Goal: Information Seeking & Learning: Learn about a topic

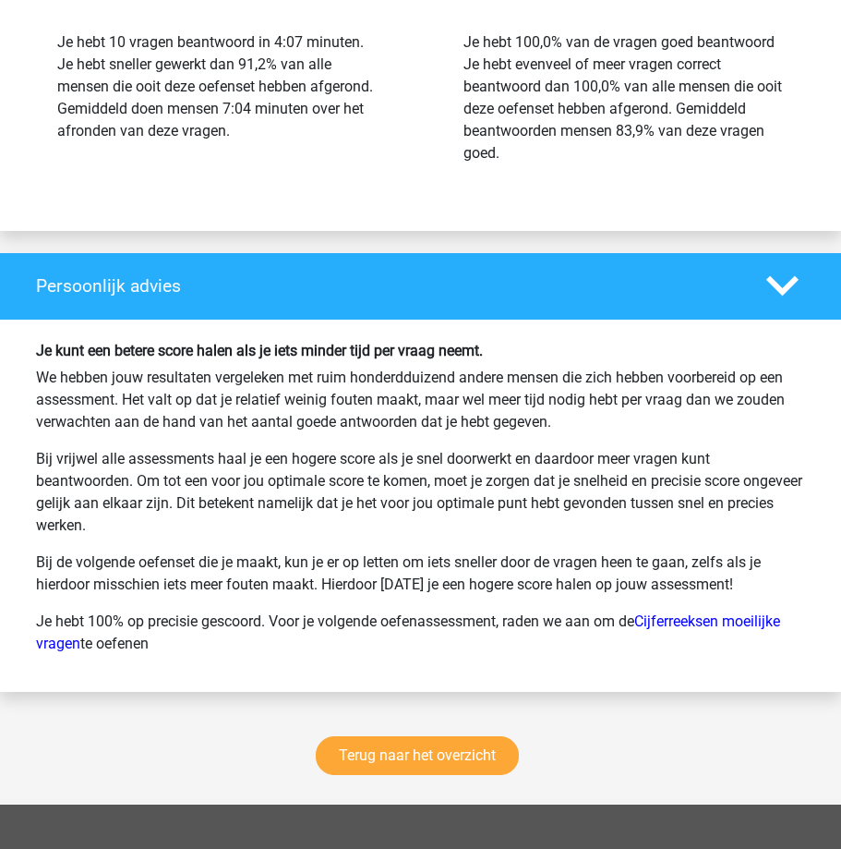
scroll to position [2401, 0]
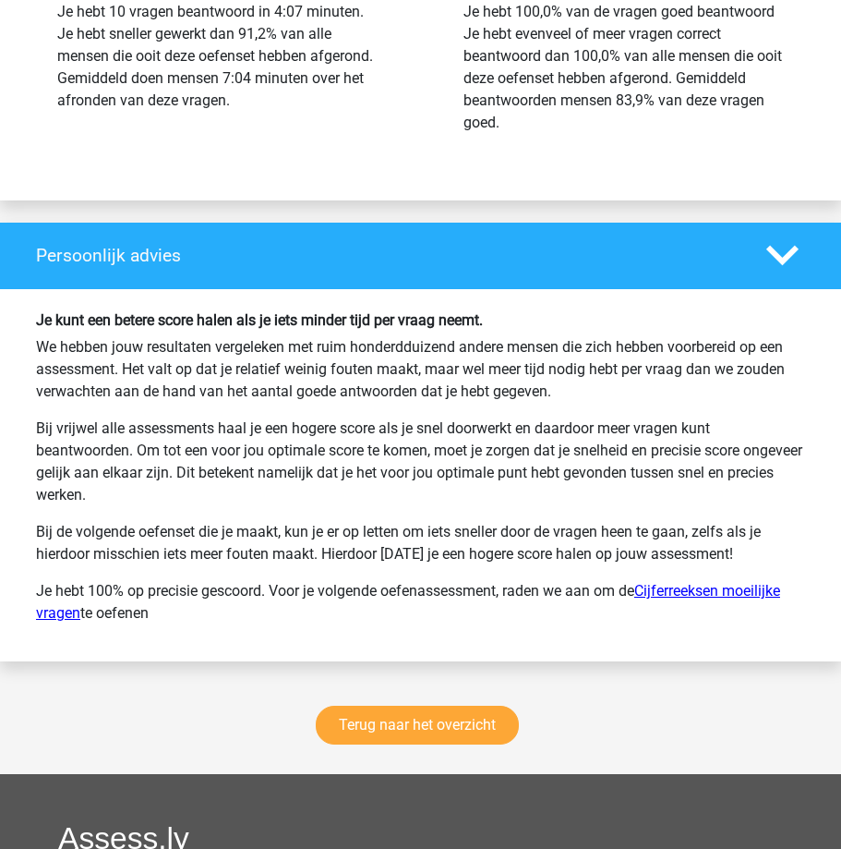
click at [722, 587] on link "Cijferreeksen moeilijke vragen" at bounding box center [408, 602] width 744 height 40
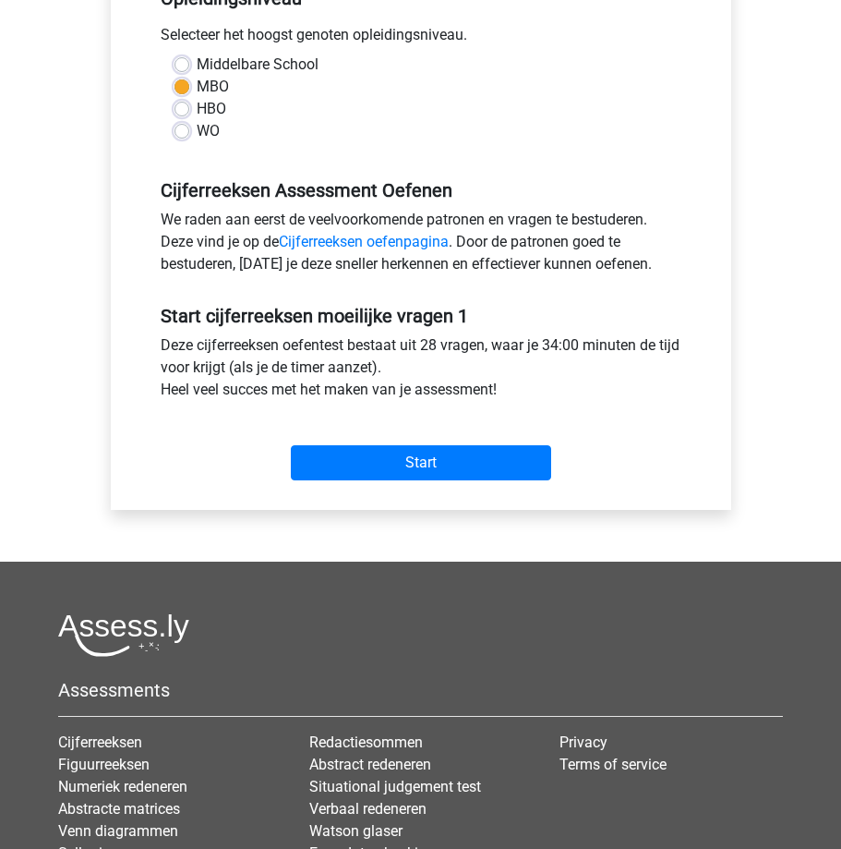
scroll to position [462, 0]
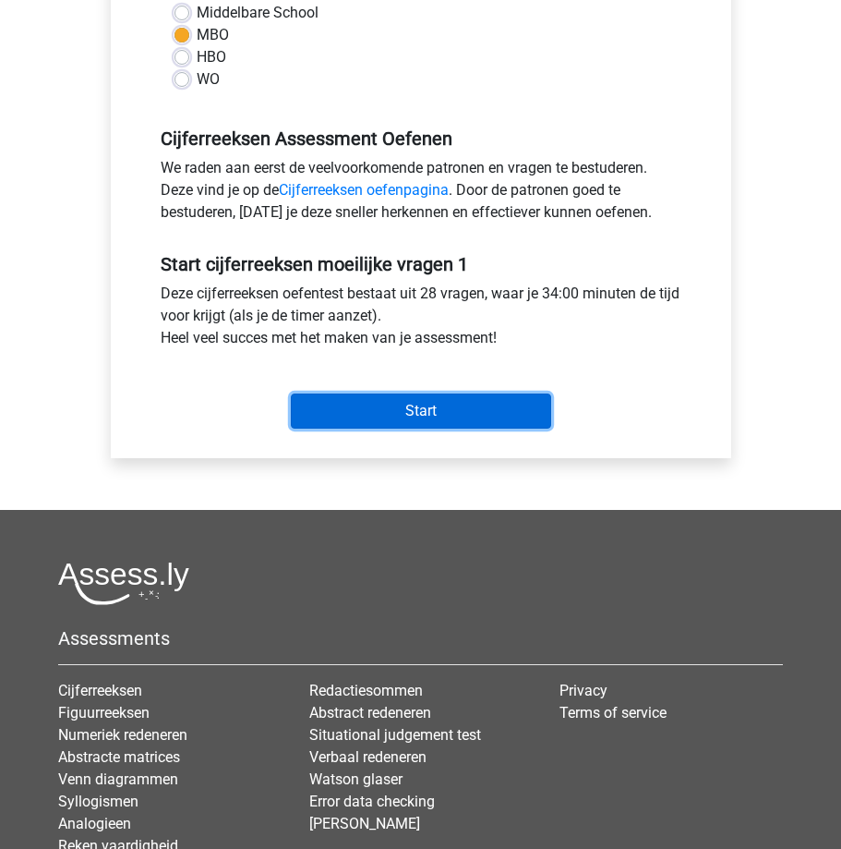
click at [399, 416] on input "Start" at bounding box center [421, 410] width 260 height 35
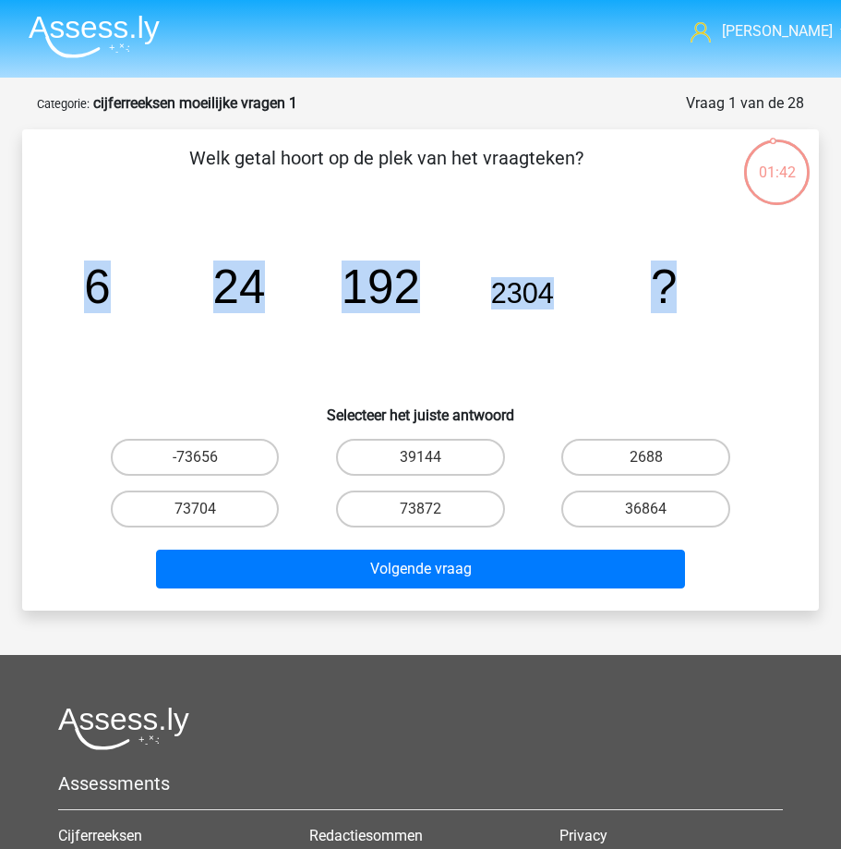
drag, startPoint x: 89, startPoint y: 283, endPoint x: 699, endPoint y: 311, distance: 611.0
click at [699, 311] on icon "image/svg+xml 6 24 192 2304 ?" at bounding box center [420, 302] width 708 height 177
copy g "6 24 192 2304 ?"
click at [659, 507] on label "36864" at bounding box center [645, 508] width 169 height 37
click at [658, 509] on input "36864" at bounding box center [652, 515] width 12 height 12
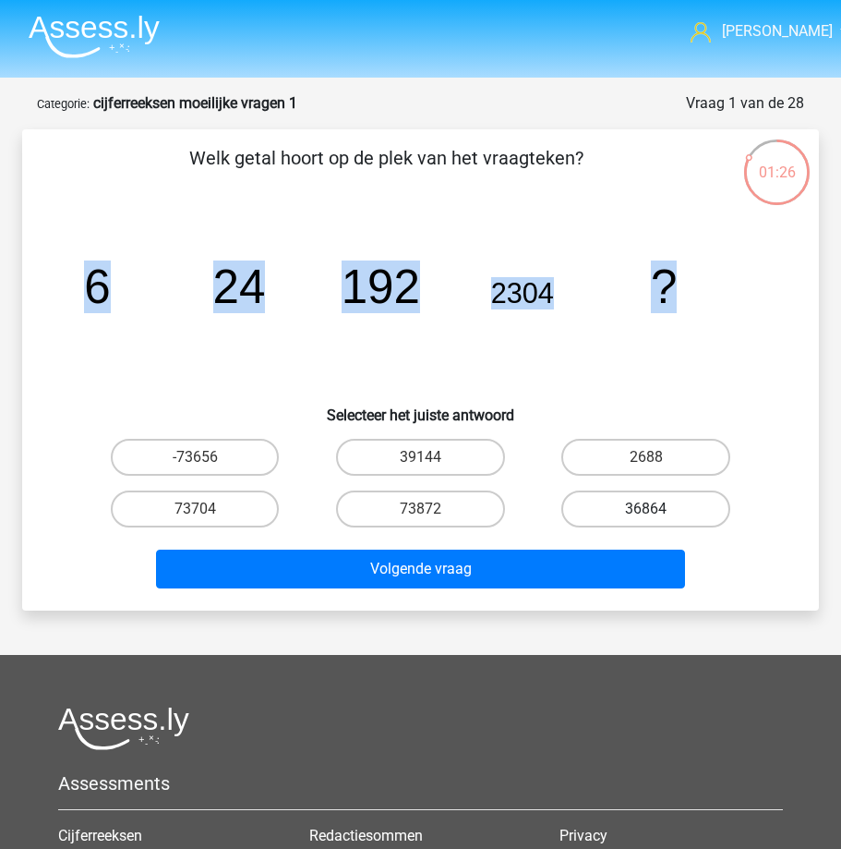
radio input "true"
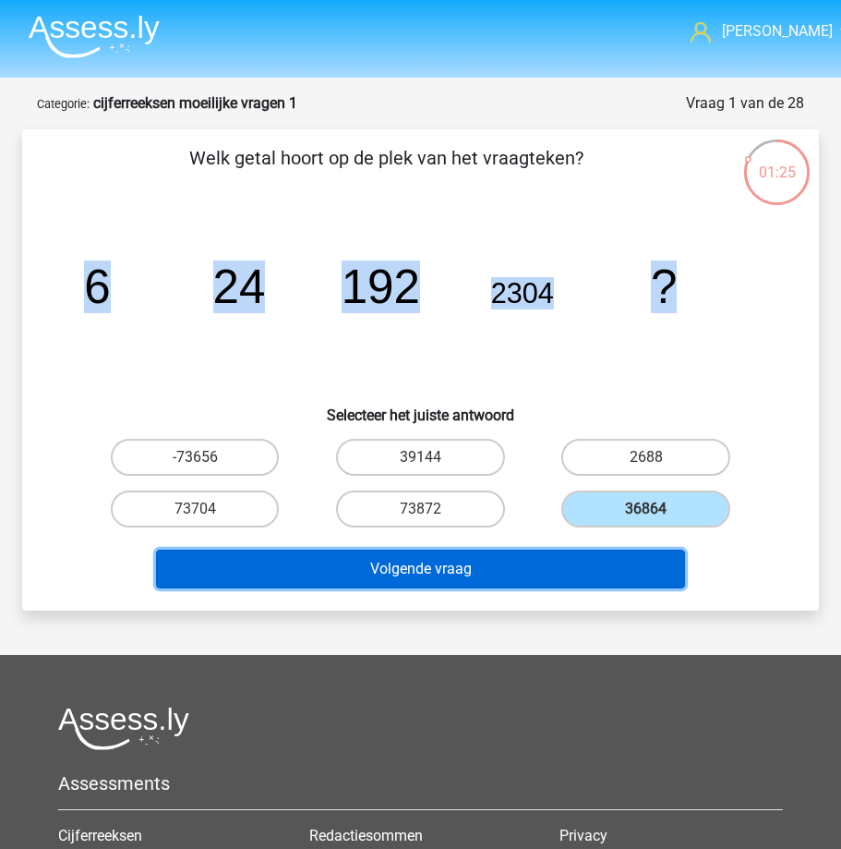
click at [466, 575] on button "Volgende vraag" at bounding box center [421, 568] width 530 height 39
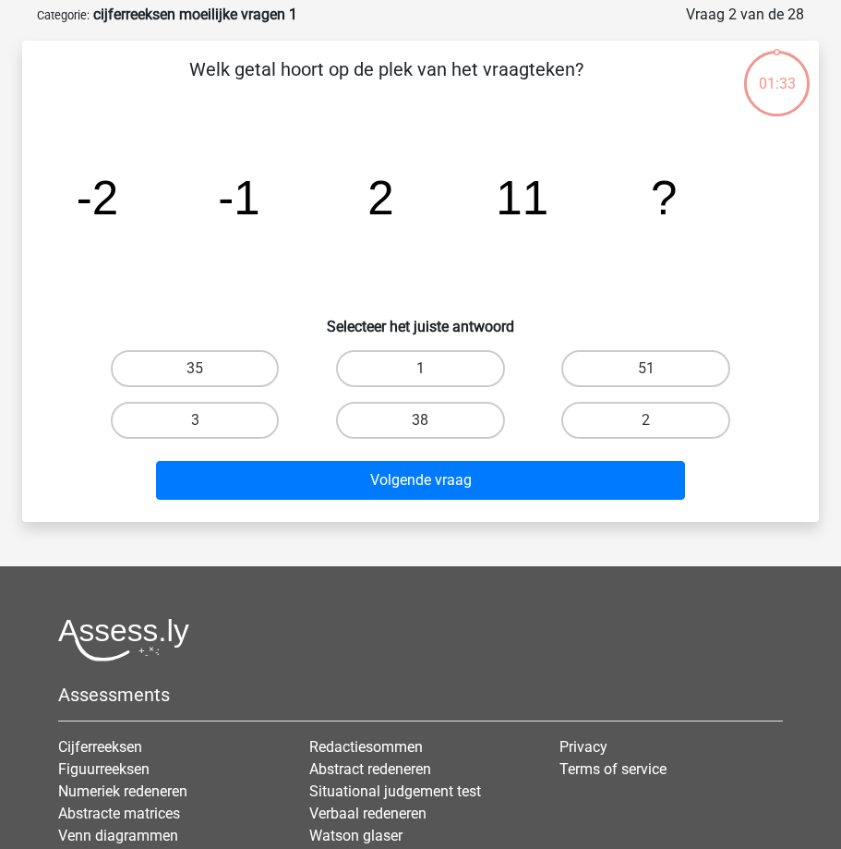
scroll to position [92, 0]
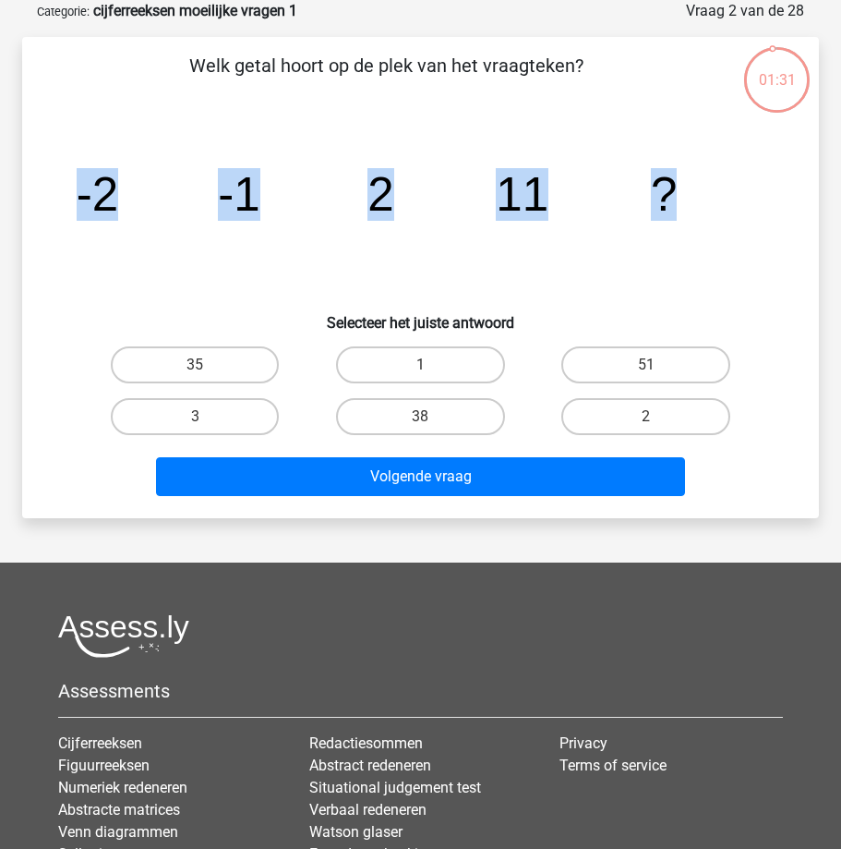
drag, startPoint x: 90, startPoint y: 191, endPoint x: 704, endPoint y: 202, distance: 614.1
click at [704, 202] on icon "image/svg+xml -2 -1 2 11 ?" at bounding box center [420, 210] width 708 height 177
copy g "-2 -1 2 11 ?"
click at [420, 417] on input "38" at bounding box center [426, 422] width 12 height 12
radio input "true"
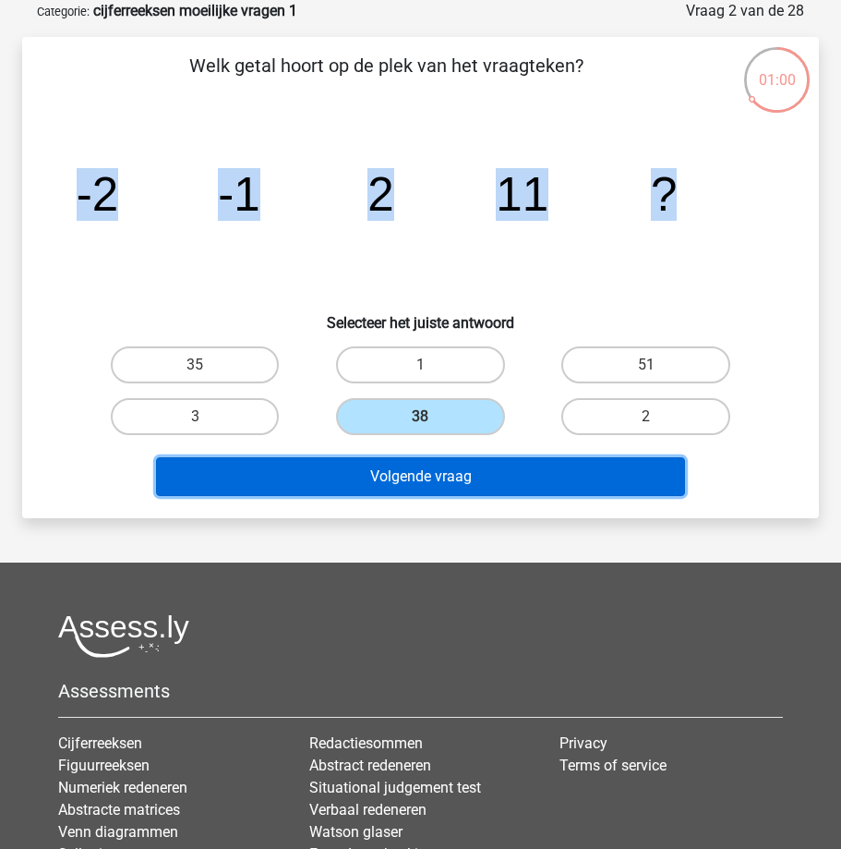
click at [368, 474] on button "Volgende vraag" at bounding box center [421, 476] width 530 height 39
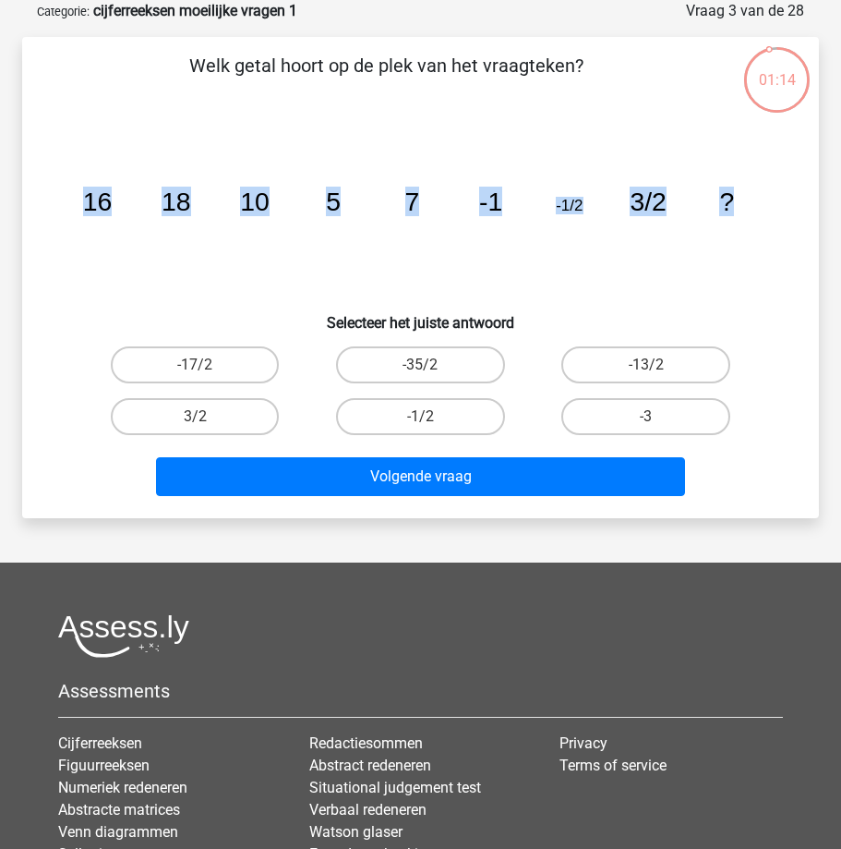
drag, startPoint x: 92, startPoint y: 199, endPoint x: 748, endPoint y: 217, distance: 655.8
click at [748, 217] on icon "image/svg+xml 16 18 10 5 7 -1 -1/2 3/2 ?" at bounding box center [420, 210] width 708 height 177
copy g "16 18 10 5 7 -1 -1/2 3/2 ?"
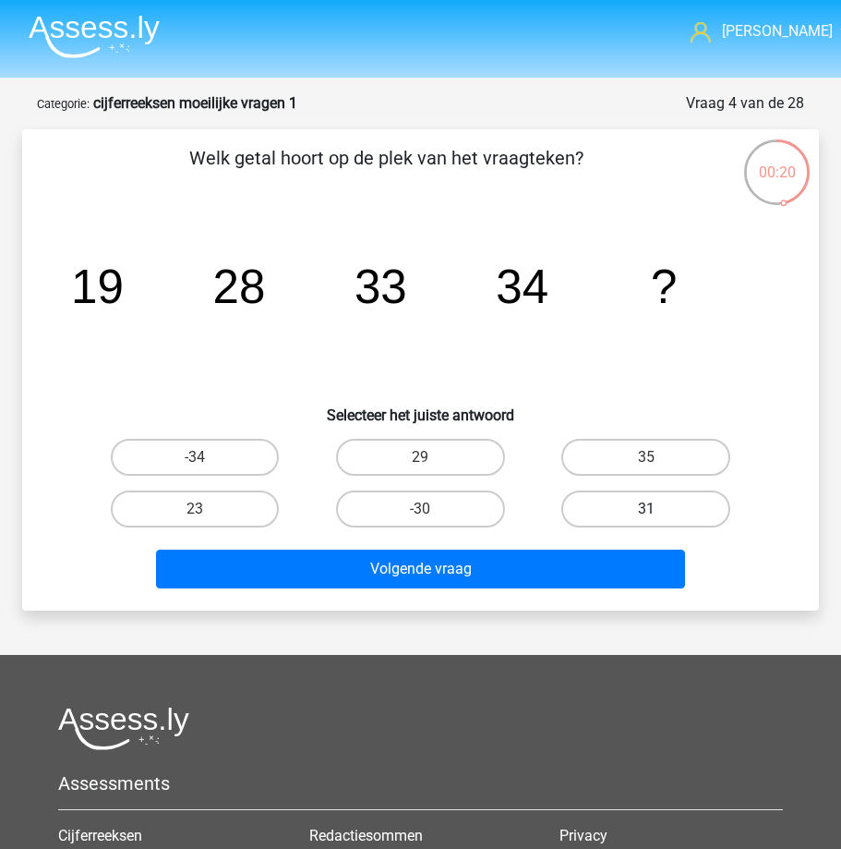
click at [637, 506] on label "31" at bounding box center [645, 508] width 169 height 37
click at [646, 509] on input "31" at bounding box center [652, 515] width 12 height 12
radio input "true"
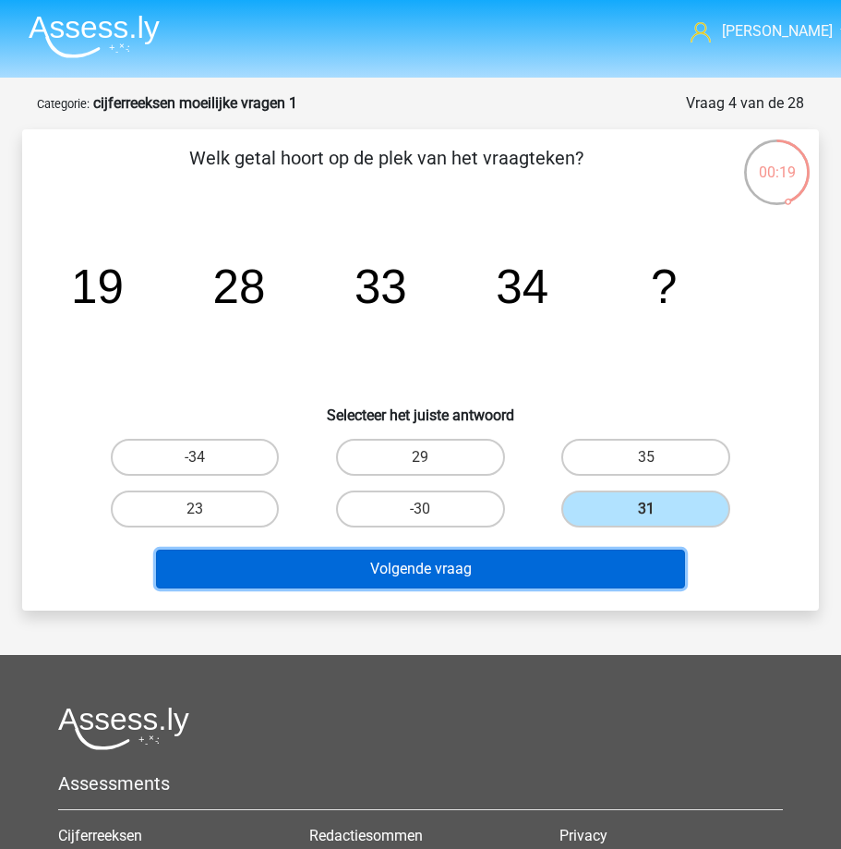
click at [535, 563] on button "Volgende vraag" at bounding box center [421, 568] width 530 height 39
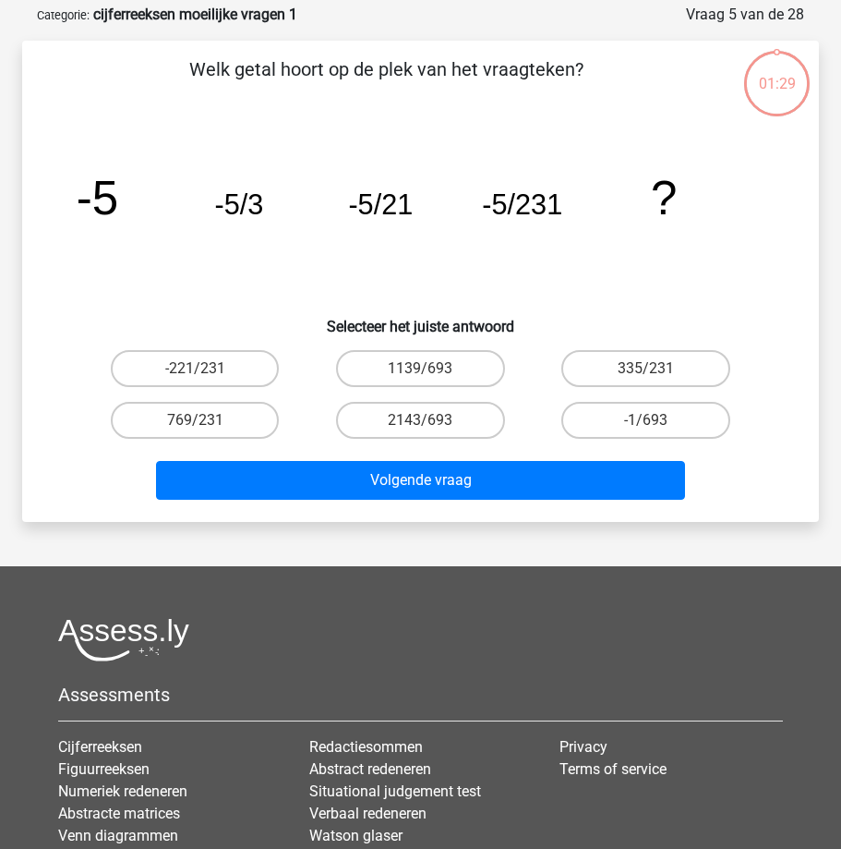
scroll to position [92, 0]
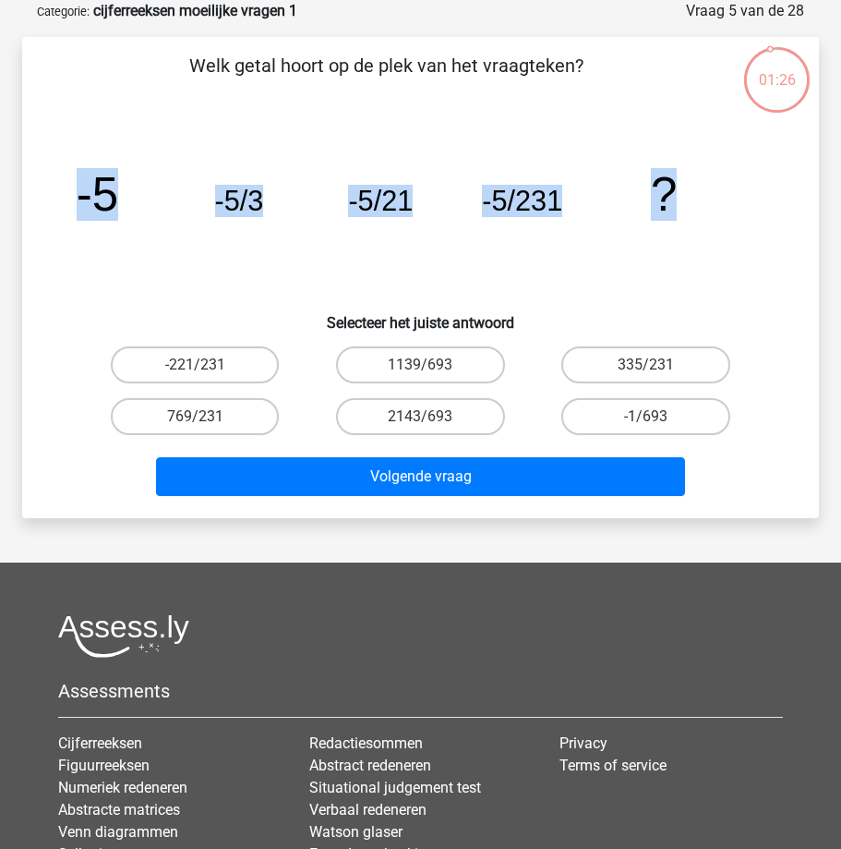
drag, startPoint x: 79, startPoint y: 204, endPoint x: 678, endPoint y: 205, distance: 598.3
click at [678, 205] on icon "image/svg+xml -5 -5/3 -5/21 -5/231 ?" at bounding box center [420, 210] width 708 height 177
copy g "-5 -5/3 -5/21 -5/231 ?"
click at [615, 416] on label "-1/693" at bounding box center [645, 416] width 169 height 37
click at [646, 416] on input "-1/693" at bounding box center [652, 422] width 12 height 12
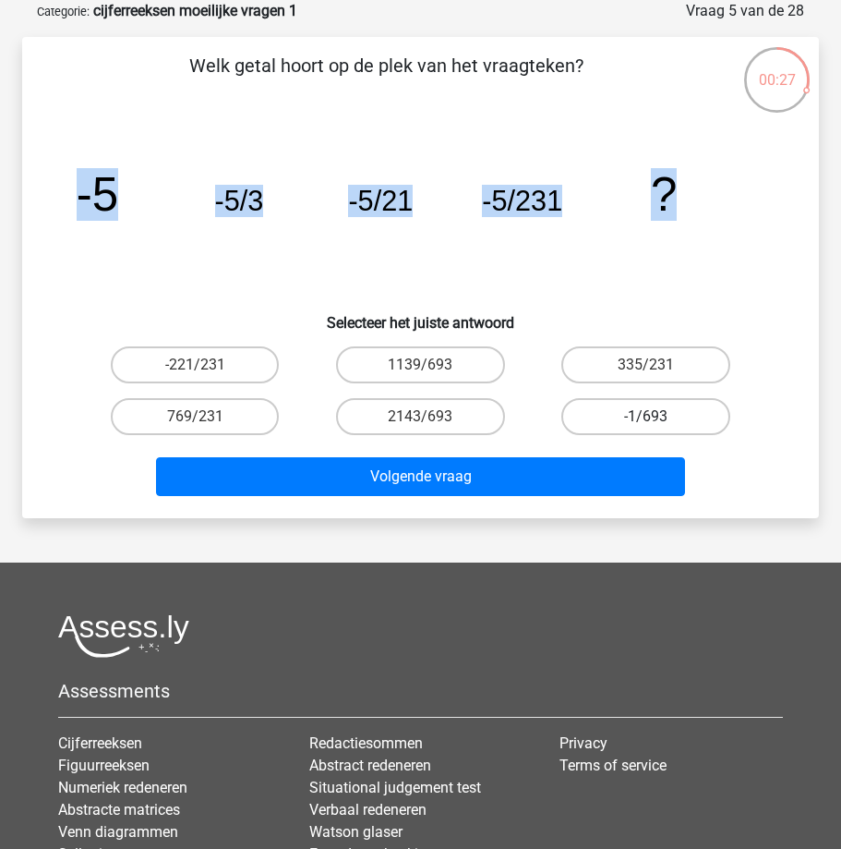
radio input "true"
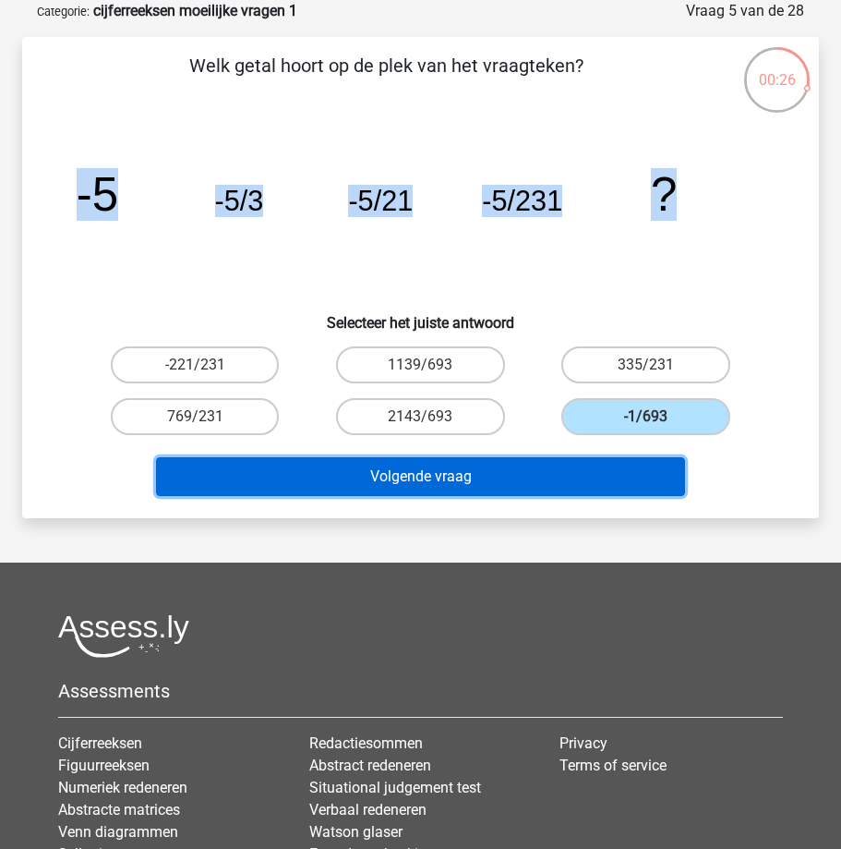
click at [442, 479] on button "Volgende vraag" at bounding box center [421, 476] width 530 height 39
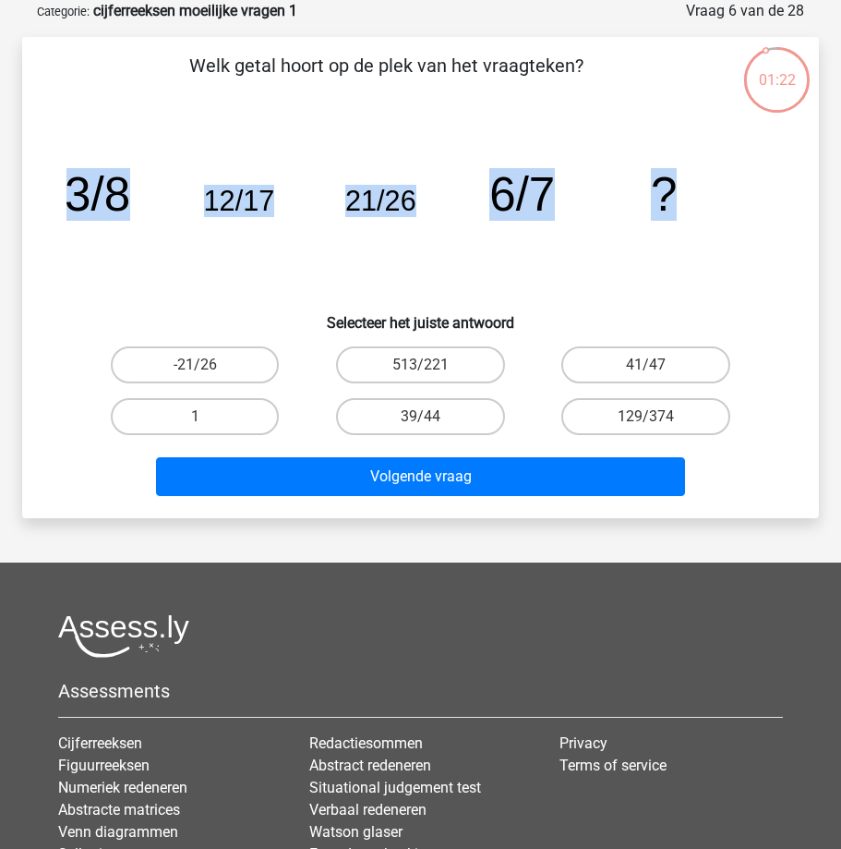
drag, startPoint x: 61, startPoint y: 192, endPoint x: 694, endPoint y: 216, distance: 633.9
click at [694, 216] on div "image/svg+xml 3/8 12/17 21/26 6/7 ?" at bounding box center [421, 210] width 738 height 177
copy g "3/8 12/17 21/26 6/7 ?"
click at [422, 416] on input "39/44" at bounding box center [426, 422] width 12 height 12
radio input "true"
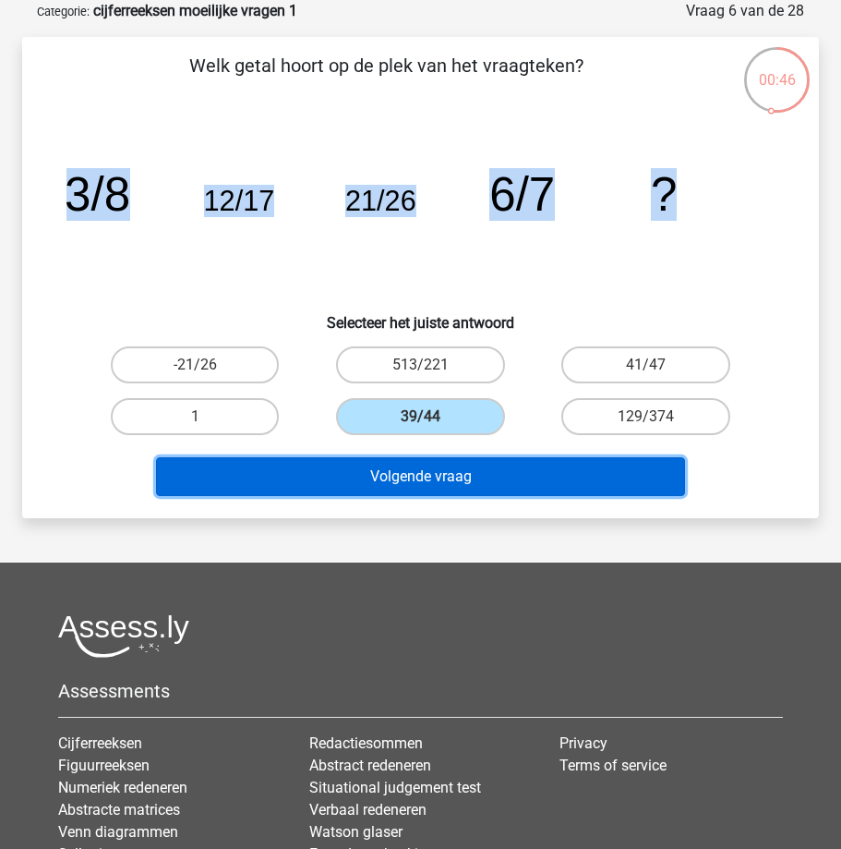
click at [386, 476] on button "Volgende vraag" at bounding box center [421, 476] width 530 height 39
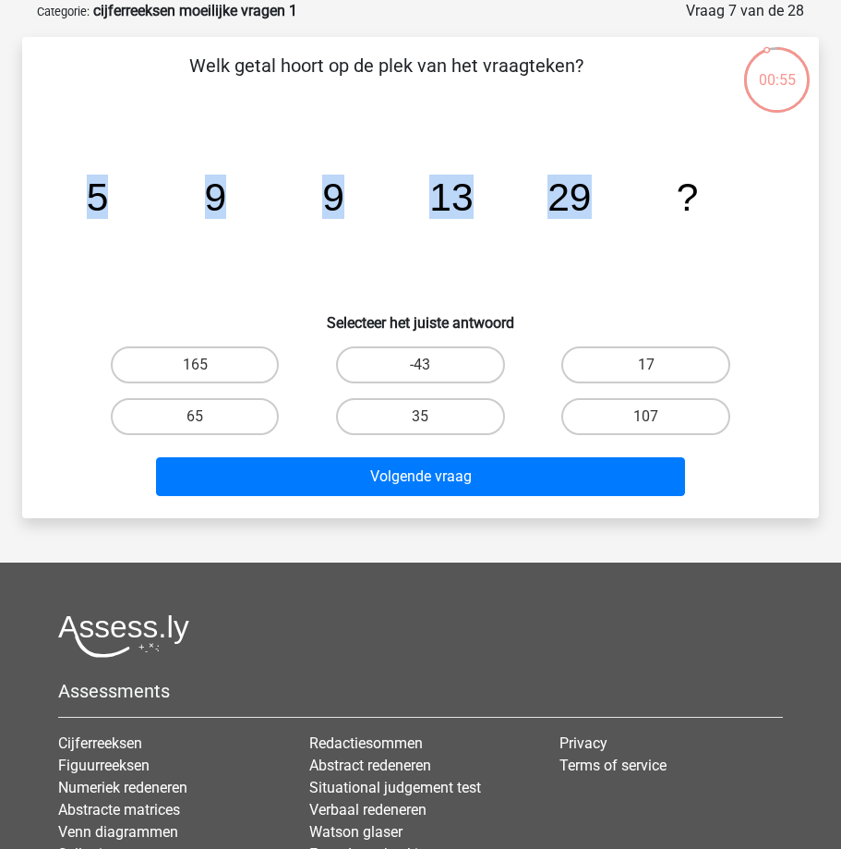
drag, startPoint x: 62, startPoint y: 197, endPoint x: 721, endPoint y: 206, distance: 659.3
click at [683, 206] on div "image/svg+xml 5 9 9 13 29 ?" at bounding box center [421, 210] width 738 height 177
click at [722, 206] on icon "image/svg+xml 5 9 9 13 29 ?" at bounding box center [420, 210] width 708 height 177
drag, startPoint x: 89, startPoint y: 195, endPoint x: 716, endPoint y: 205, distance: 627.0
click at [716, 205] on icon "image/svg+xml 5 9 9 13 29 ?" at bounding box center [420, 210] width 708 height 177
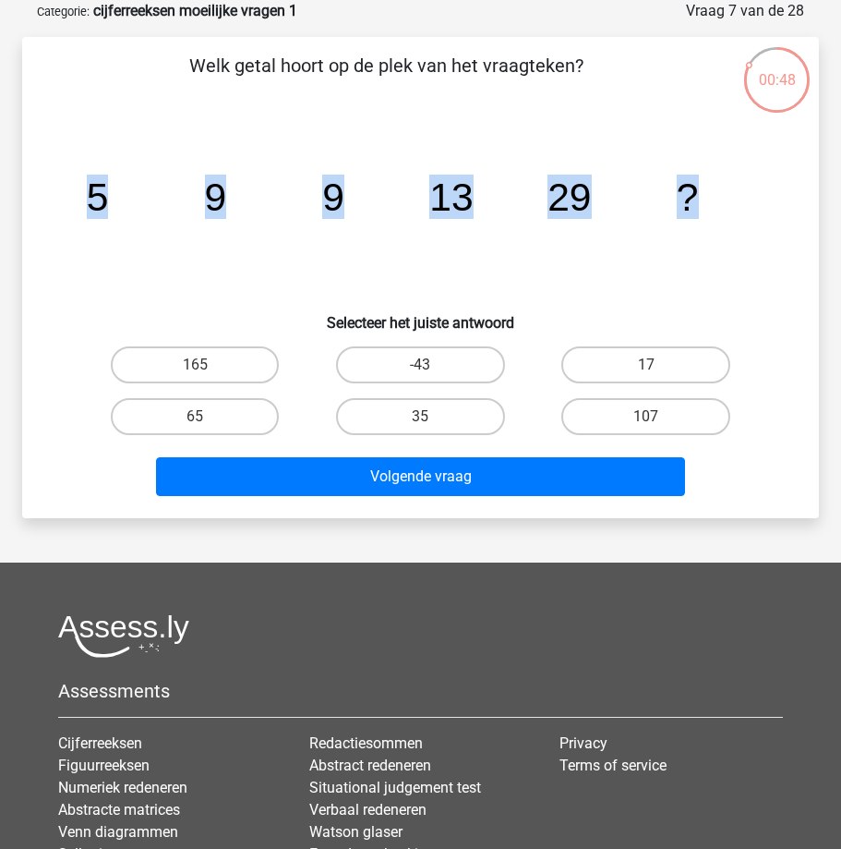
copy g "5 9 9 13 29 ?"
click at [375, 417] on label "35" at bounding box center [420, 416] width 169 height 37
click at [420, 417] on input "35" at bounding box center [426, 422] width 12 height 12
radio input "true"
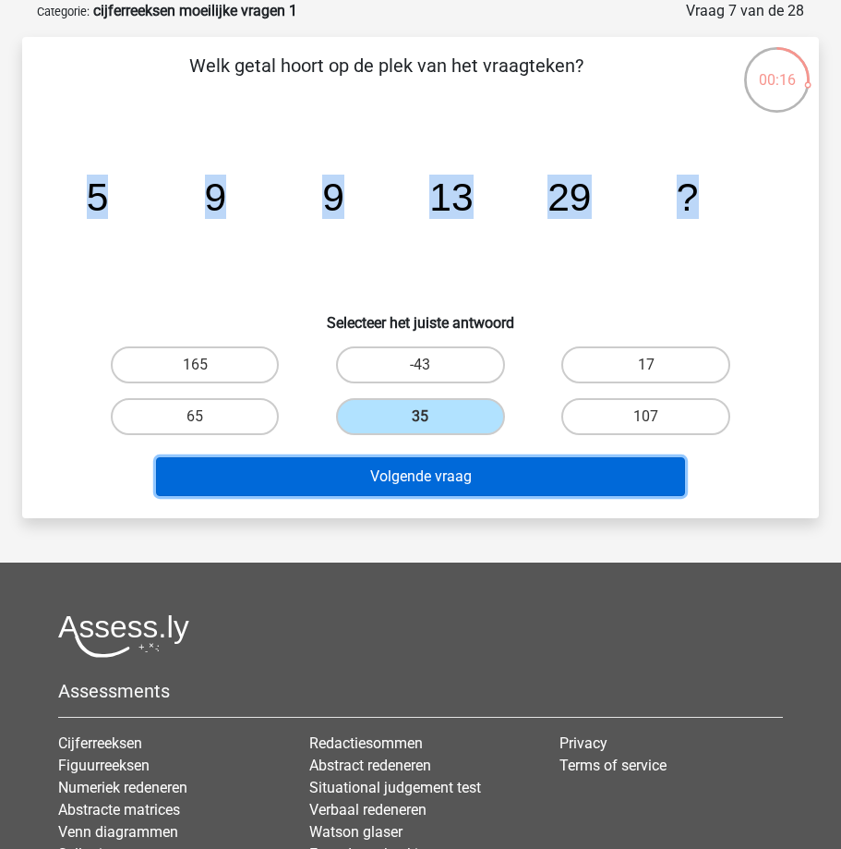
click at [353, 473] on button "Volgende vraag" at bounding box center [421, 476] width 530 height 39
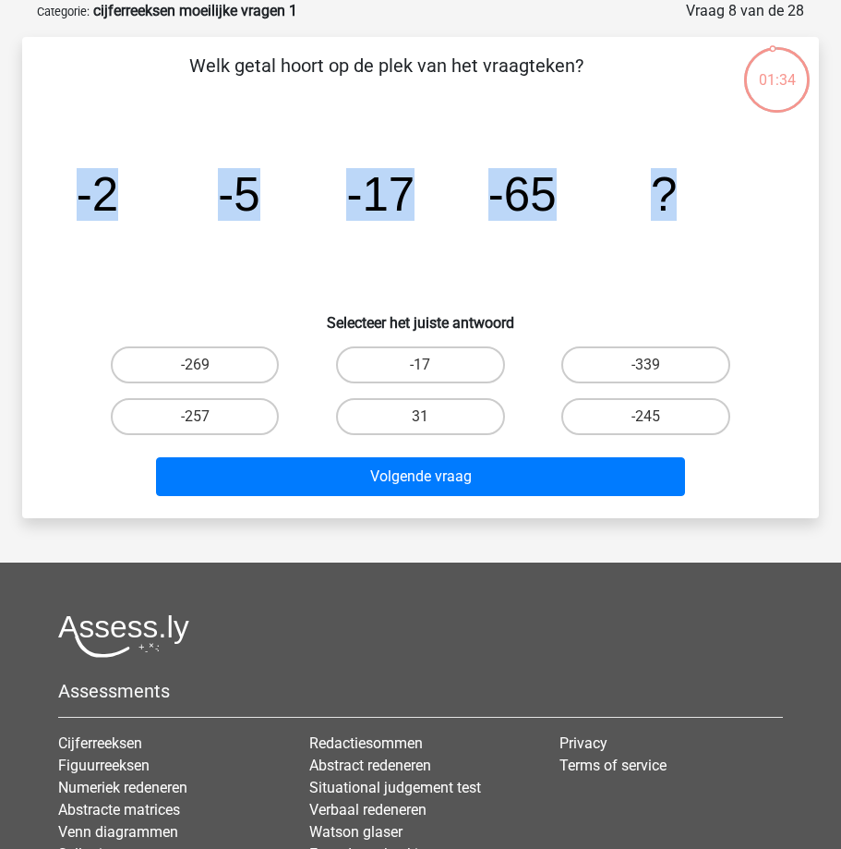
drag, startPoint x: 87, startPoint y: 192, endPoint x: 738, endPoint y: 192, distance: 651.0
click at [738, 192] on icon "image/svg+xml -2 -5 -17 -65 ?" at bounding box center [420, 210] width 708 height 177
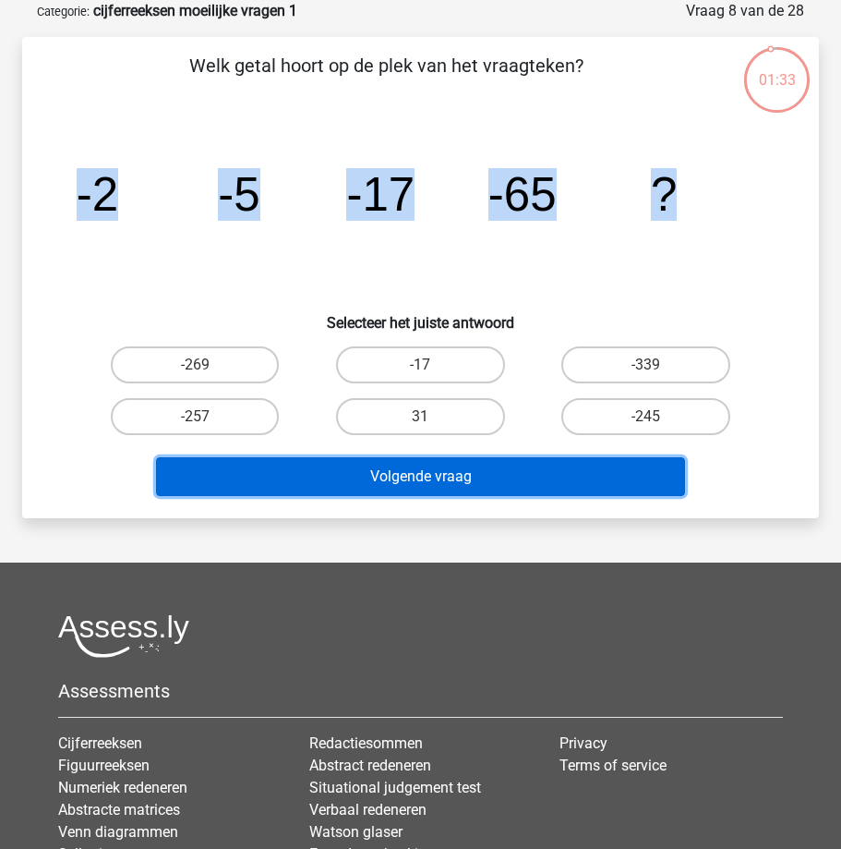
click at [408, 473] on button "Volgende vraag" at bounding box center [421, 476] width 530 height 39
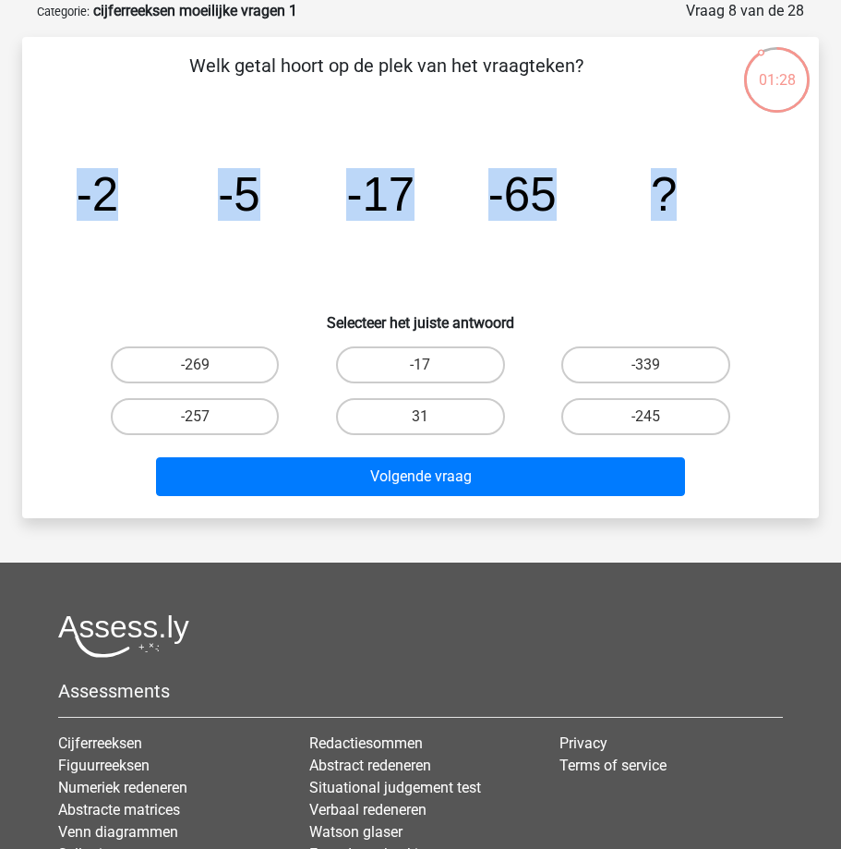
copy g "-2 -5 -17 -65 ?"
click at [197, 406] on label "-257" at bounding box center [195, 416] width 169 height 37
click at [197, 416] on input "-257" at bounding box center [201, 422] width 12 height 12
radio input "true"
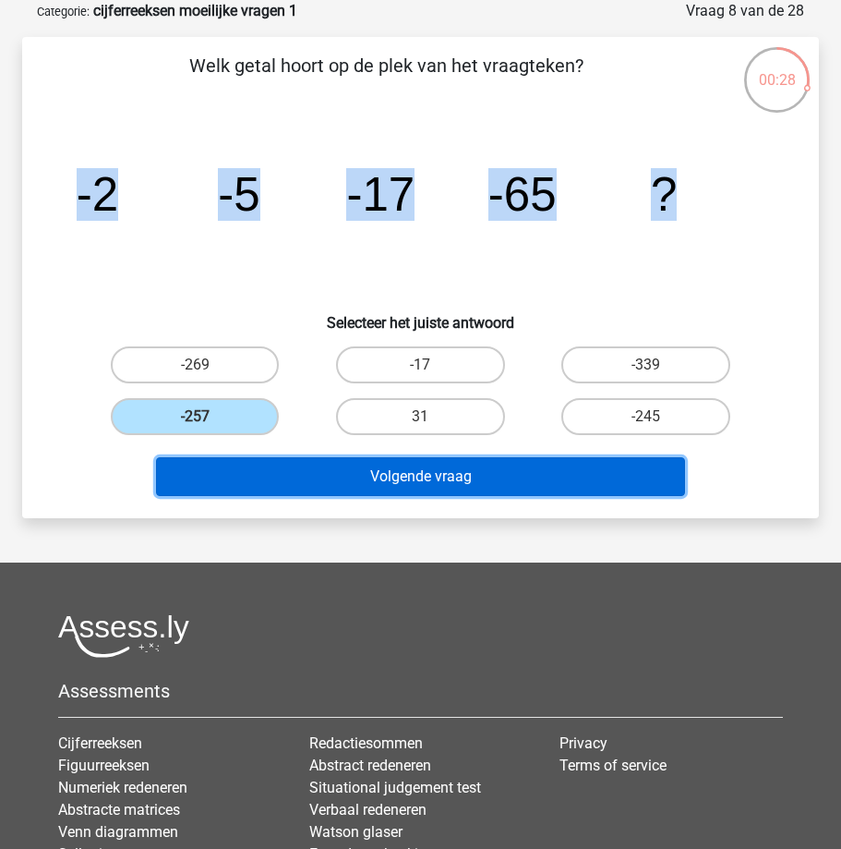
click at [346, 473] on button "Volgende vraag" at bounding box center [421, 476] width 530 height 39
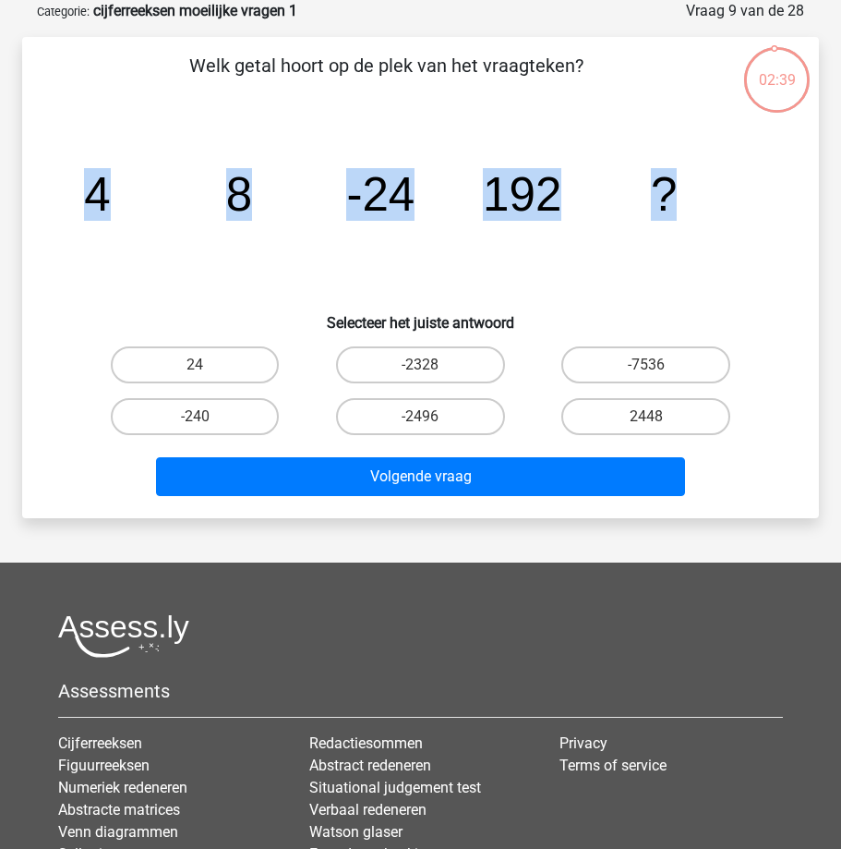
drag, startPoint x: 74, startPoint y: 188, endPoint x: 713, endPoint y: 213, distance: 639.5
click at [713, 213] on icon "image/svg+xml 4 8 -24 192 ?" at bounding box center [420, 210] width 708 height 177
copy g "4 8 -24 192 ?"
click at [460, 362] on label "-2328" at bounding box center [420, 364] width 169 height 37
click at [432, 365] on input "-2328" at bounding box center [426, 371] width 12 height 12
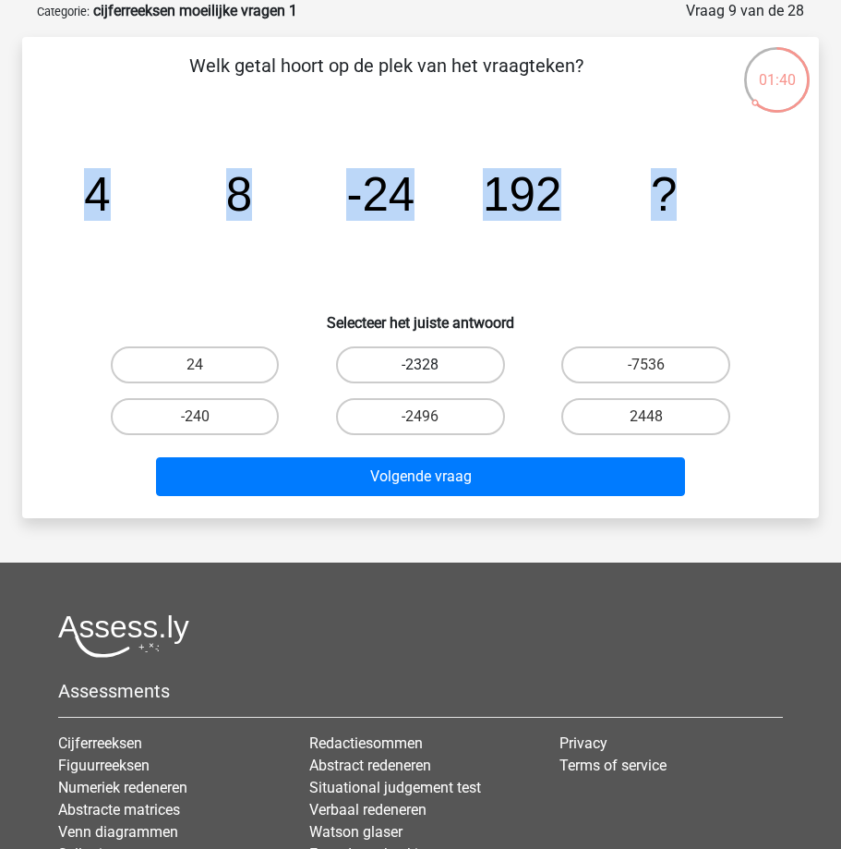
radio input "true"
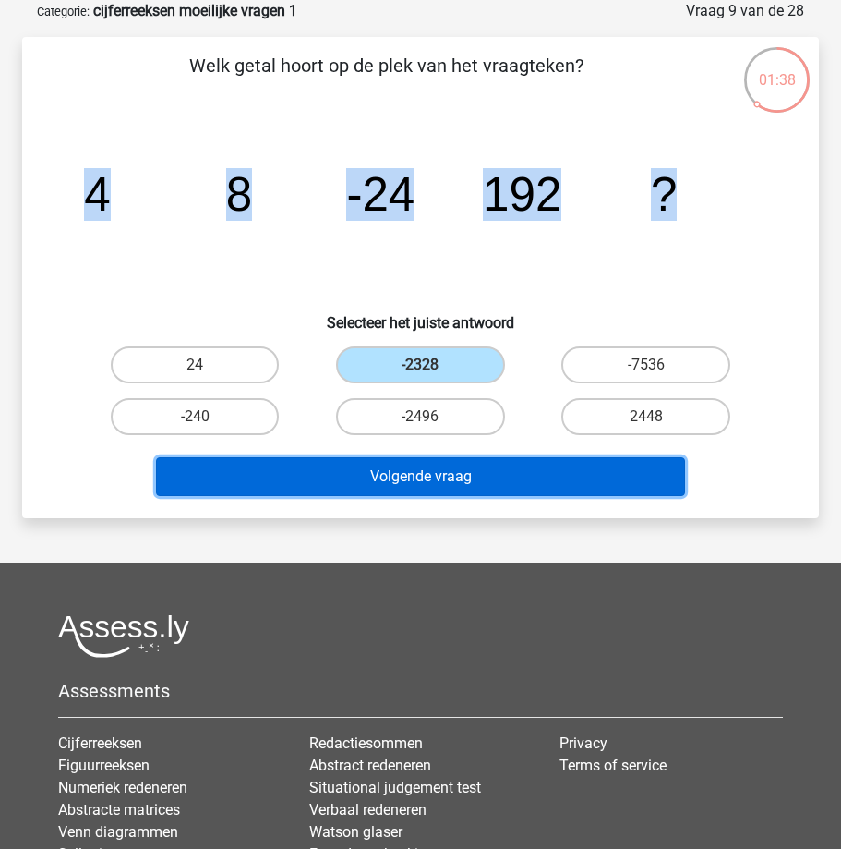
click at [440, 474] on button "Volgende vraag" at bounding box center [421, 476] width 530 height 39
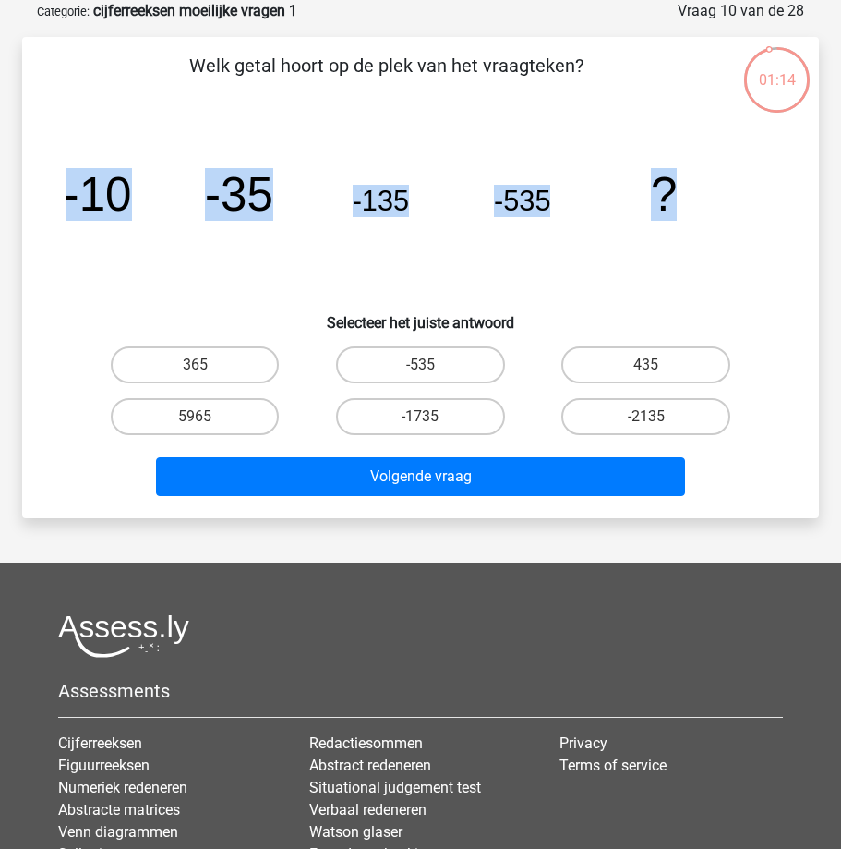
drag, startPoint x: 57, startPoint y: 192, endPoint x: 683, endPoint y: 214, distance: 626.4
click at [683, 214] on div "image/svg+xml -10 -35 -135 -535 ?" at bounding box center [421, 210] width 738 height 177
copy g "-10 -35 -135 -535 ?"
click at [670, 416] on label "-2135" at bounding box center [645, 416] width 169 height 37
click at [658, 416] on input "-2135" at bounding box center [652, 422] width 12 height 12
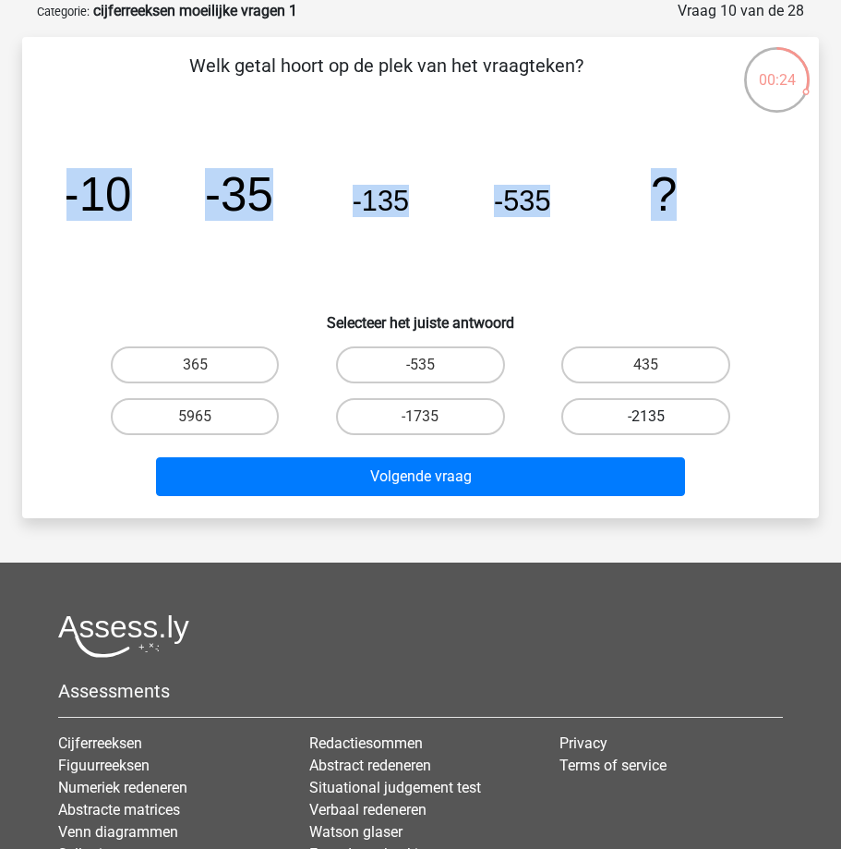
radio input "true"
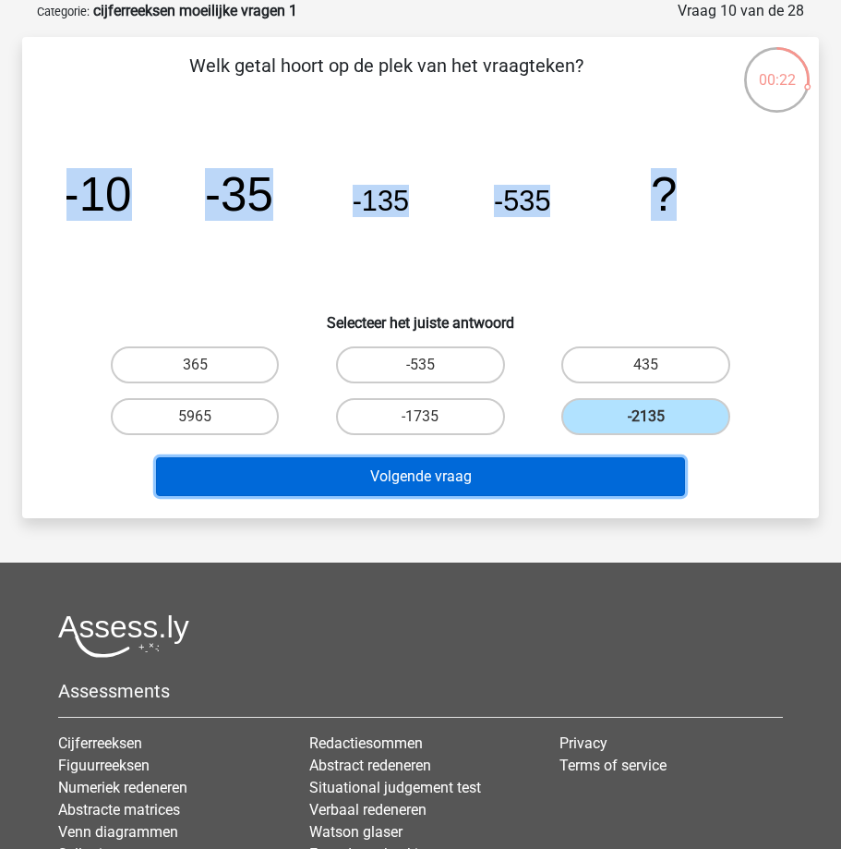
click at [427, 472] on button "Volgende vraag" at bounding box center [421, 476] width 530 height 39
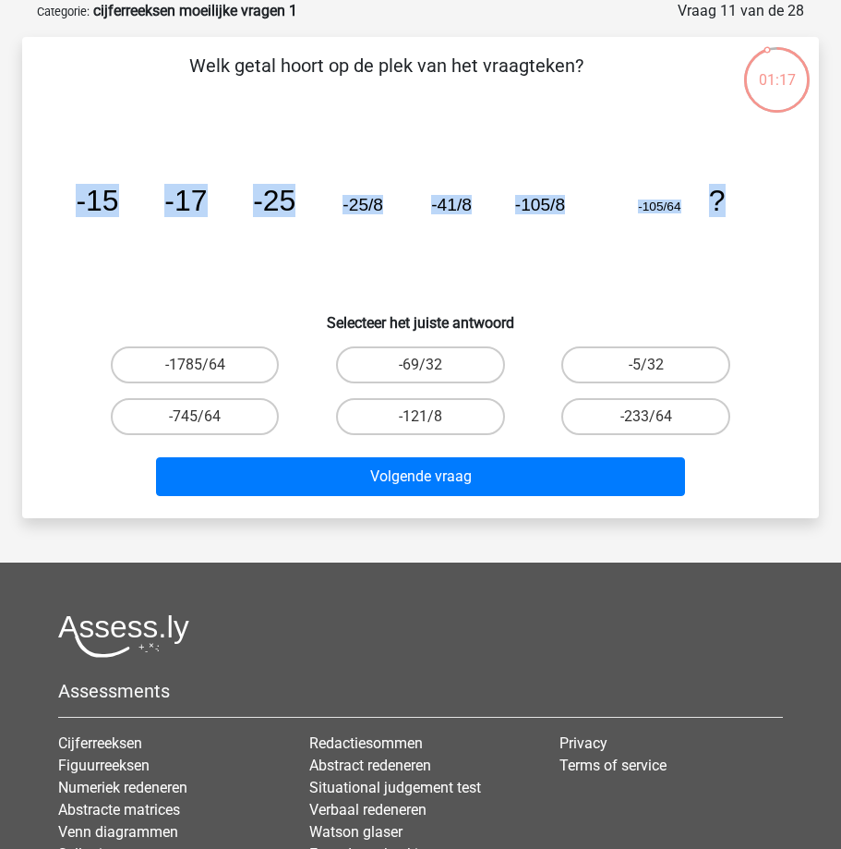
drag, startPoint x: 66, startPoint y: 194, endPoint x: 736, endPoint y: 211, distance: 669.6
click at [736, 211] on icon "image/svg+xml -15 -17 -25 -25/8 -41/8 -105/8 -105/64 ?" at bounding box center [420, 210] width 708 height 177
copy g "-15 -17 -25 -25/8 -41/8 -105/8 -105/64 ?"
click at [221, 411] on label "-745/64" at bounding box center [195, 416] width 169 height 37
click at [207, 416] on input "-745/64" at bounding box center [201, 422] width 12 height 12
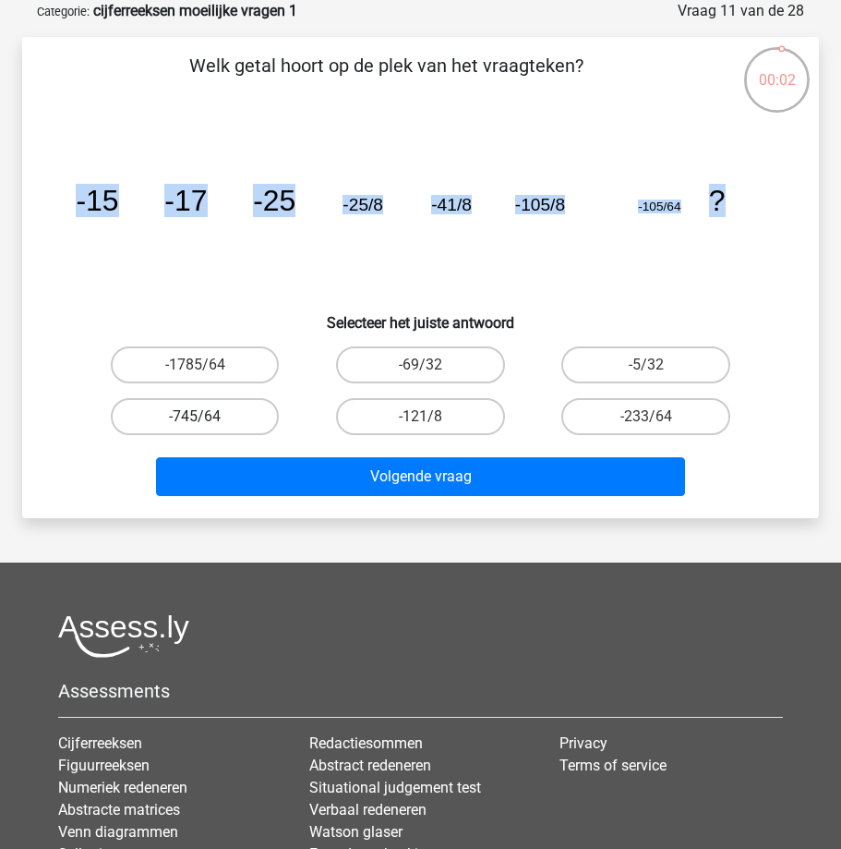
radio input "true"
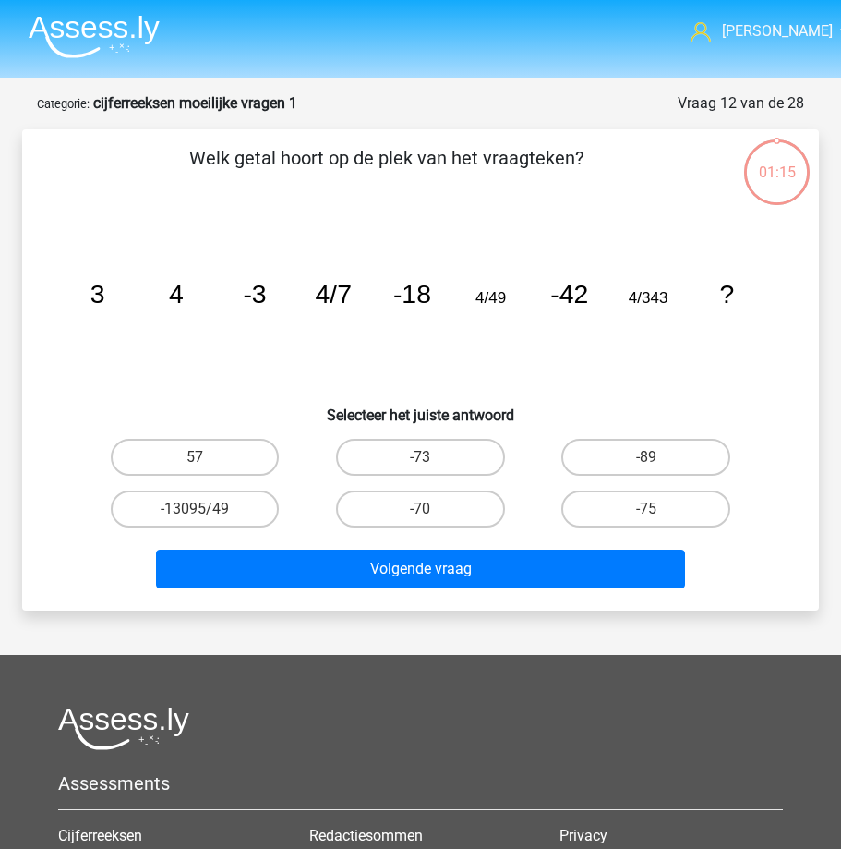
scroll to position [92, 0]
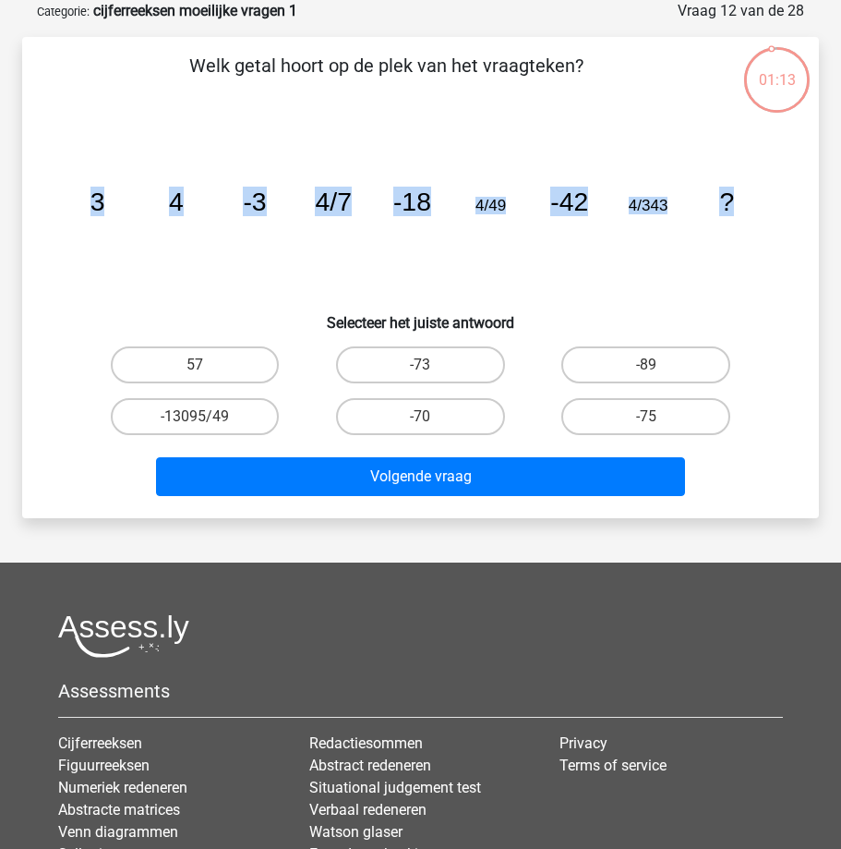
drag, startPoint x: 76, startPoint y: 196, endPoint x: 764, endPoint y: 201, distance: 687.9
click at [764, 201] on icon "image/svg+xml 3 4 -3 4/7 -18 4/49 -42 4/343 ?" at bounding box center [420, 210] width 708 height 177
copy g "3 4 -3 4/7 -18 4/49 -42 4/343 ?"
click at [608, 367] on label "-89" at bounding box center [645, 364] width 169 height 37
click at [646, 367] on input "-89" at bounding box center [652, 371] width 12 height 12
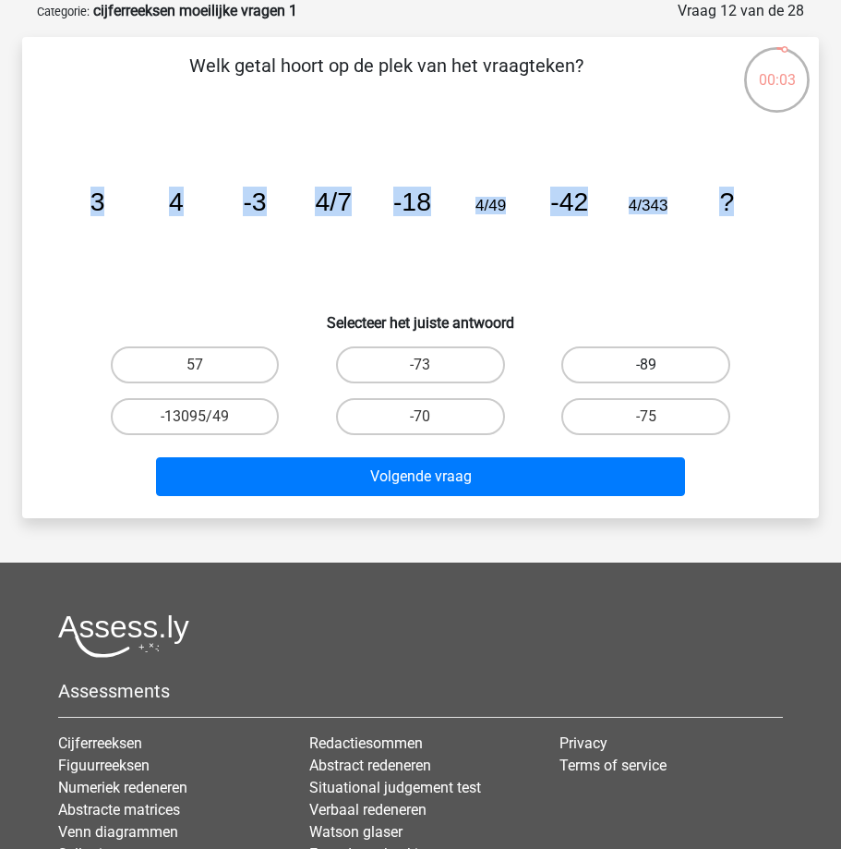
radio input "true"
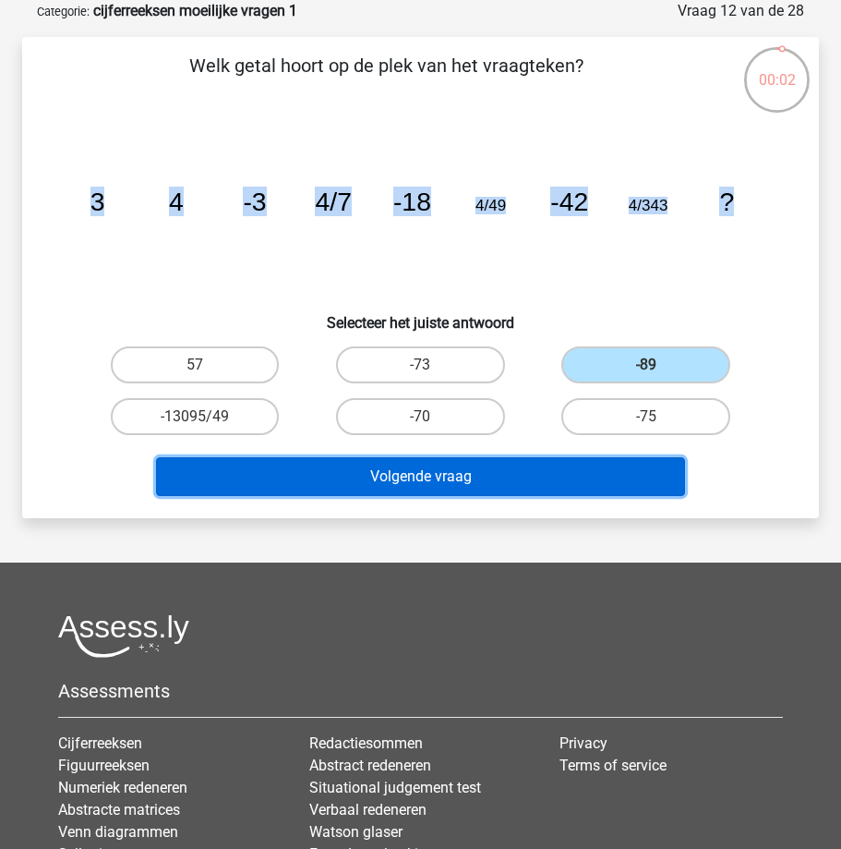
click at [462, 467] on button "Volgende vraag" at bounding box center [421, 476] width 530 height 39
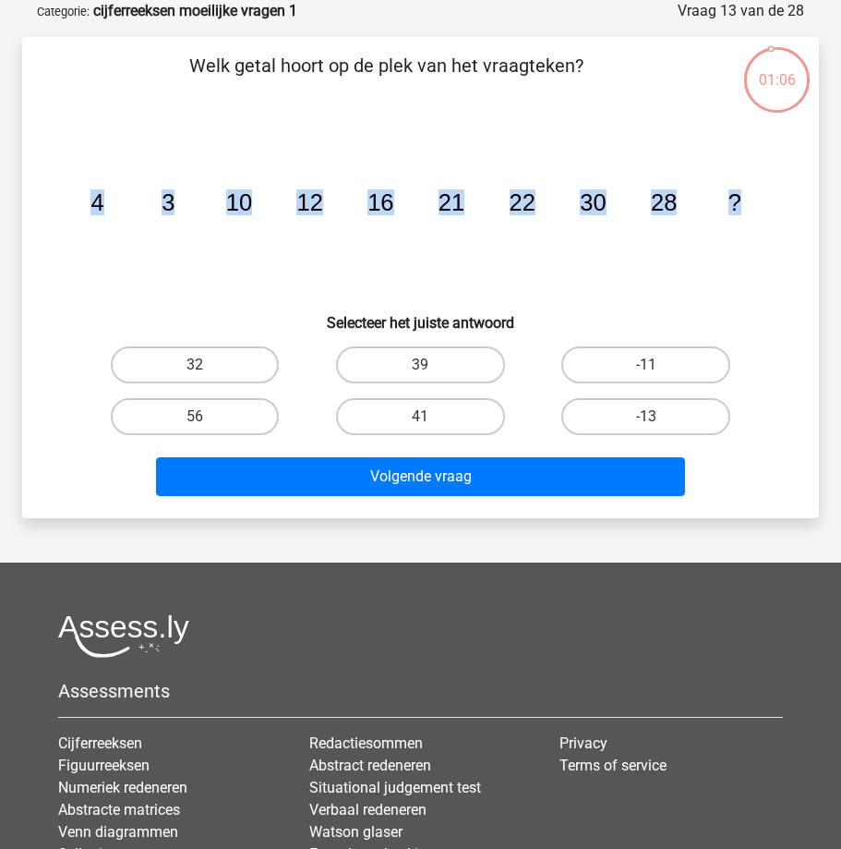
drag, startPoint x: 78, startPoint y: 197, endPoint x: 758, endPoint y: 192, distance: 679.6
click at [758, 192] on icon "image/svg+xml 4 3 10 12 16 21 22 30 28 ?" at bounding box center [420, 210] width 708 height 177
copy g "4 3 10 12 16 21 22 30 28 ?"
click at [645, 416] on label "-13" at bounding box center [645, 416] width 169 height 37
click at [646, 416] on input "-13" at bounding box center [652, 422] width 12 height 12
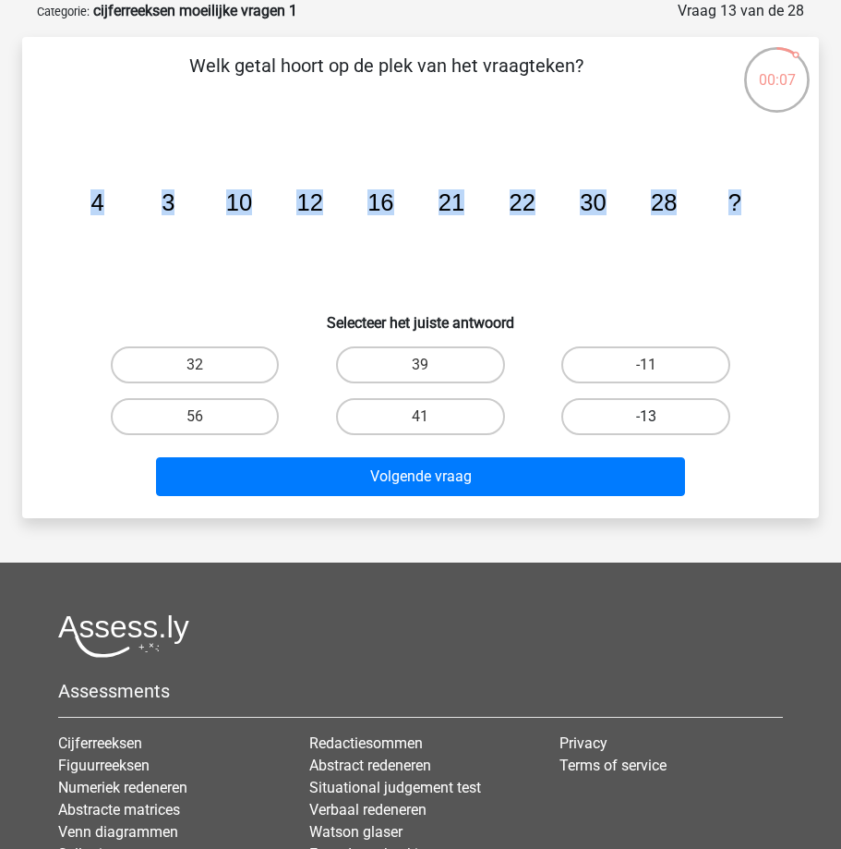
radio input "true"
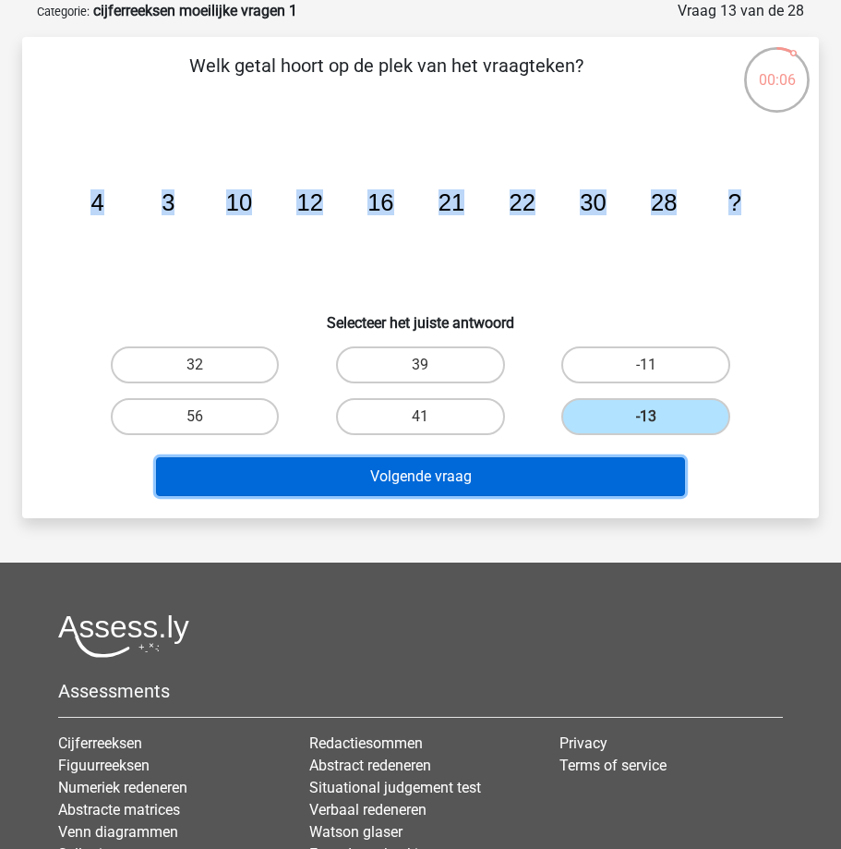
click at [554, 473] on button "Volgende vraag" at bounding box center [421, 476] width 530 height 39
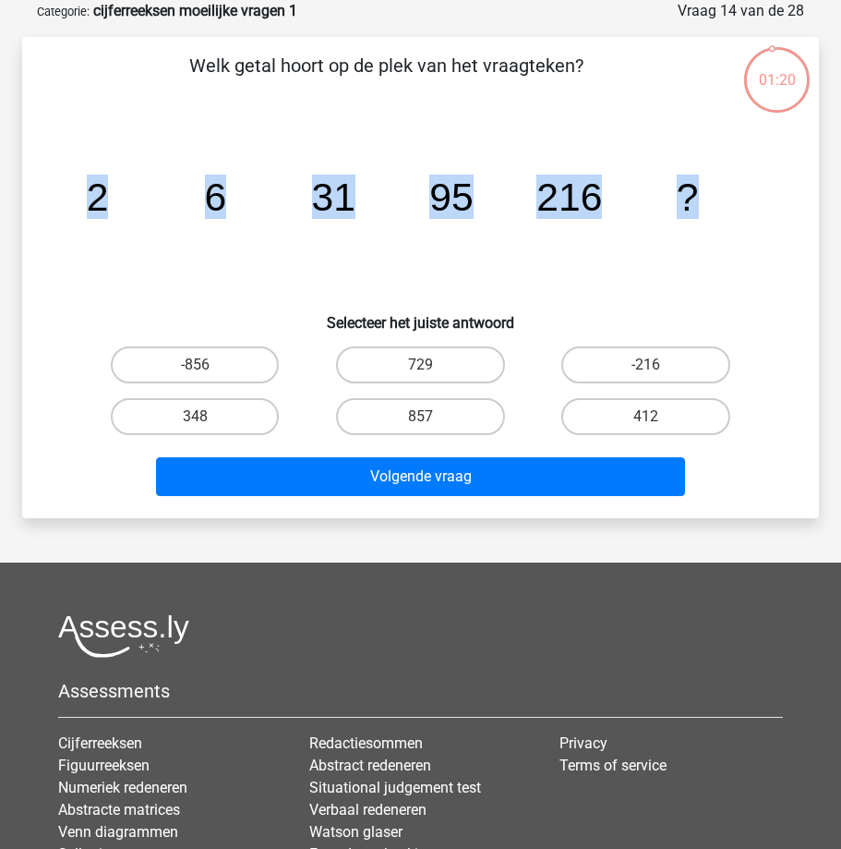
drag, startPoint x: 66, startPoint y: 191, endPoint x: 705, endPoint y: 232, distance: 640.3
click at [705, 232] on icon "image/svg+xml 2 6 31 95 216 ?" at bounding box center [420, 210] width 708 height 177
copy g "2 6 31 95 216 ?"
click at [182, 365] on label "-856" at bounding box center [195, 364] width 169 height 37
click at [195, 365] on input "-856" at bounding box center [201, 371] width 12 height 12
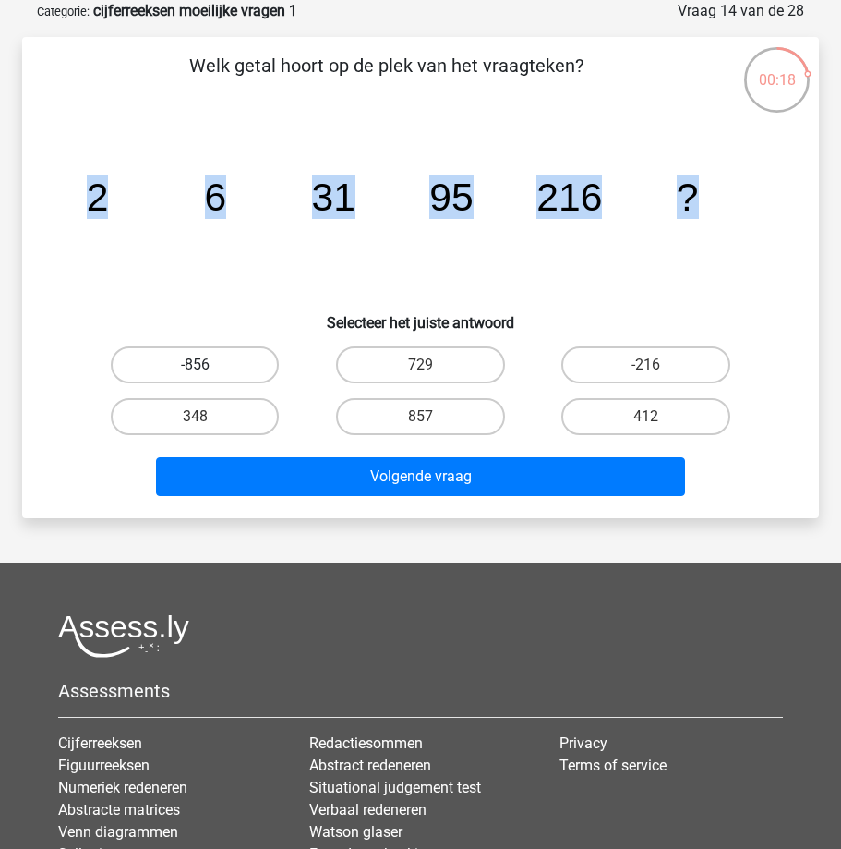
radio input "true"
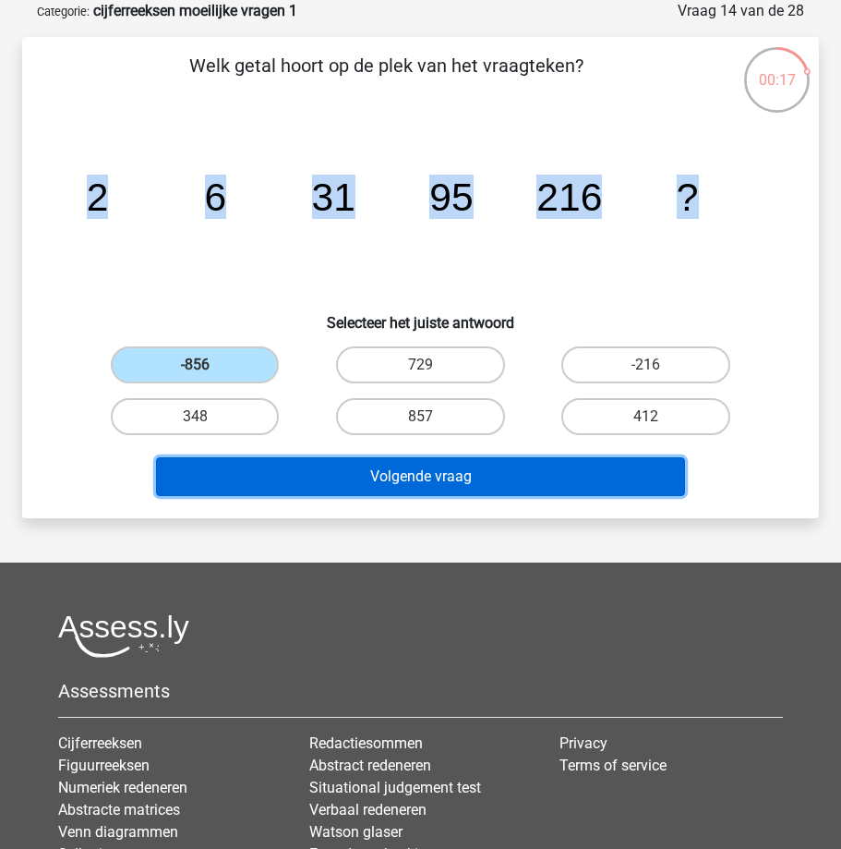
click at [271, 471] on button "Volgende vraag" at bounding box center [421, 476] width 530 height 39
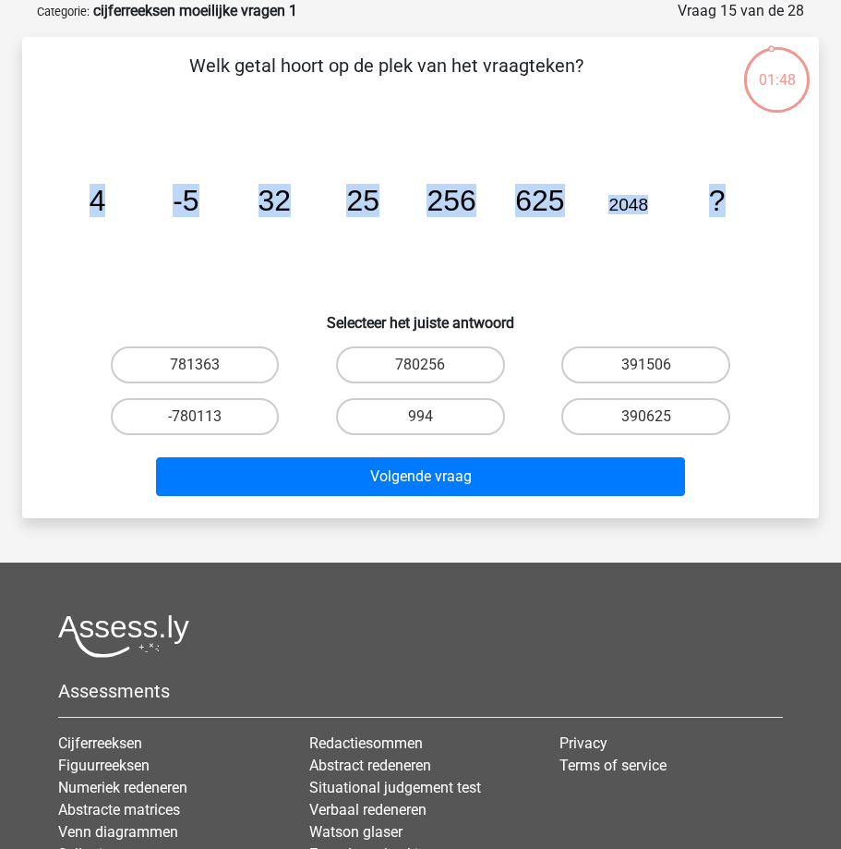
drag, startPoint x: 77, startPoint y: 197, endPoint x: 743, endPoint y: 208, distance: 666.8
click at [753, 215] on icon "image/svg+xml 4 -5 32 25 256 625 2048 ?" at bounding box center [420, 210] width 708 height 177
copy g "4 -5 32 25 256 625 2048 ?"
click at [205, 421] on input "-780113" at bounding box center [201, 422] width 12 height 12
radio input "true"
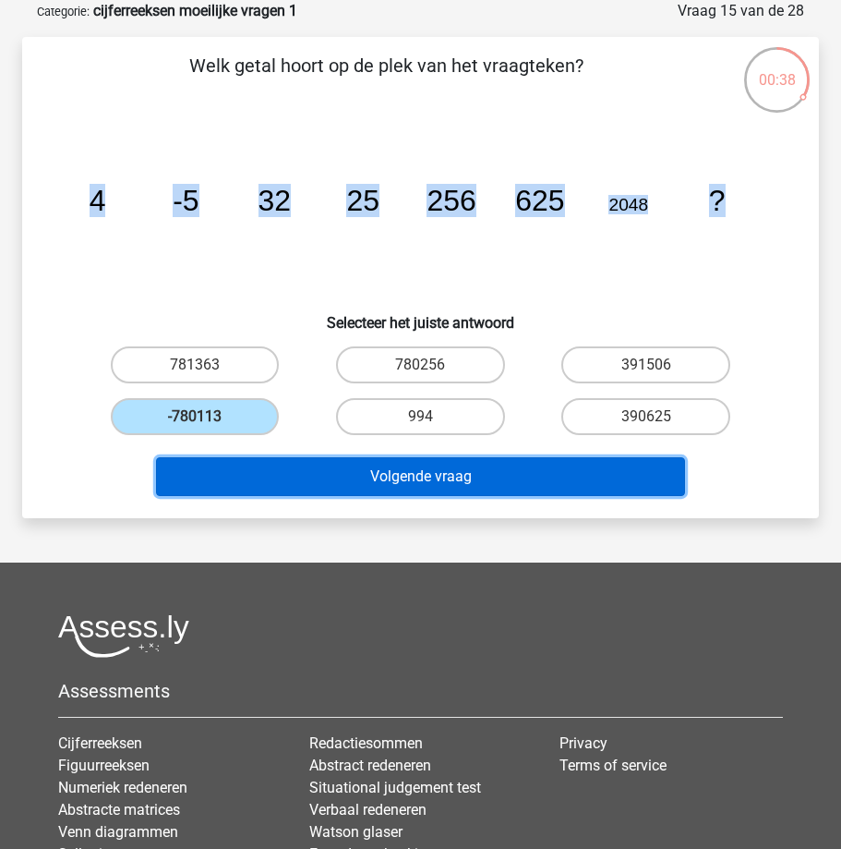
click at [247, 465] on button "Volgende vraag" at bounding box center [421, 476] width 530 height 39
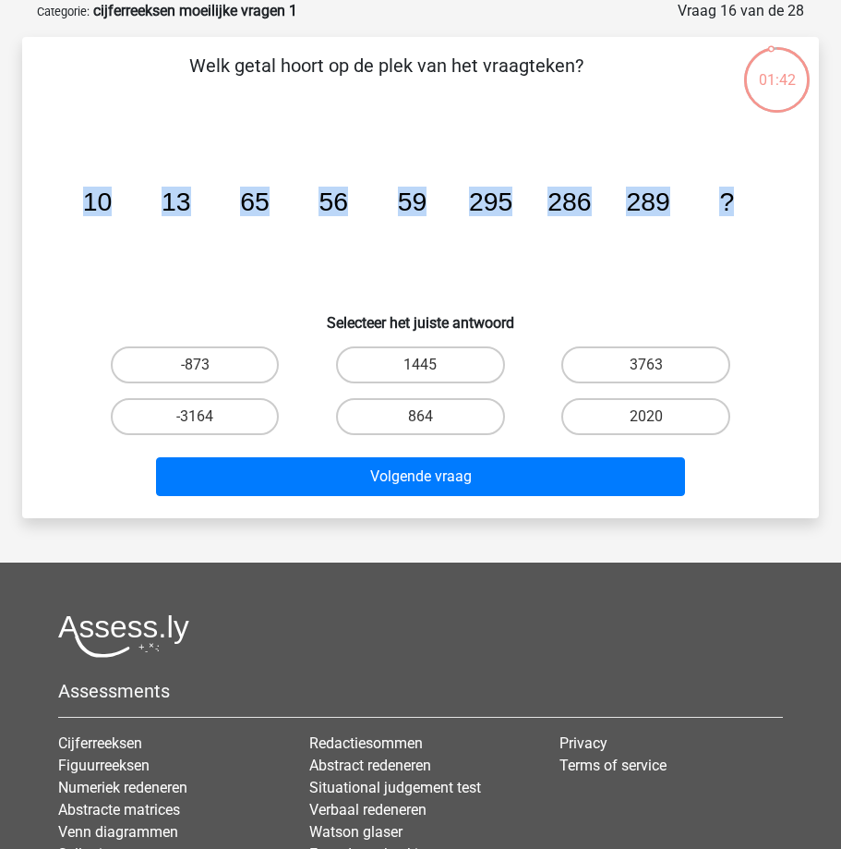
drag, startPoint x: 98, startPoint y: 198, endPoint x: 752, endPoint y: 200, distance: 653.7
click at [745, 195] on icon "image/svg+xml 10 13 65 56 59 295 286 289 ?" at bounding box center [420, 210] width 708 height 177
copy g "10 13 65 56 59 295 286 289 ?"
click at [424, 362] on label "1445" at bounding box center [420, 364] width 169 height 37
click at [424, 365] on input "1445" at bounding box center [426, 371] width 12 height 12
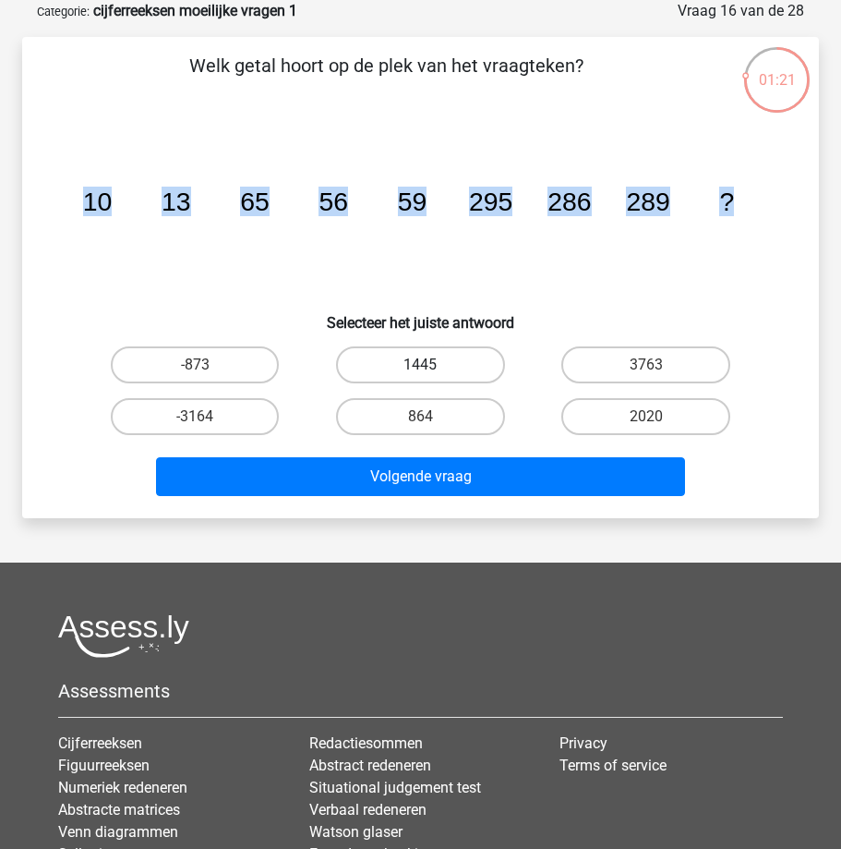
radio input "true"
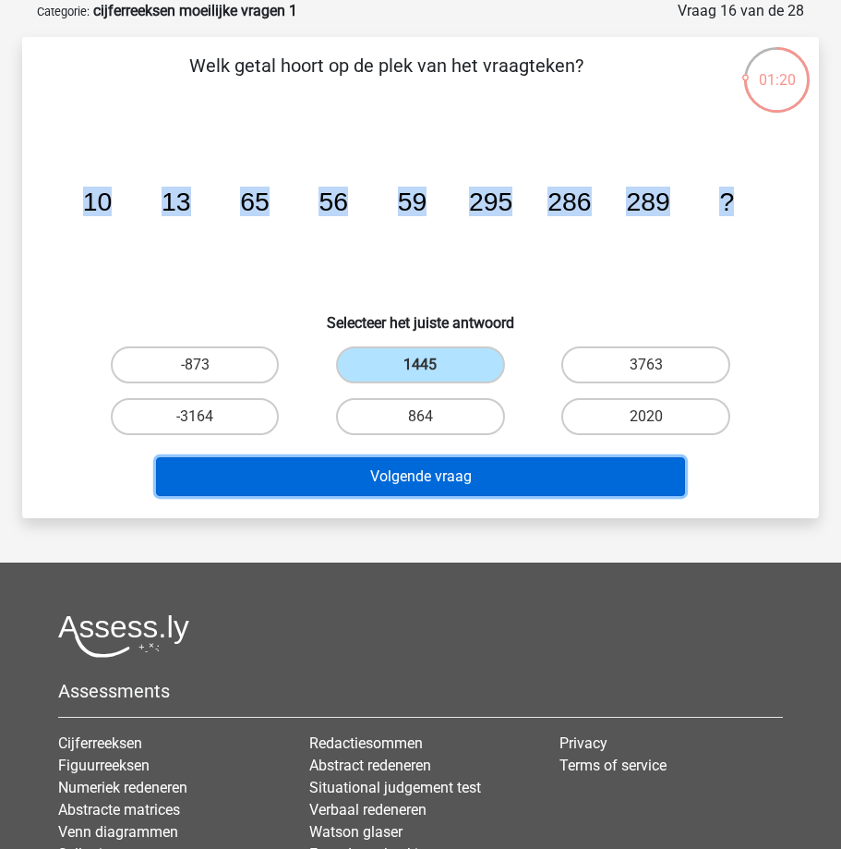
click at [335, 474] on button "Volgende vraag" at bounding box center [421, 476] width 530 height 39
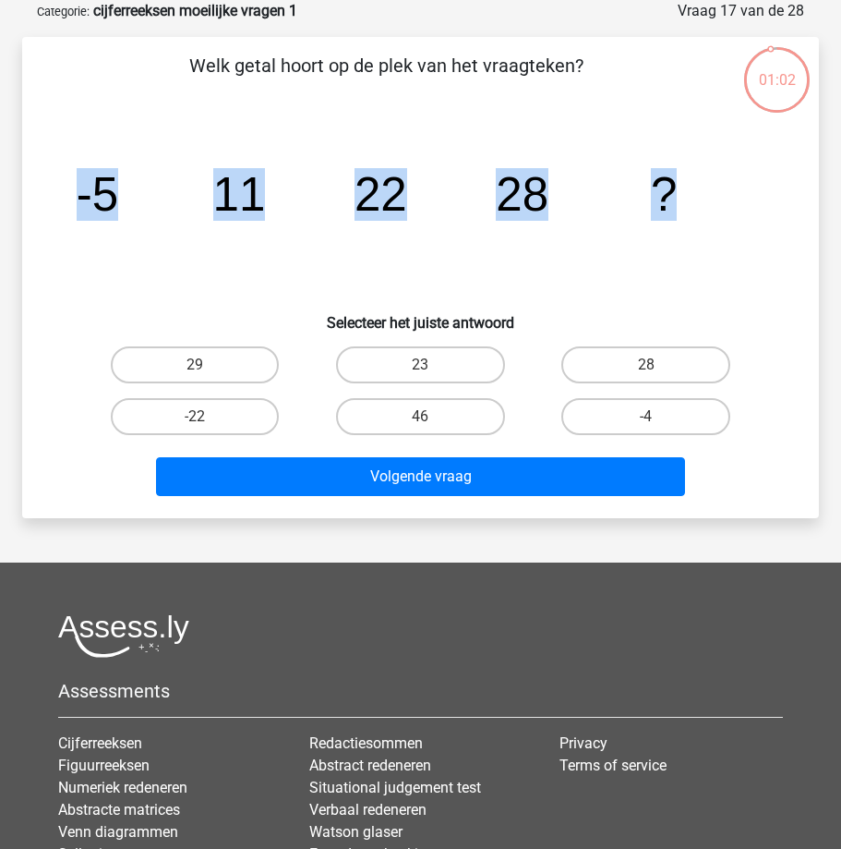
drag, startPoint x: 60, startPoint y: 186, endPoint x: 686, endPoint y: 189, distance: 626.1
click at [686, 189] on div "image/svg+xml -5 11 22 28 ?" at bounding box center [421, 210] width 738 height 177
copy g "-5 11 22 28 ?"
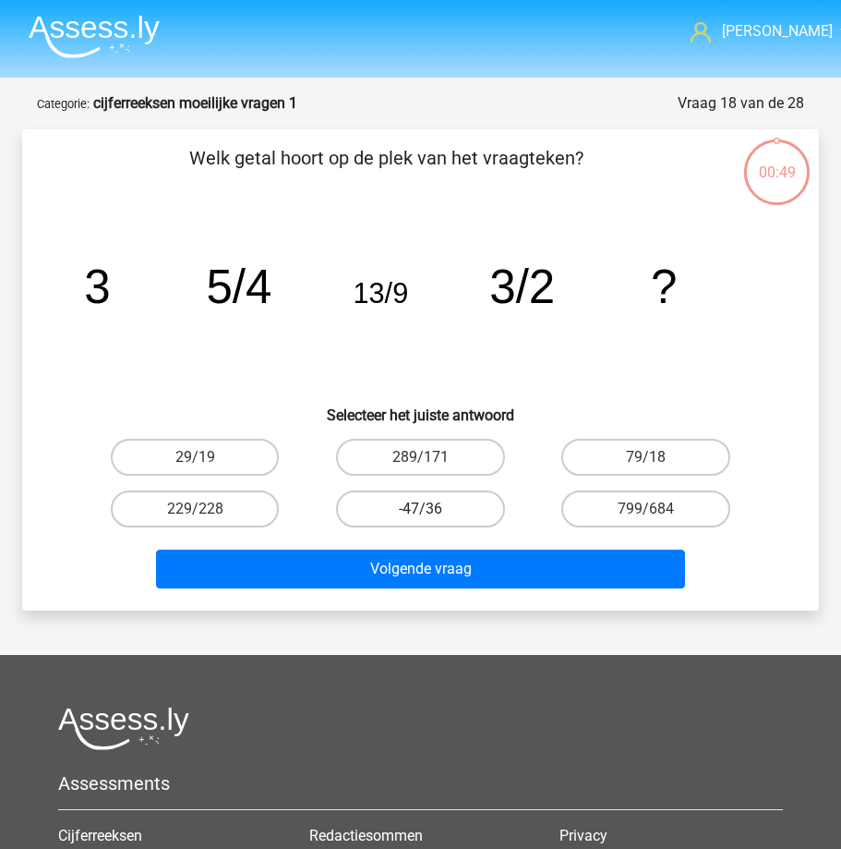
scroll to position [92, 0]
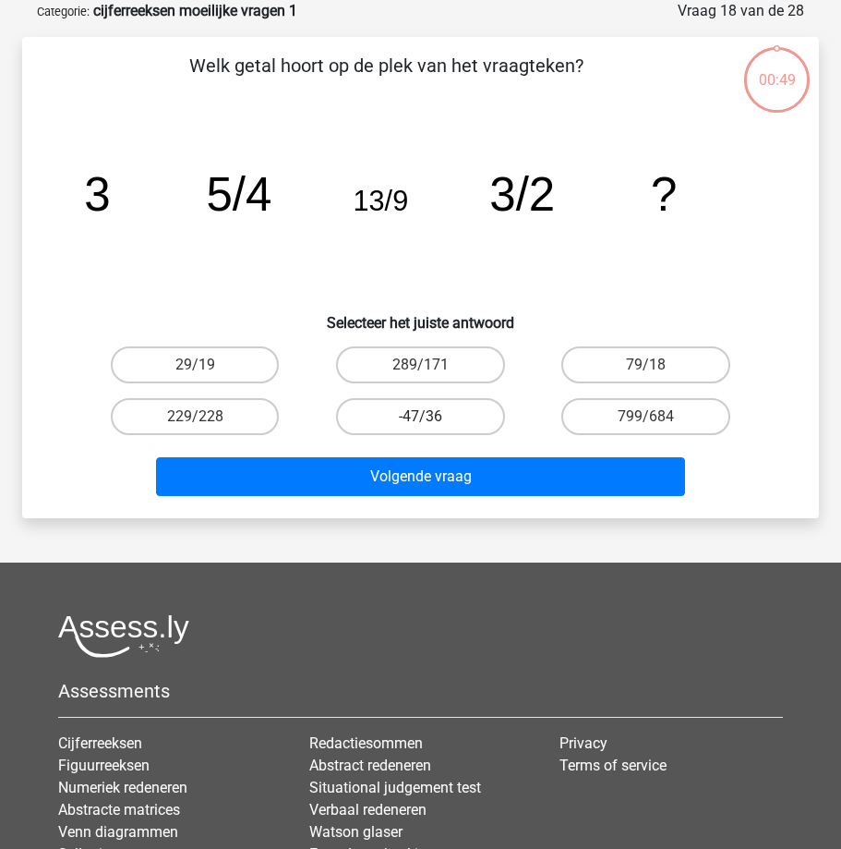
click at [488, 400] on label "-47/36" at bounding box center [420, 416] width 169 height 37
click at [432, 416] on input "-47/36" at bounding box center [426, 422] width 12 height 12
radio input "true"
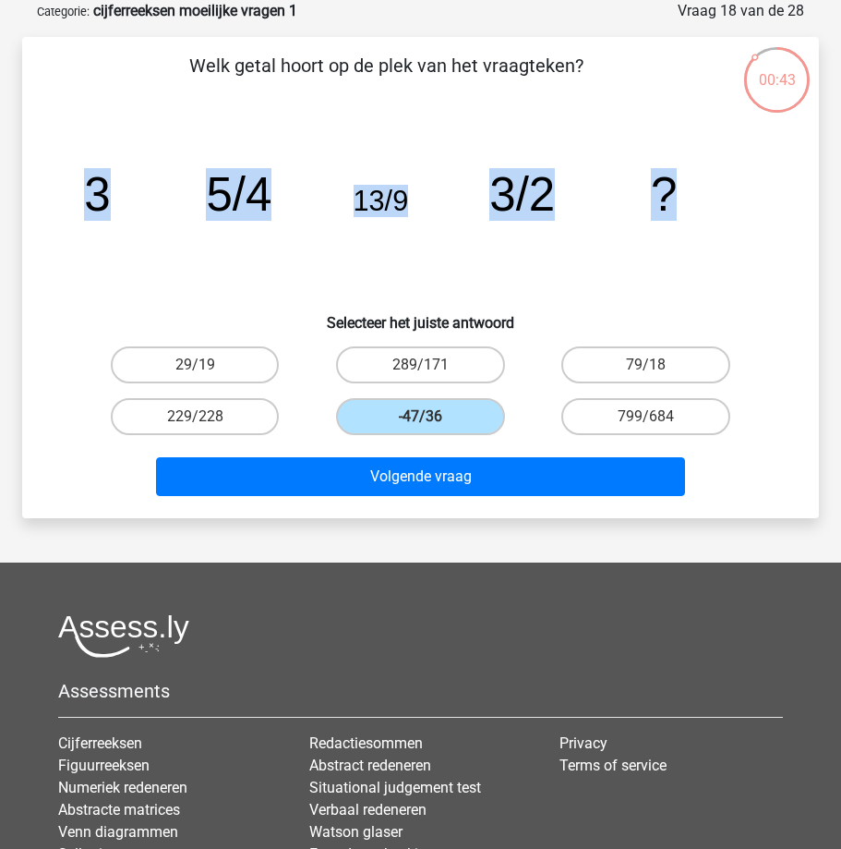
drag, startPoint x: 73, startPoint y: 182, endPoint x: 699, endPoint y: 199, distance: 626.3
click at [691, 199] on div "image/svg+xml 3 5/4 13/9 3/2 ?" at bounding box center [421, 210] width 738 height 177
copy g "3 5/4 13/9 3/2 ?"
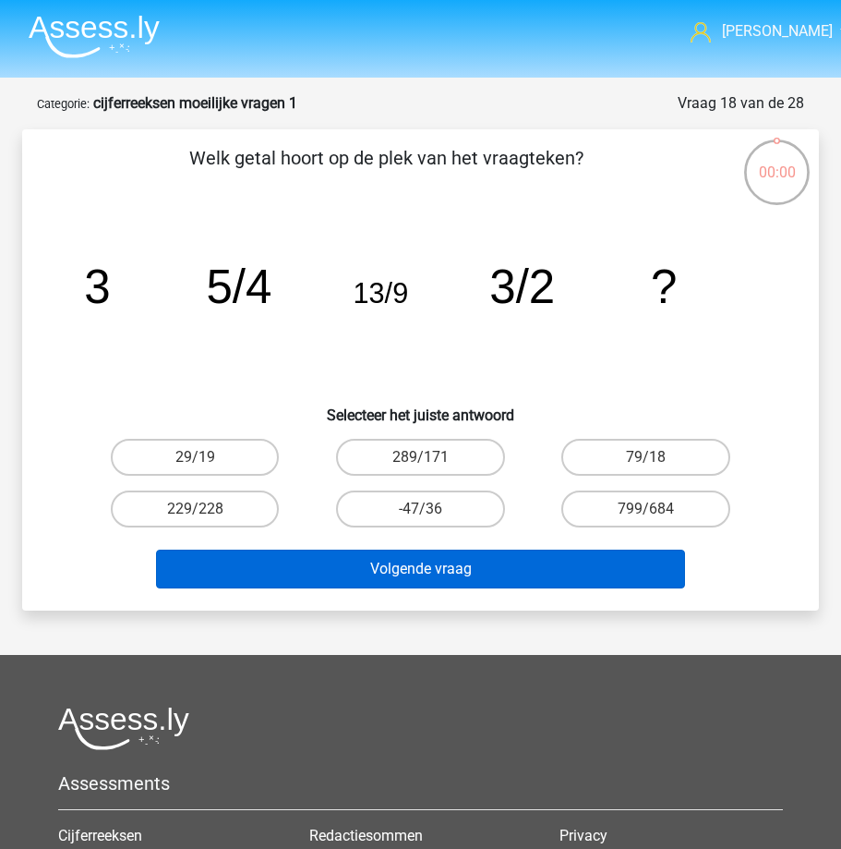
scroll to position [92, 0]
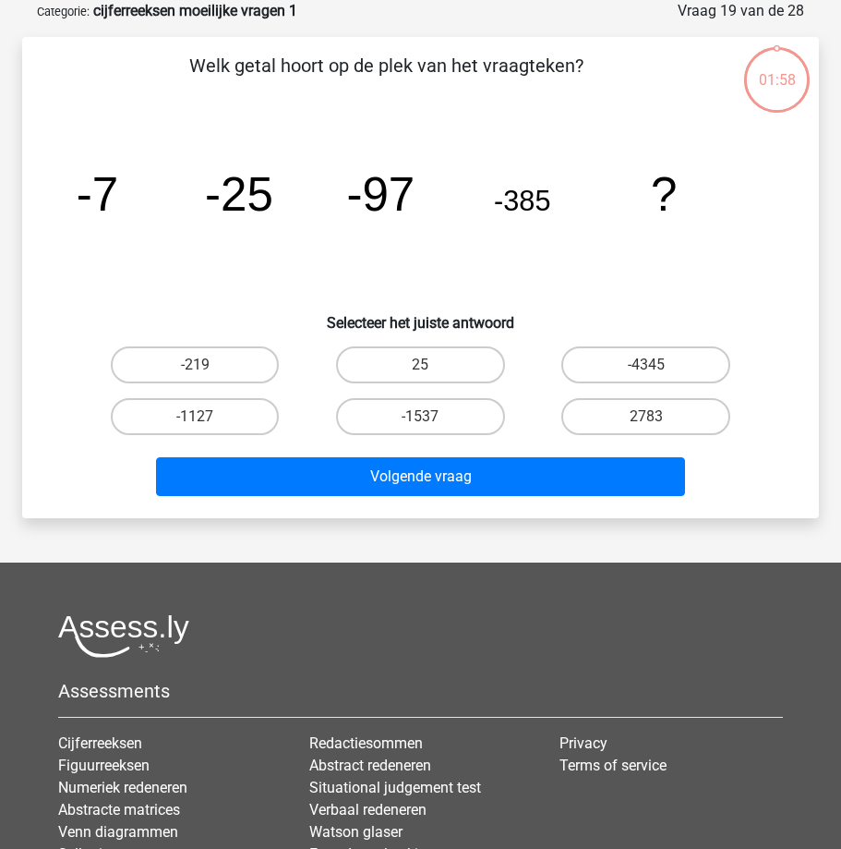
scroll to position [92, 0]
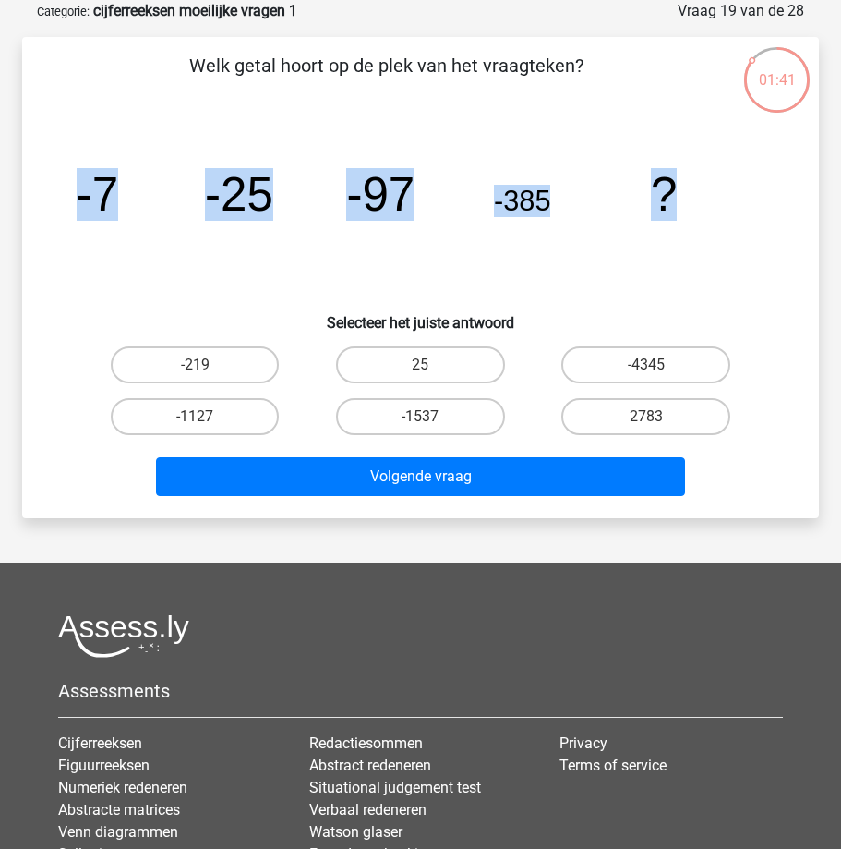
drag, startPoint x: 54, startPoint y: 180, endPoint x: 697, endPoint y: 201, distance: 643.0
click at [697, 201] on div "image/svg+xml -7 -25 -97 -385 ?" at bounding box center [421, 210] width 738 height 177
copy g "-7 -25 -97 -385 ?"
click at [403, 408] on label "-1537" at bounding box center [420, 416] width 169 height 37
click at [420, 416] on input "-1537" at bounding box center [426, 422] width 12 height 12
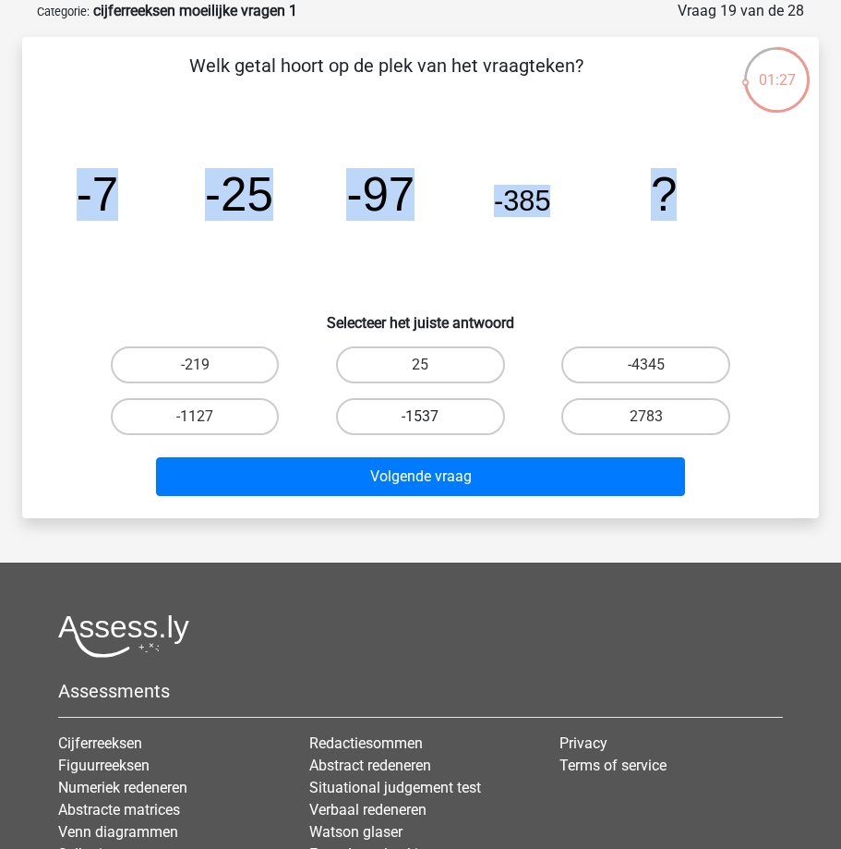
radio input "true"
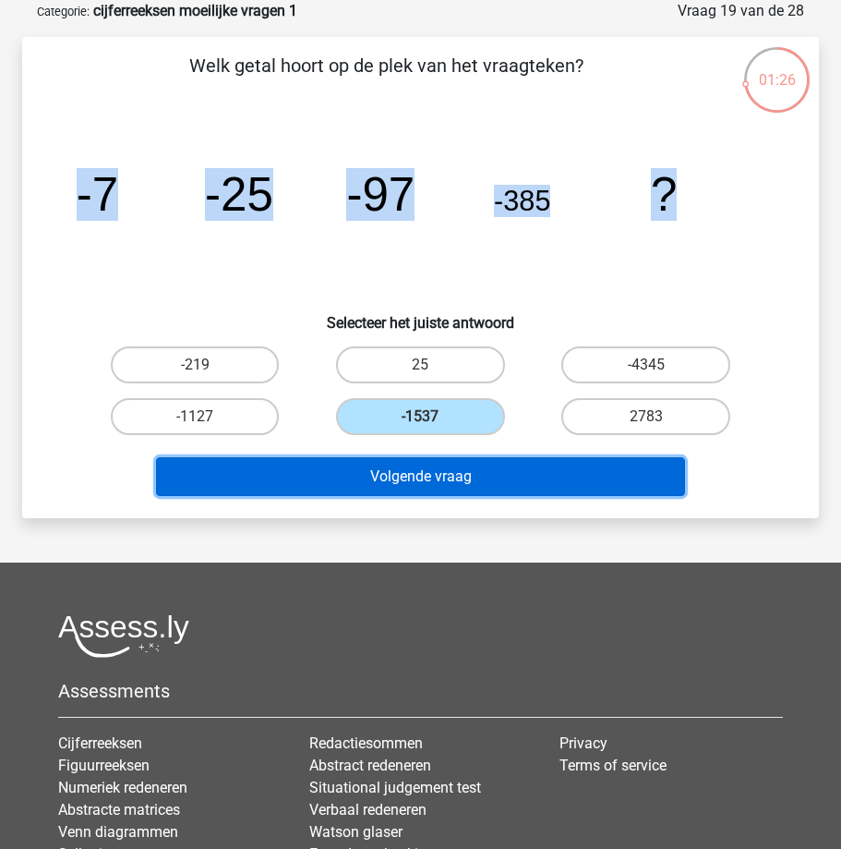
click at [326, 473] on button "Volgende vraag" at bounding box center [421, 476] width 530 height 39
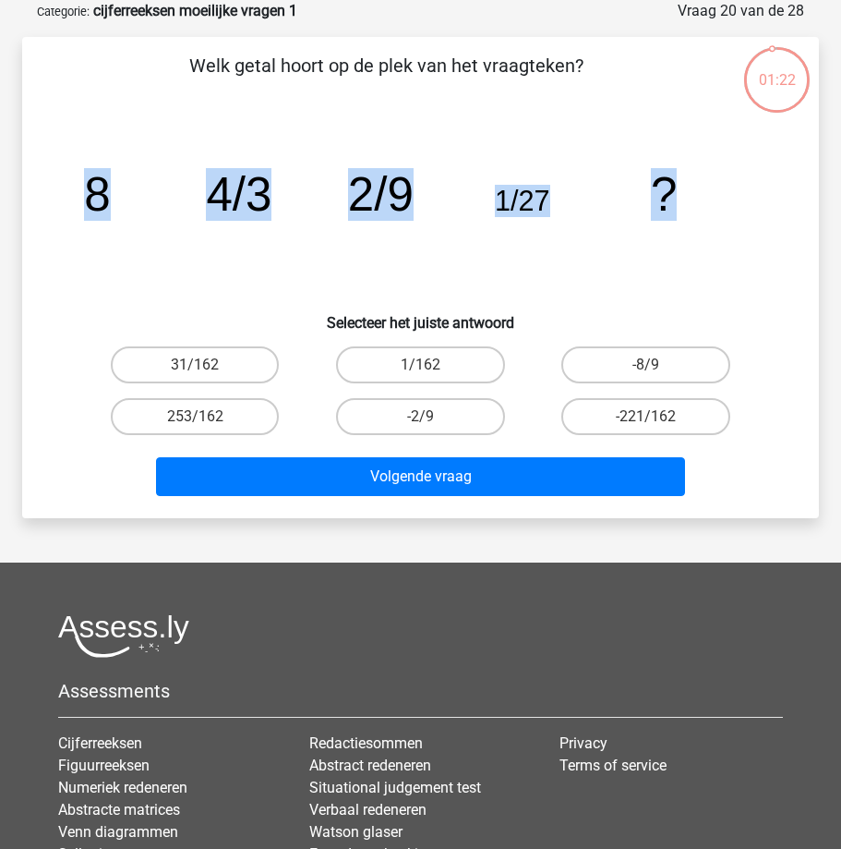
drag, startPoint x: 97, startPoint y: 193, endPoint x: 690, endPoint y: 212, distance: 593.1
click at [690, 212] on icon "image/svg+xml 8 4/3 2/9 1/27 ?" at bounding box center [420, 210] width 708 height 177
copy g "8 4/3 2/9 1/27 ?"
click at [443, 369] on label "1/162" at bounding box center [420, 364] width 169 height 37
click at [432, 369] on input "1/162" at bounding box center [426, 371] width 12 height 12
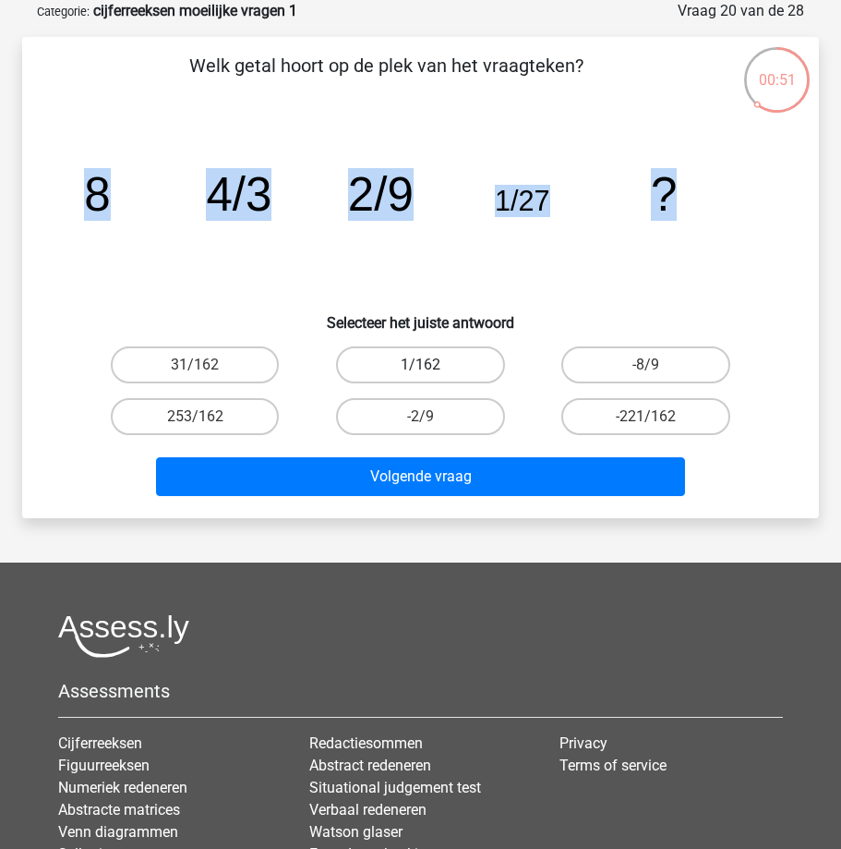
radio input "true"
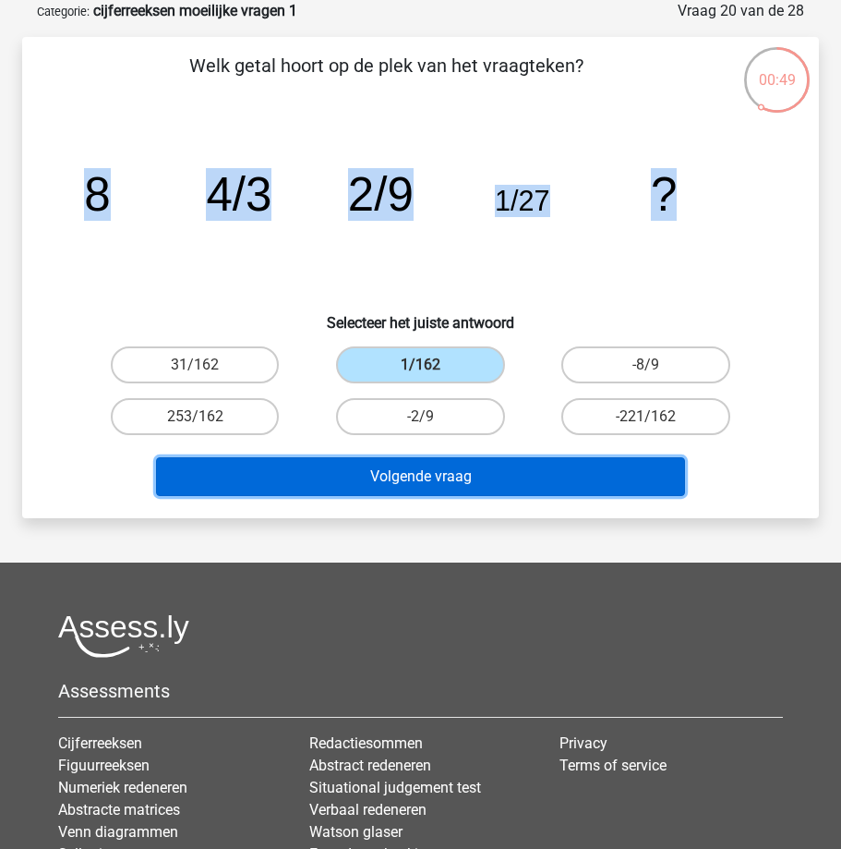
click at [379, 483] on button "Volgende vraag" at bounding box center [421, 476] width 530 height 39
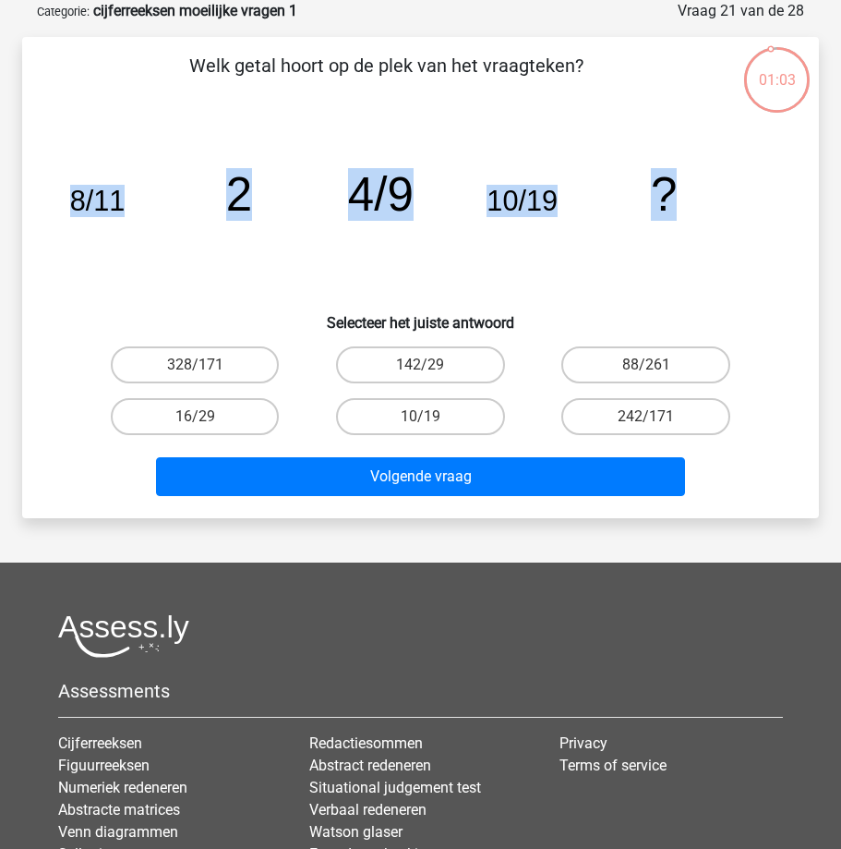
drag, startPoint x: 71, startPoint y: 201, endPoint x: 681, endPoint y: 223, distance: 610.7
click at [681, 223] on icon "image/svg+xml 8/11 2 4/9 10/19 ?" at bounding box center [420, 210] width 708 height 177
copy g "8/11 2 4/9 10/19 ?"
click at [203, 416] on div "16/29" at bounding box center [195, 416] width 211 height 37
click at [217, 437] on div "16/29" at bounding box center [194, 417] width 225 height 52
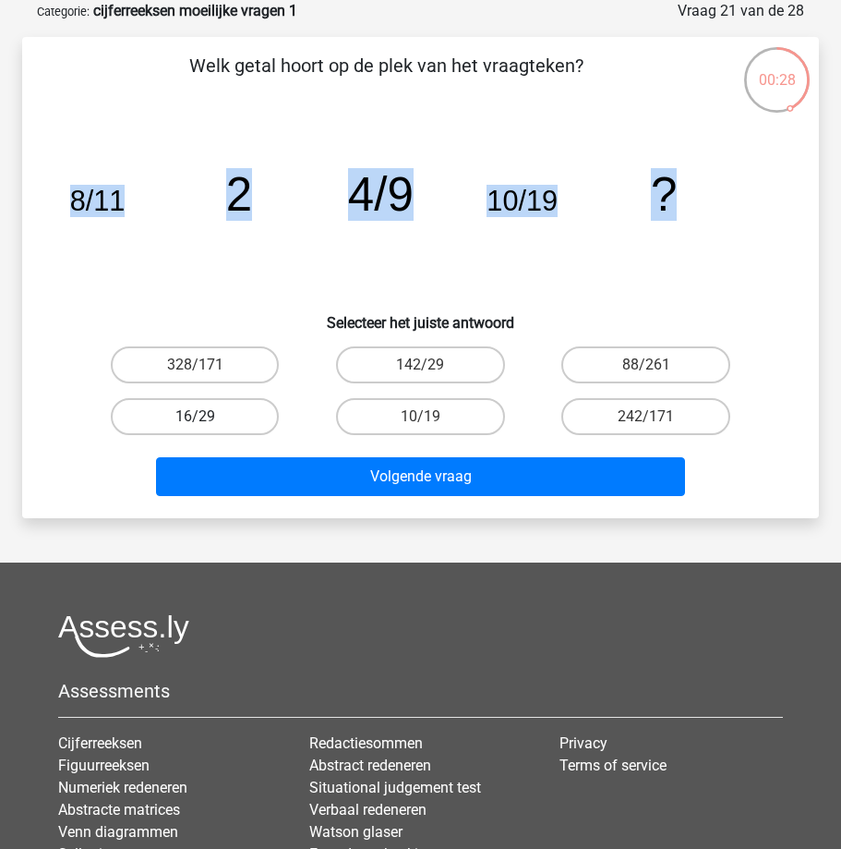
click at [211, 423] on label "16/29" at bounding box center [195, 416] width 169 height 37
click at [207, 423] on input "16/29" at bounding box center [201, 422] width 12 height 12
radio input "true"
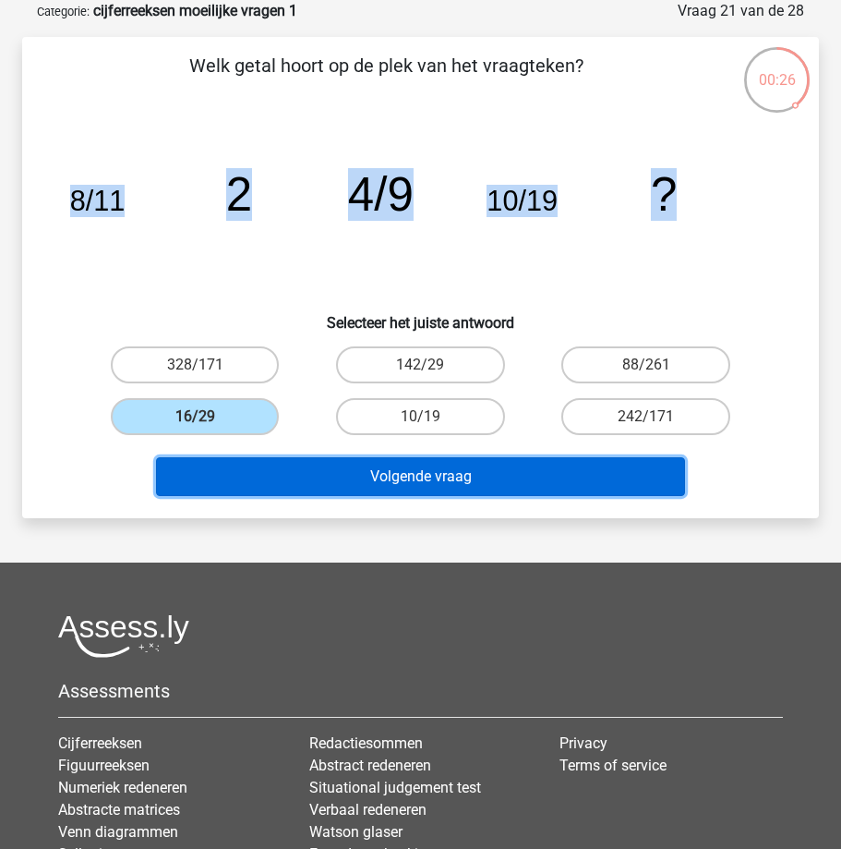
click at [259, 483] on button "Volgende vraag" at bounding box center [421, 476] width 530 height 39
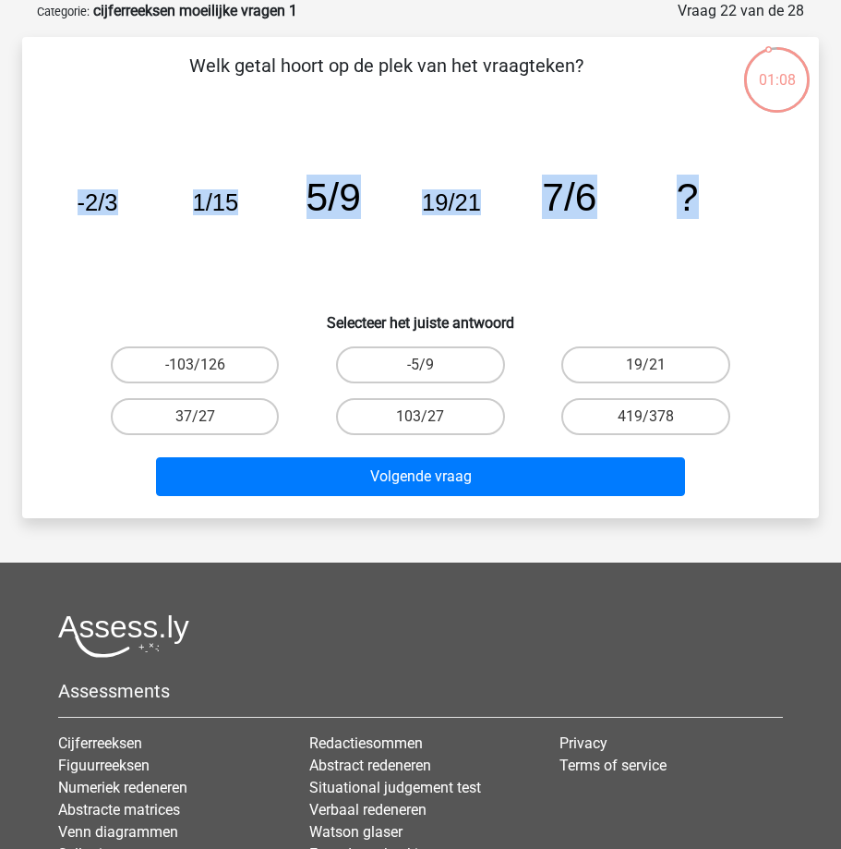
drag, startPoint x: 76, startPoint y: 202, endPoint x: 744, endPoint y: 227, distance: 669.0
click at [744, 227] on icon "image/svg+xml -2/3 1/15 5/9 19/21 7/6 ?" at bounding box center [420, 210] width 708 height 177
copy g "-2/3 1/15 5/9 19/21 7/6 ?"
click at [609, 365] on label "19/21" at bounding box center [645, 364] width 169 height 37
click at [646, 365] on input "19/21" at bounding box center [652, 371] width 12 height 12
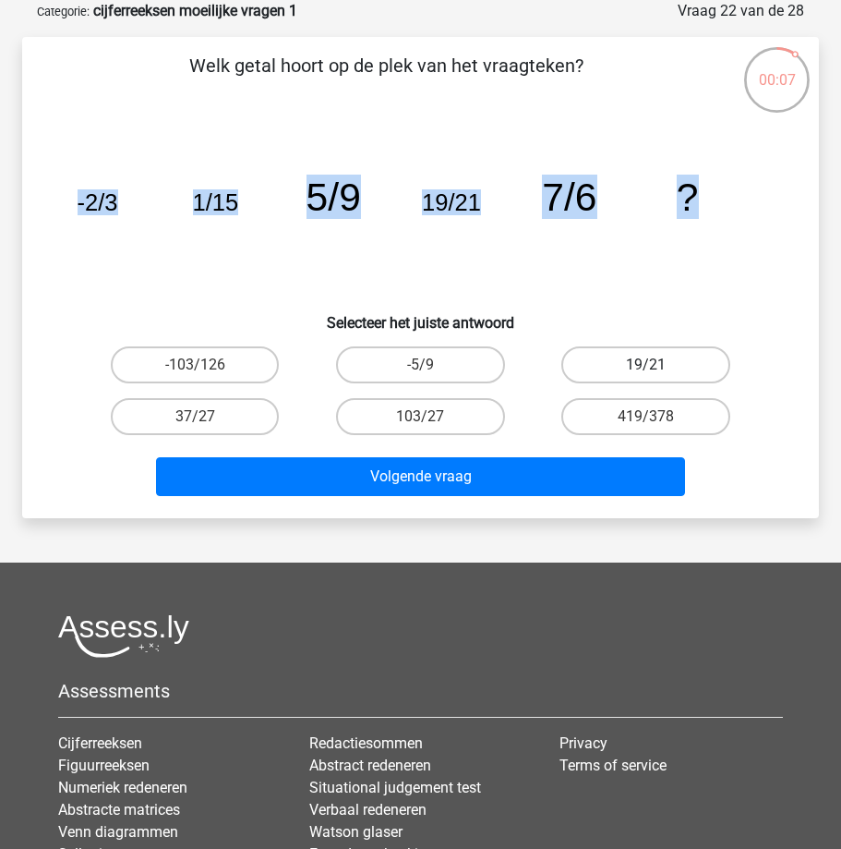
radio input "true"
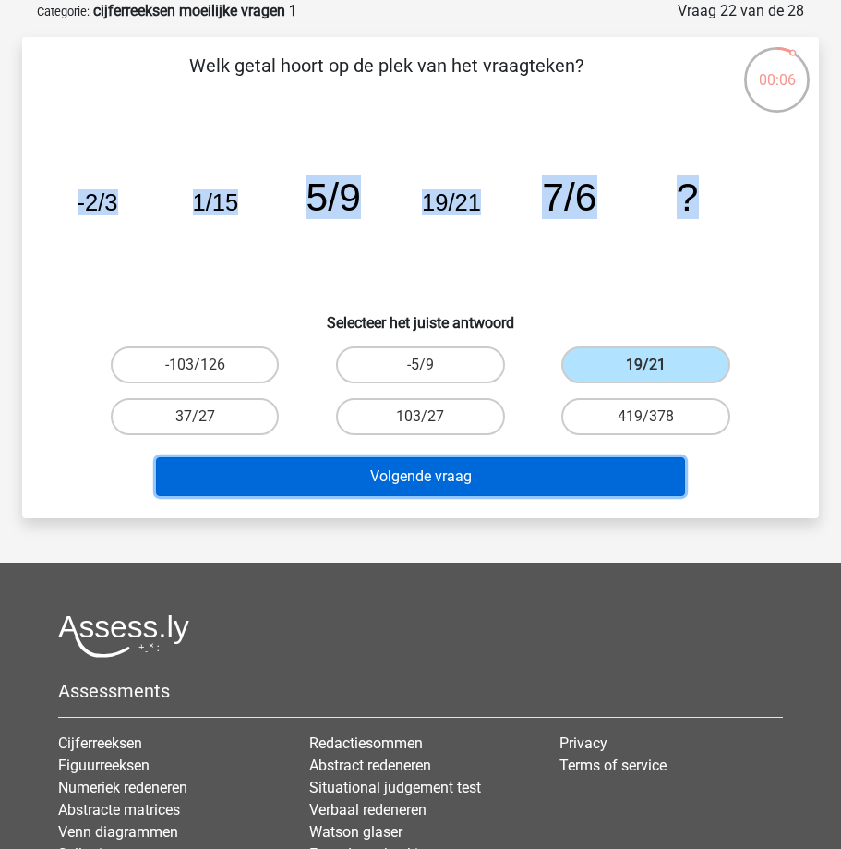
click at [453, 475] on button "Volgende vraag" at bounding box center [421, 476] width 530 height 39
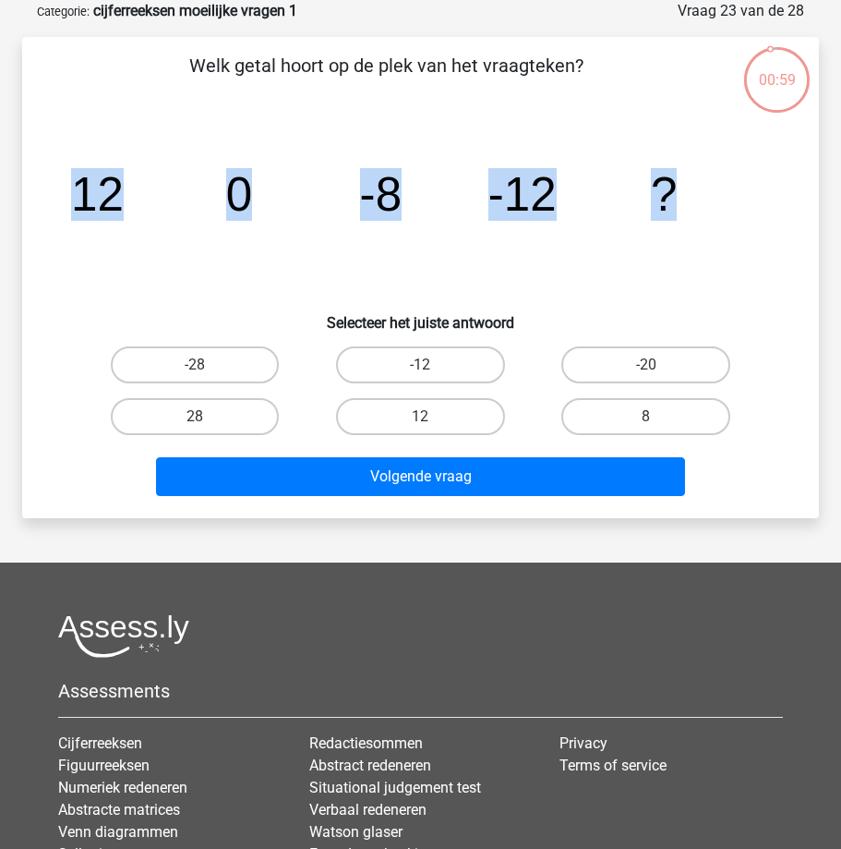
drag, startPoint x: 59, startPoint y: 190, endPoint x: 716, endPoint y: 209, distance: 656.8
click at [720, 202] on div "image/svg+xml 12 0 -8 -12 ?" at bounding box center [421, 210] width 738 height 177
copy g "12 0 -8 -12 ?"
click at [655, 416] on label "8" at bounding box center [645, 416] width 169 height 37
click at [655, 416] on input "8" at bounding box center [652, 422] width 12 height 12
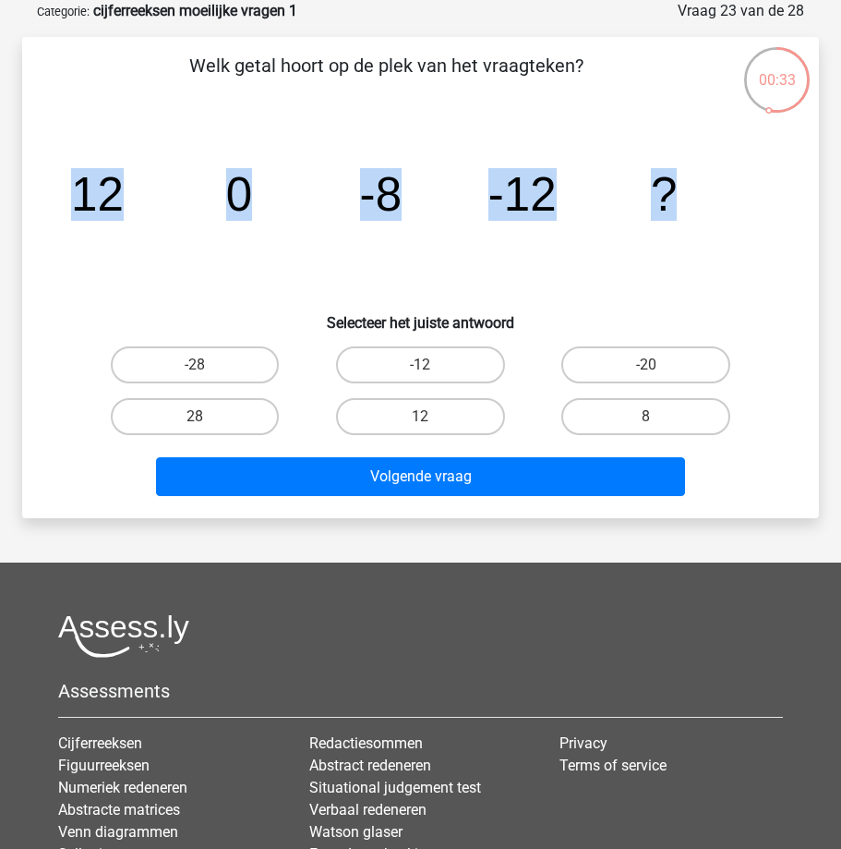
radio input "true"
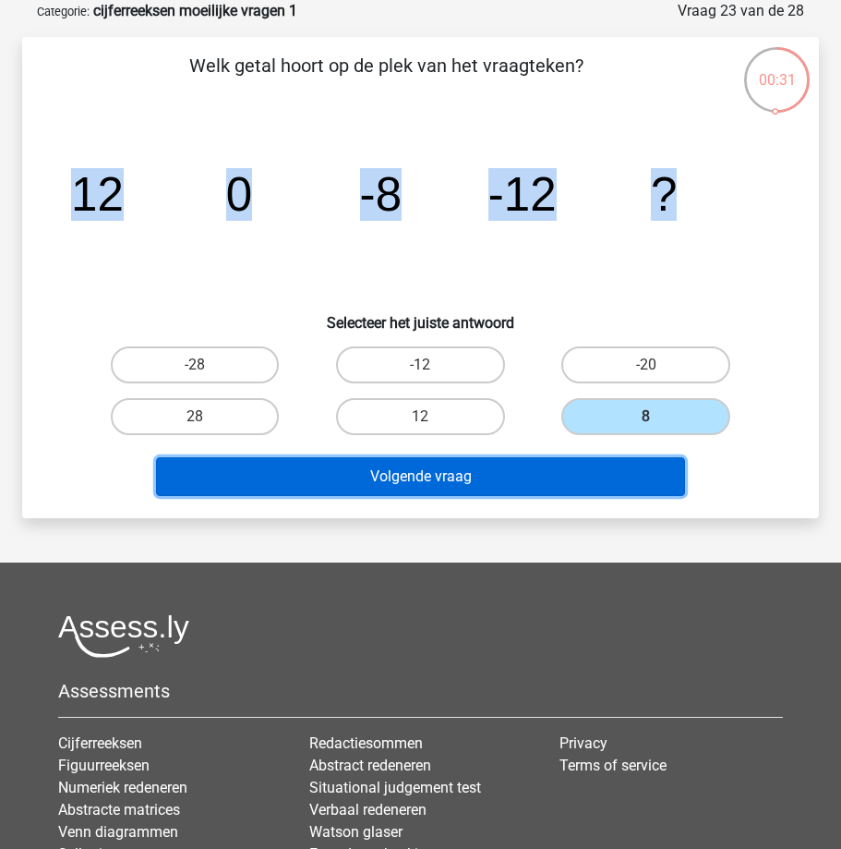
click at [454, 485] on button "Volgende vraag" at bounding box center [421, 476] width 530 height 39
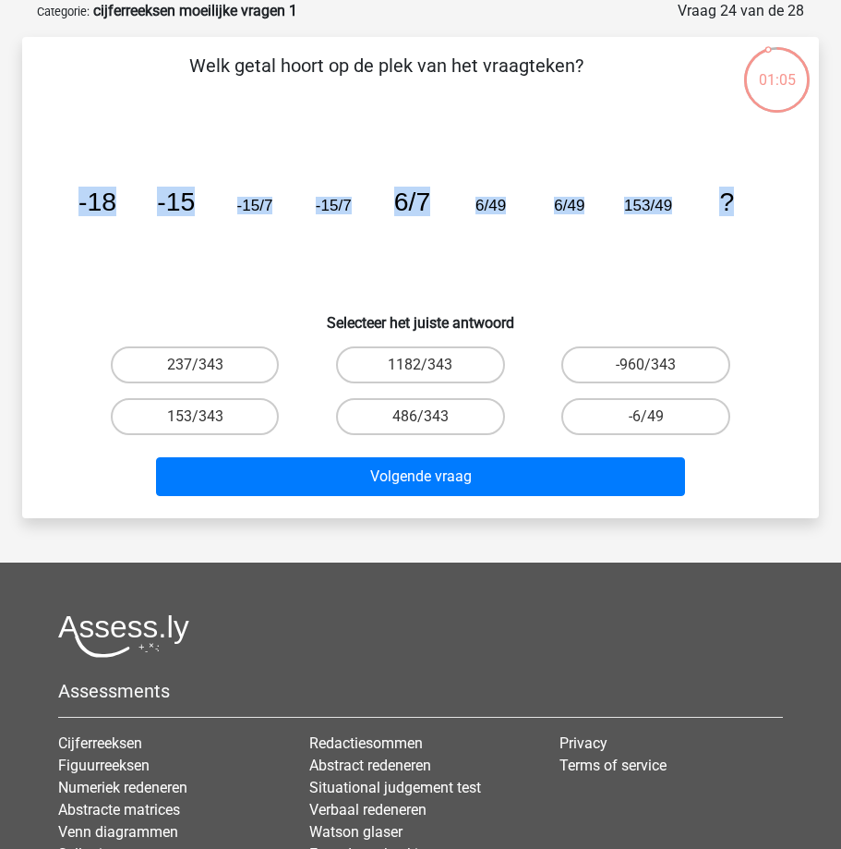
drag, startPoint x: 73, startPoint y: 200, endPoint x: 752, endPoint y: 219, distance: 678.9
click at [752, 219] on icon "image/svg+xml -18 -15 -15/7 -15/7 6/7 6/49 6/49 153/49 ?" at bounding box center [420, 210] width 708 height 177
copy g "-18 -15 -15/7 -15/7 6/7 6/49 6/49 153/49 ?"
click at [187, 414] on label "153/343" at bounding box center [195, 416] width 169 height 37
click at [195, 416] on input "153/343" at bounding box center [201, 422] width 12 height 12
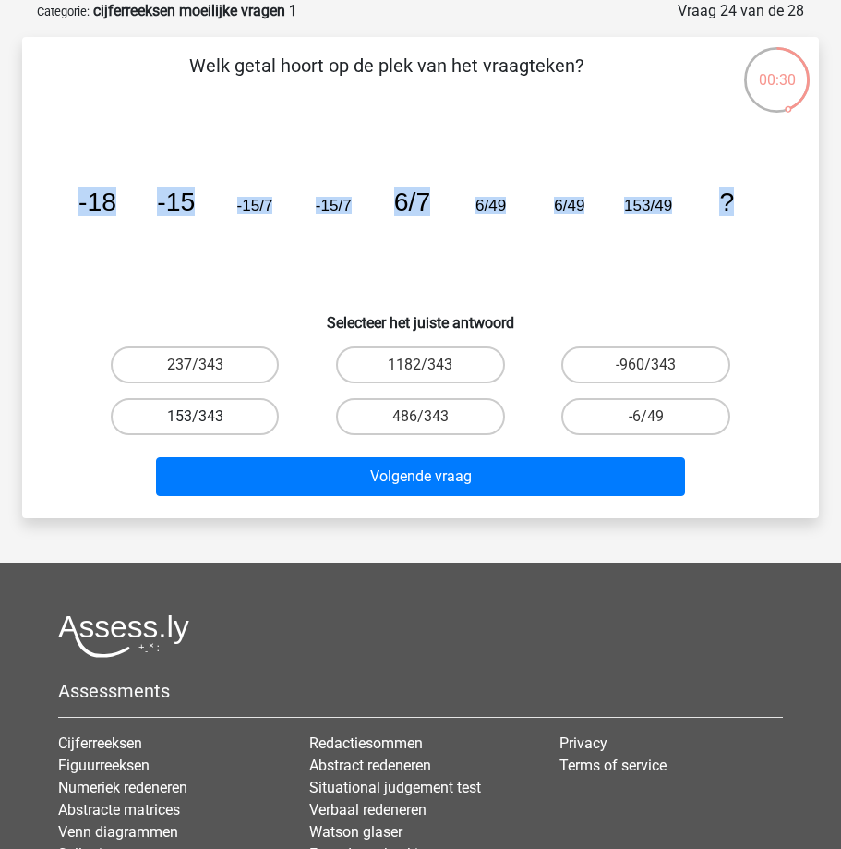
radio input "true"
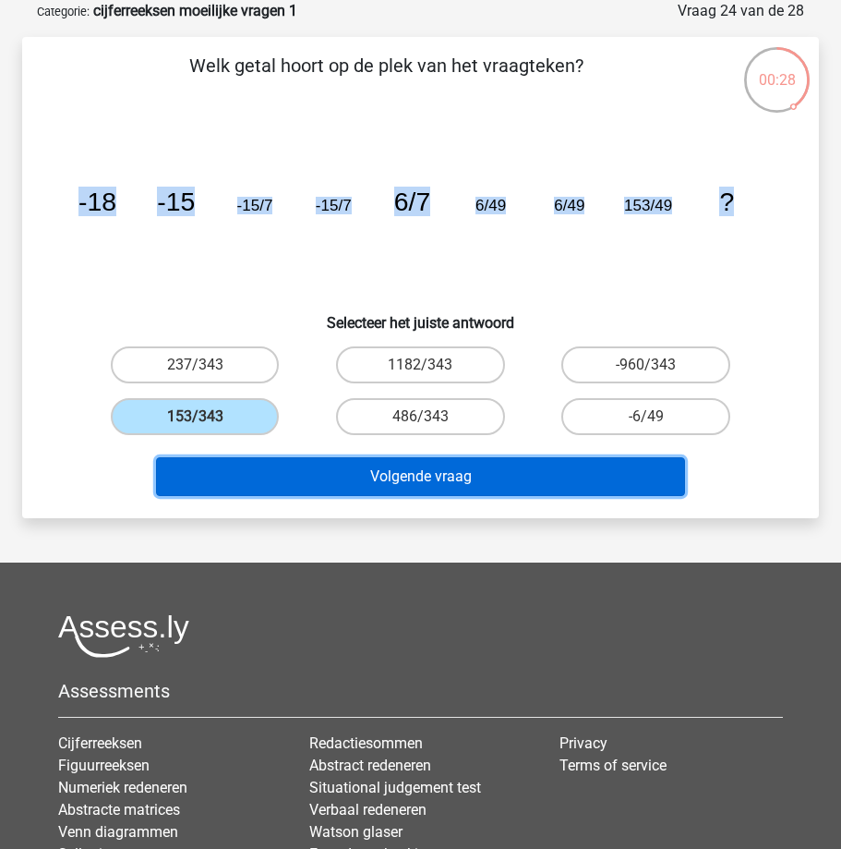
click at [259, 467] on button "Volgende vraag" at bounding box center [421, 476] width 530 height 39
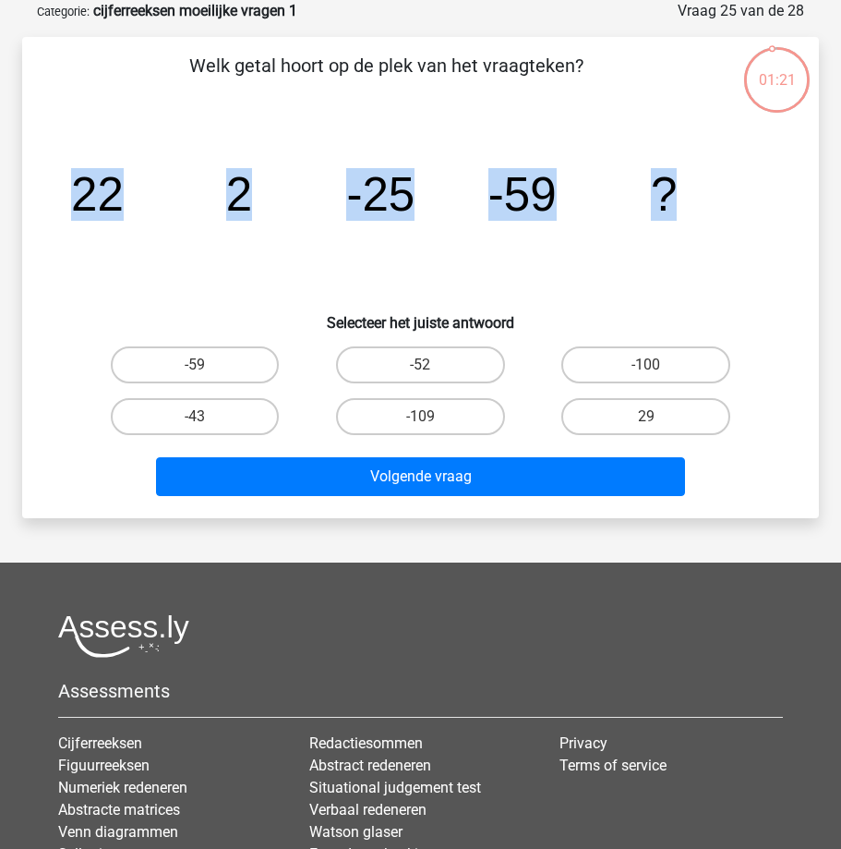
drag, startPoint x: 80, startPoint y: 203, endPoint x: 768, endPoint y: 194, distance: 688.0
click at [768, 194] on div "image/svg+xml 22 2 -25 -59 ?" at bounding box center [421, 210] width 738 height 177
copy g "22 2 -25 -59 ?"
click at [675, 361] on label "-100" at bounding box center [645, 364] width 169 height 37
click at [658, 365] on input "-100" at bounding box center [652, 371] width 12 height 12
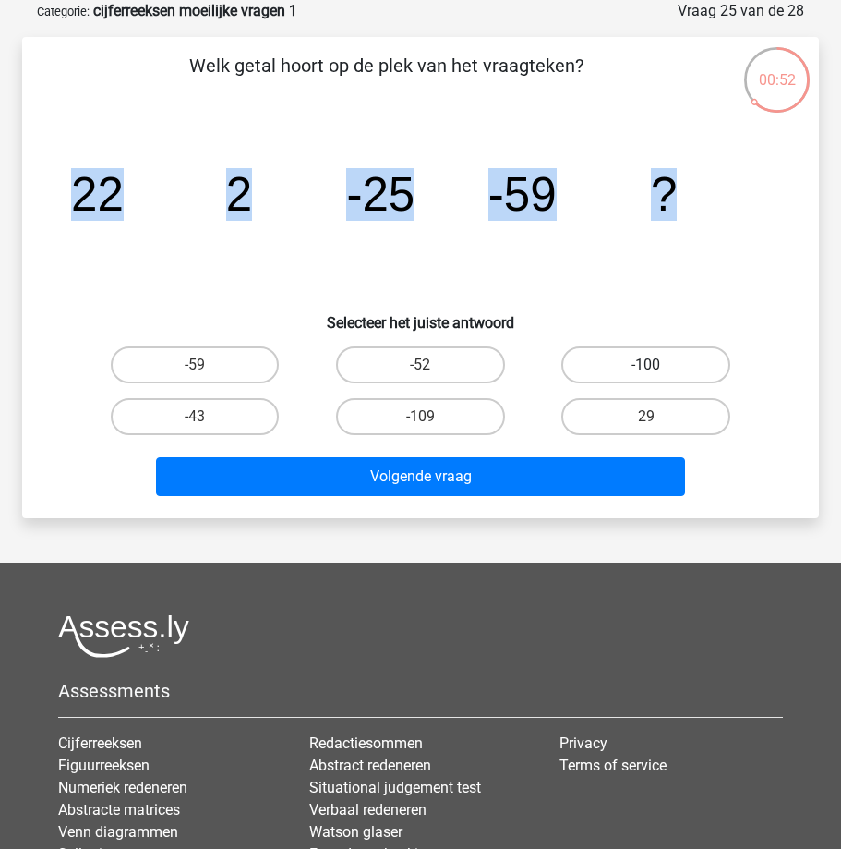
radio input "true"
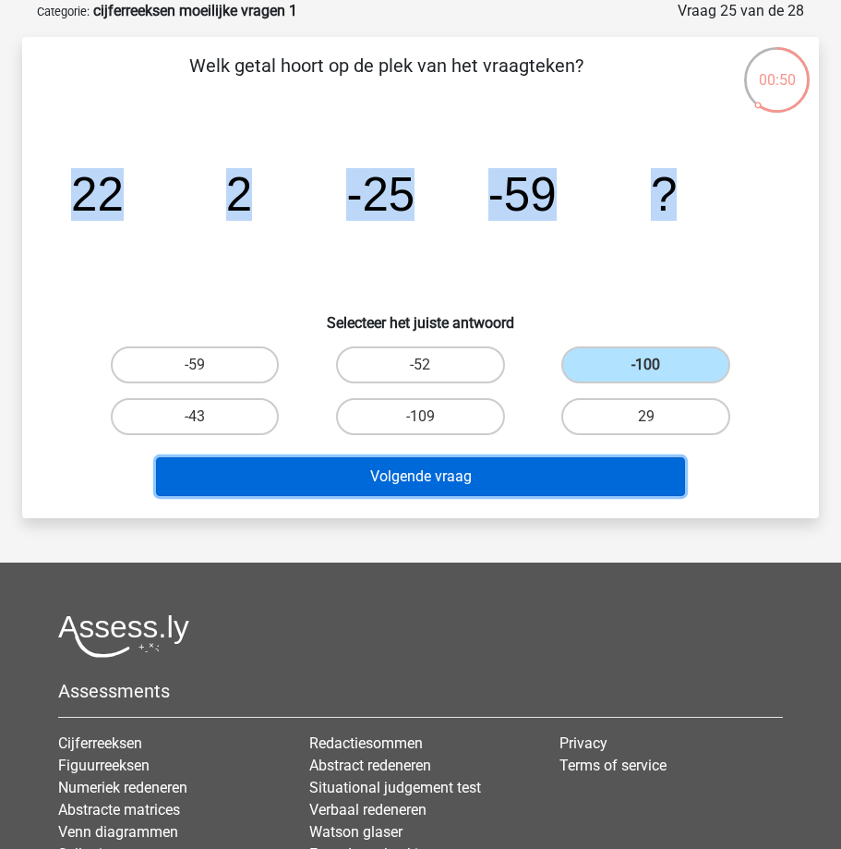
click at [378, 479] on button "Volgende vraag" at bounding box center [421, 476] width 530 height 39
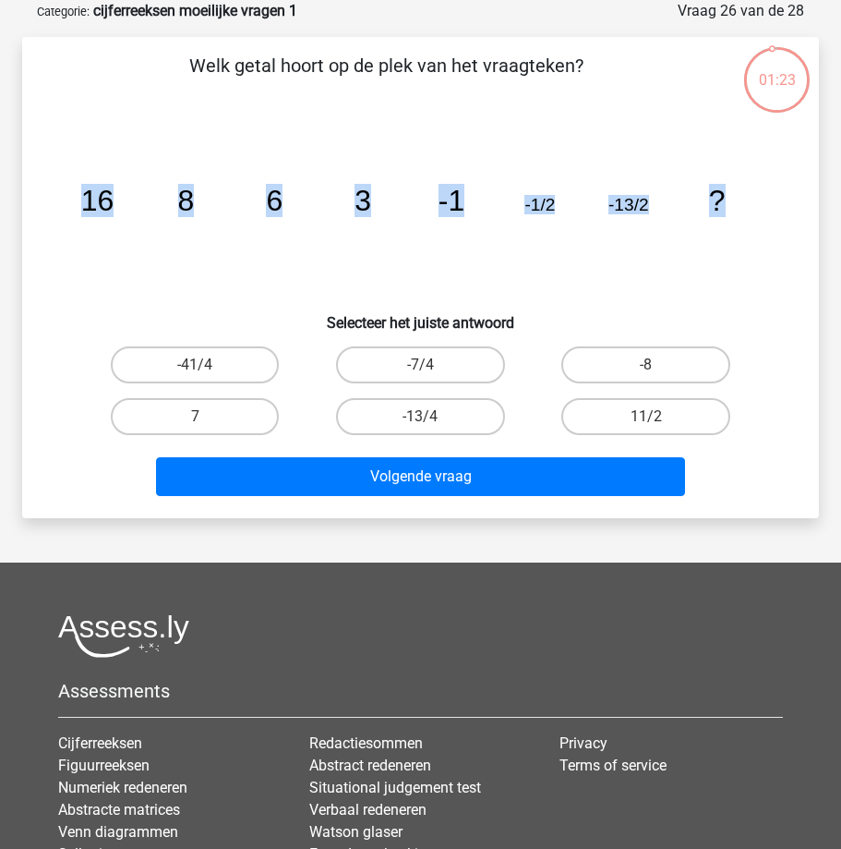
drag, startPoint x: 84, startPoint y: 200, endPoint x: 738, endPoint y: 209, distance: 653.8
click at [738, 209] on icon "image/svg+xml 16 8 6 3 -1 -1/2 -13/2 ?" at bounding box center [420, 210] width 708 height 177
copy g "16 8 6 3 -1 -1/2 -13/2 ?"
click at [434, 416] on label "-13/4" at bounding box center [420, 416] width 169 height 37
click at [432, 416] on input "-13/4" at bounding box center [426, 422] width 12 height 12
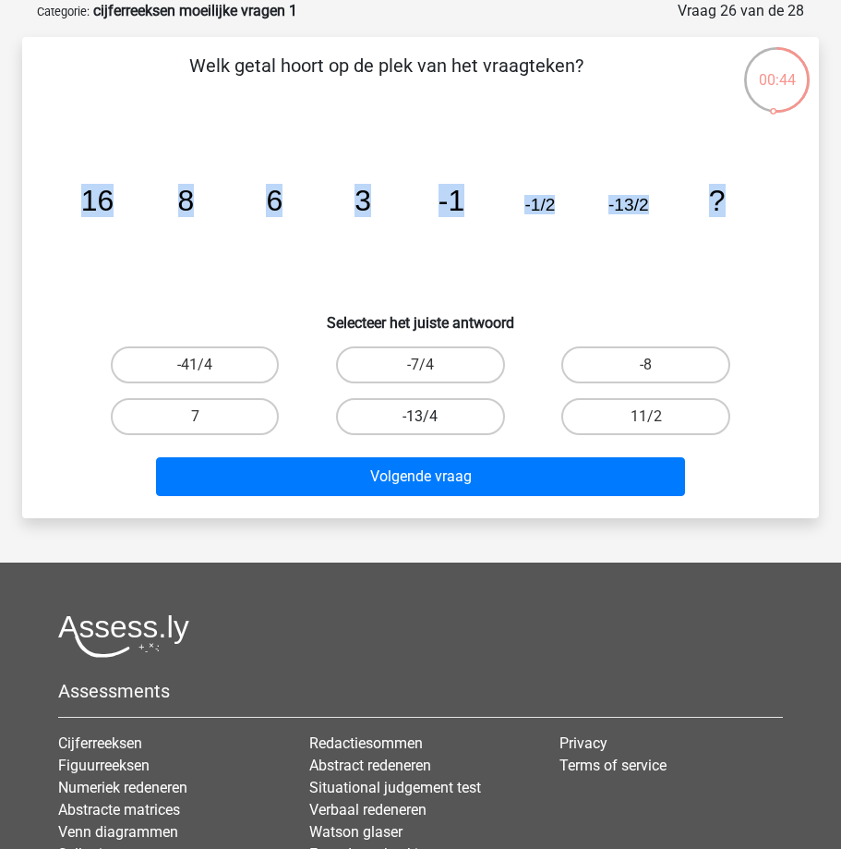
radio input "true"
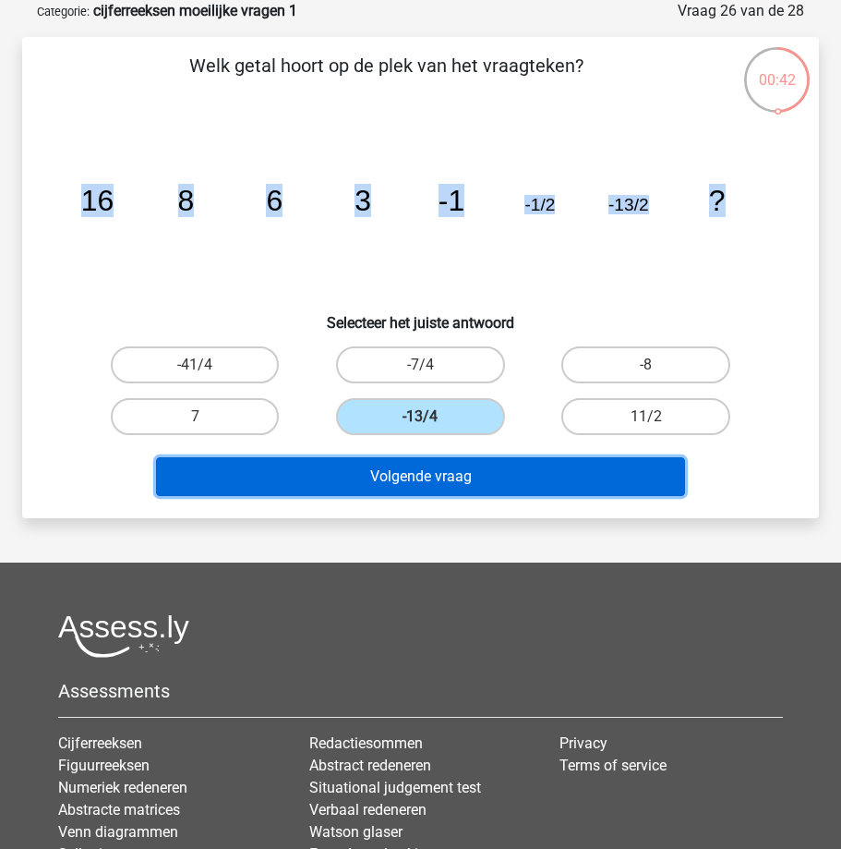
click at [406, 474] on button "Volgende vraag" at bounding box center [421, 476] width 530 height 39
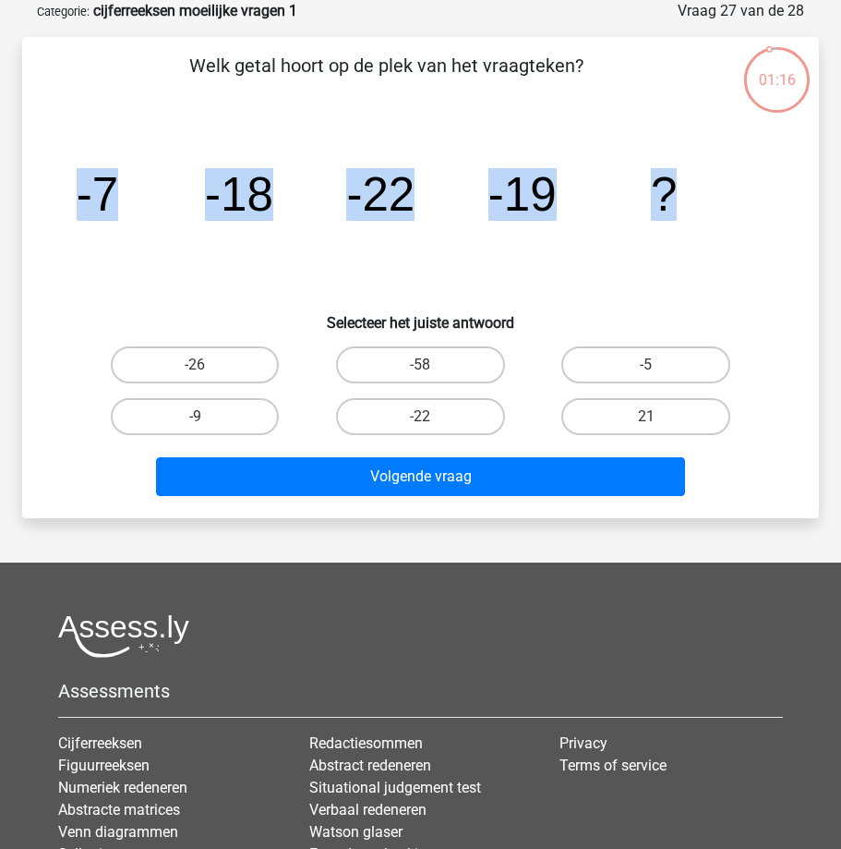
drag, startPoint x: 52, startPoint y: 191, endPoint x: 720, endPoint y: 199, distance: 668.6
click at [720, 199] on div "image/svg+xml -7 -18 -22 -19 ?" at bounding box center [421, 210] width 738 height 177
copy g "-7 -18 -22 -19 ?"
drag, startPoint x: 224, startPoint y: 416, endPoint x: 222, endPoint y: 425, distance: 9.6
click at [224, 416] on label "-9" at bounding box center [195, 416] width 169 height 37
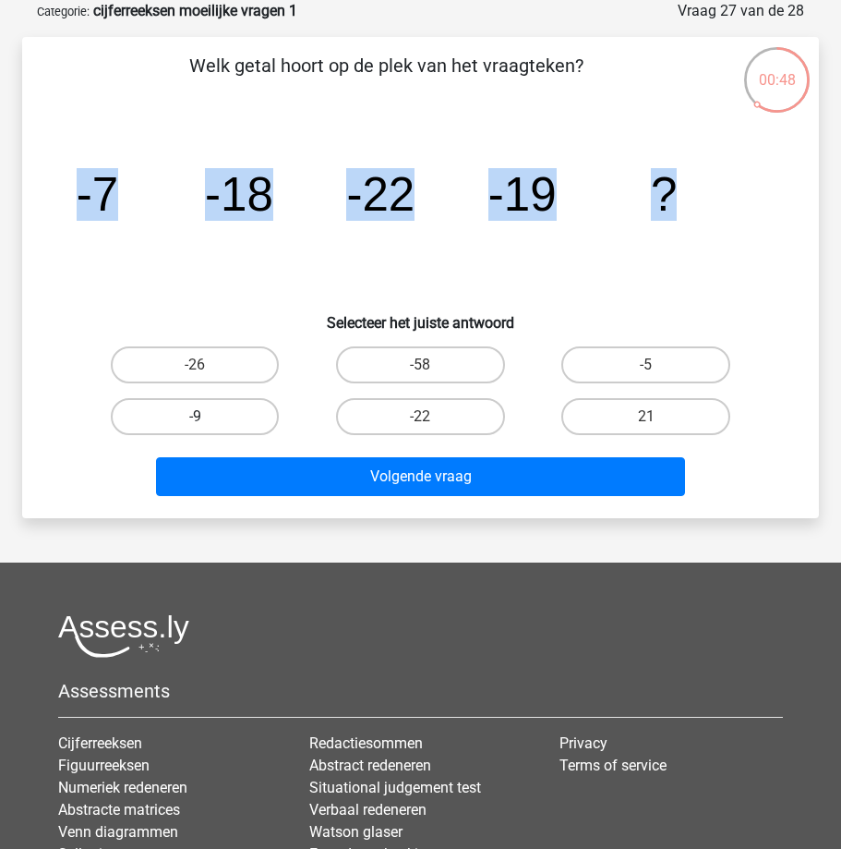
click at [207, 416] on input "-9" at bounding box center [201, 422] width 12 height 12
radio input "true"
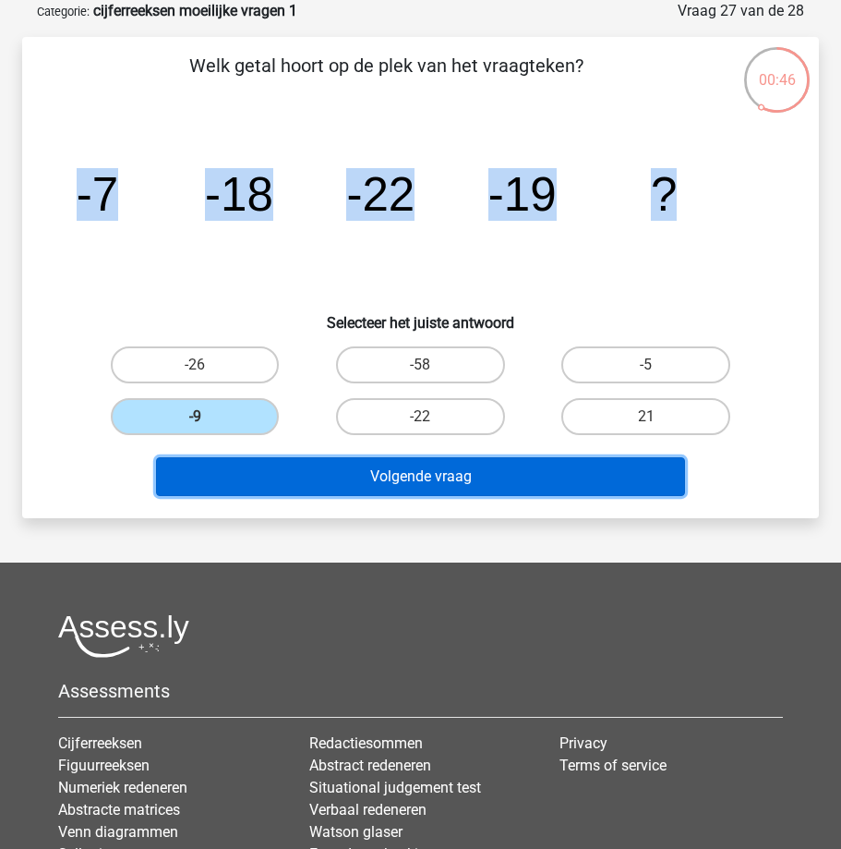
click at [296, 474] on button "Volgende vraag" at bounding box center [421, 476] width 530 height 39
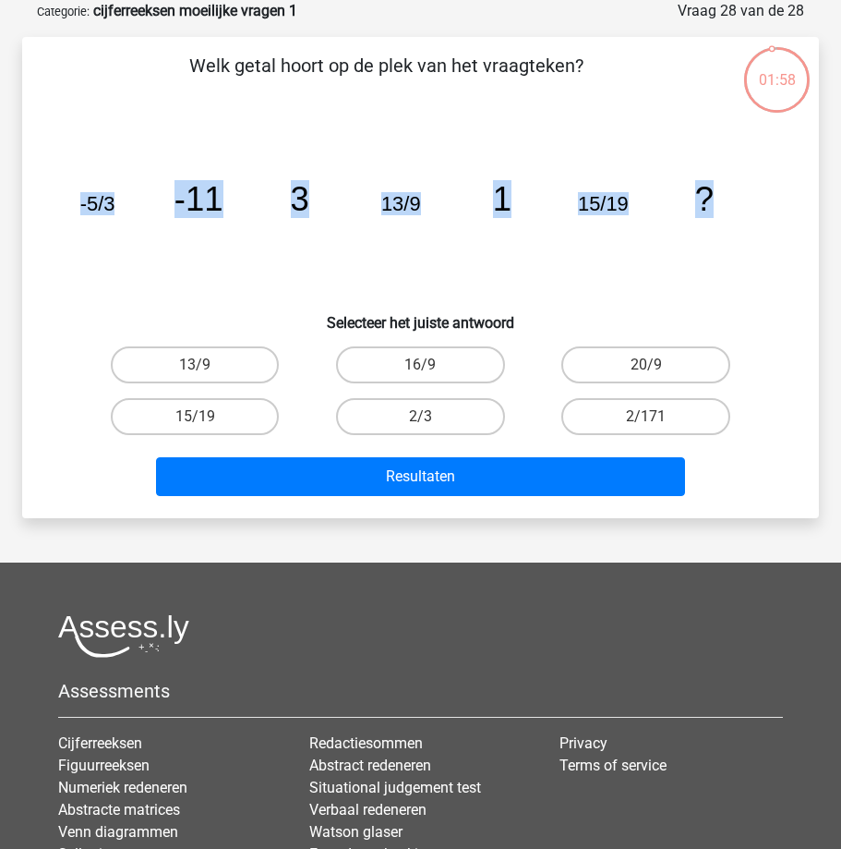
drag, startPoint x: 67, startPoint y: 196, endPoint x: 730, endPoint y: 212, distance: 663.2
click at [729, 210] on icon "image/svg+xml -5/3 -11 3 13/9 1 15/19 ?" at bounding box center [420, 210] width 708 height 177
copy g "-5/3 -11 3 13/9 1 15/19 ?"
click at [229, 410] on label "15/19" at bounding box center [195, 416] width 169 height 37
click at [207, 416] on input "15/19" at bounding box center [201, 422] width 12 height 12
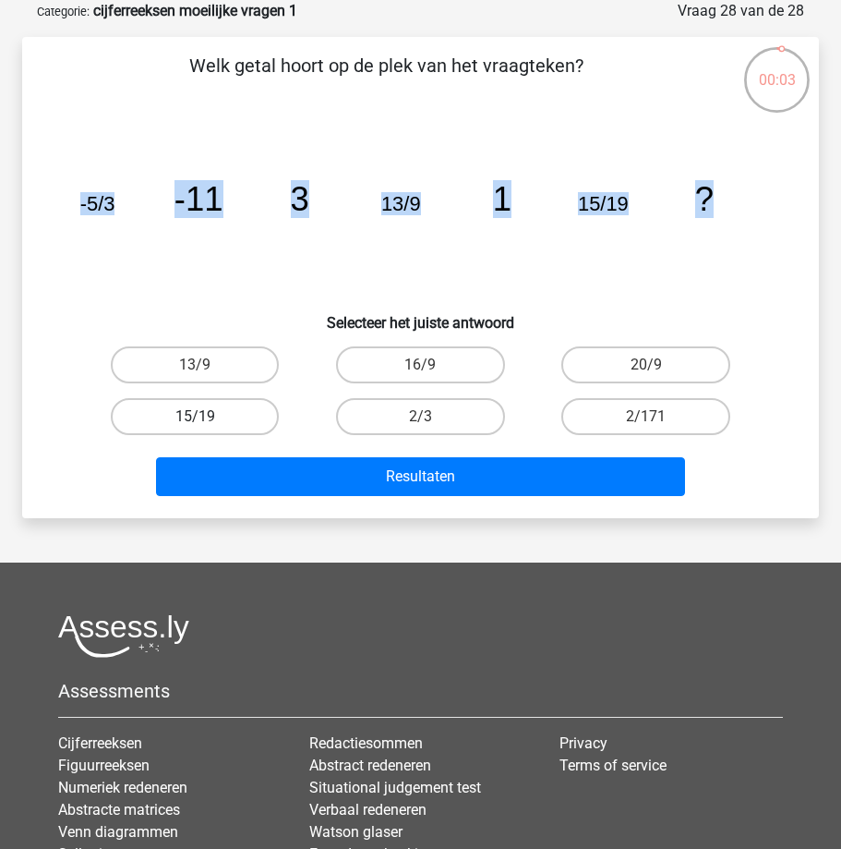
radio input "true"
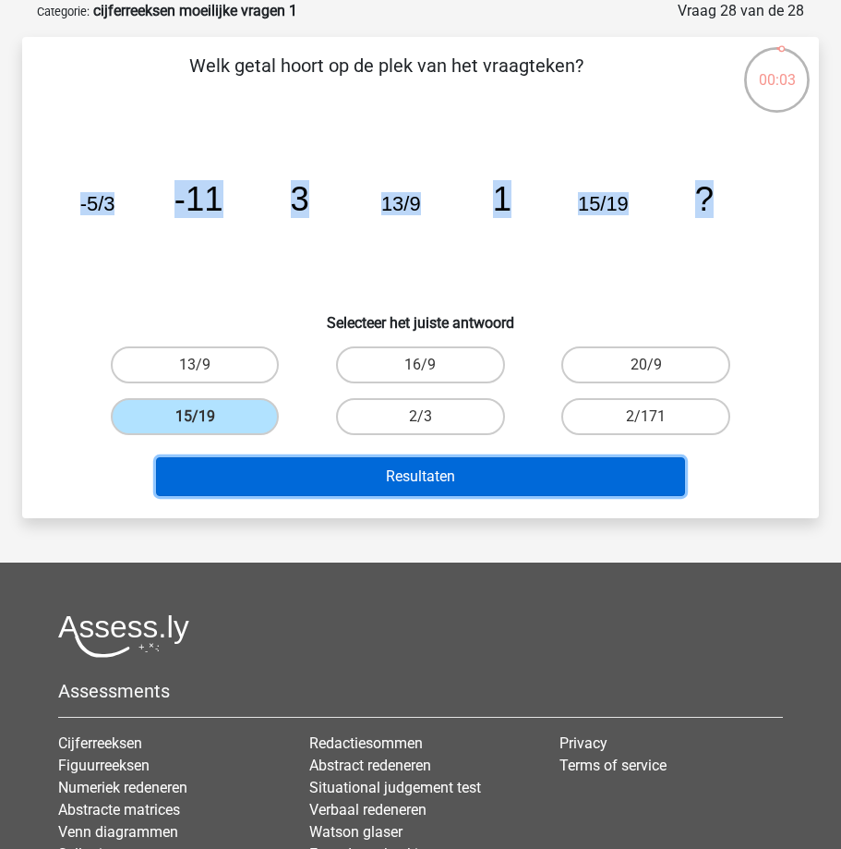
click at [258, 473] on button "Resultaten" at bounding box center [421, 476] width 530 height 39
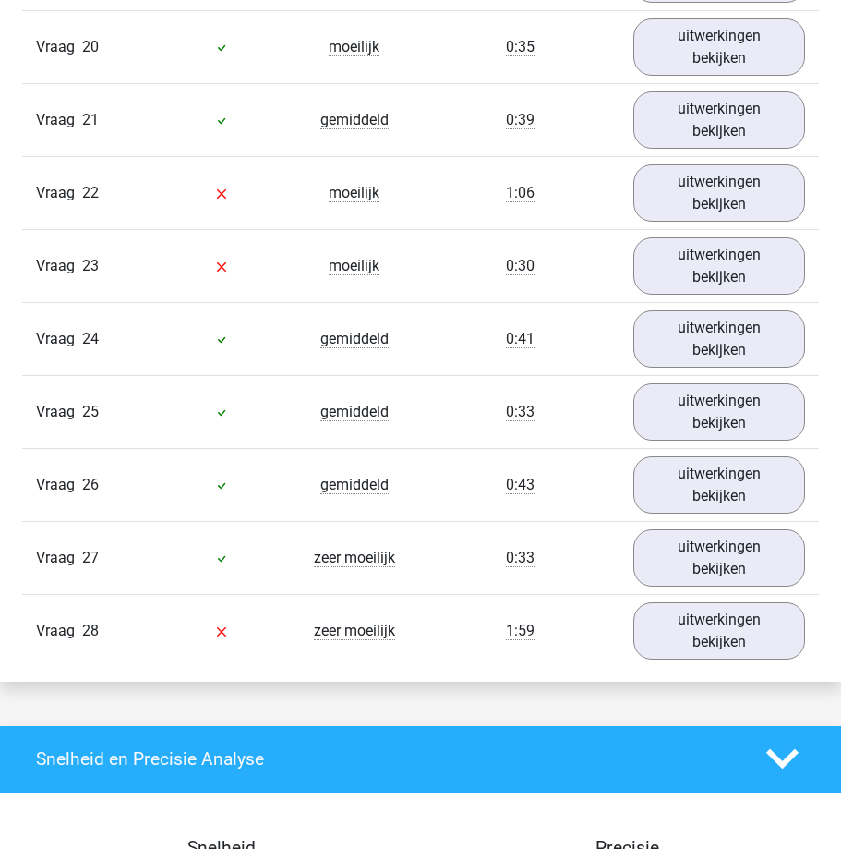
scroll to position [2636, 0]
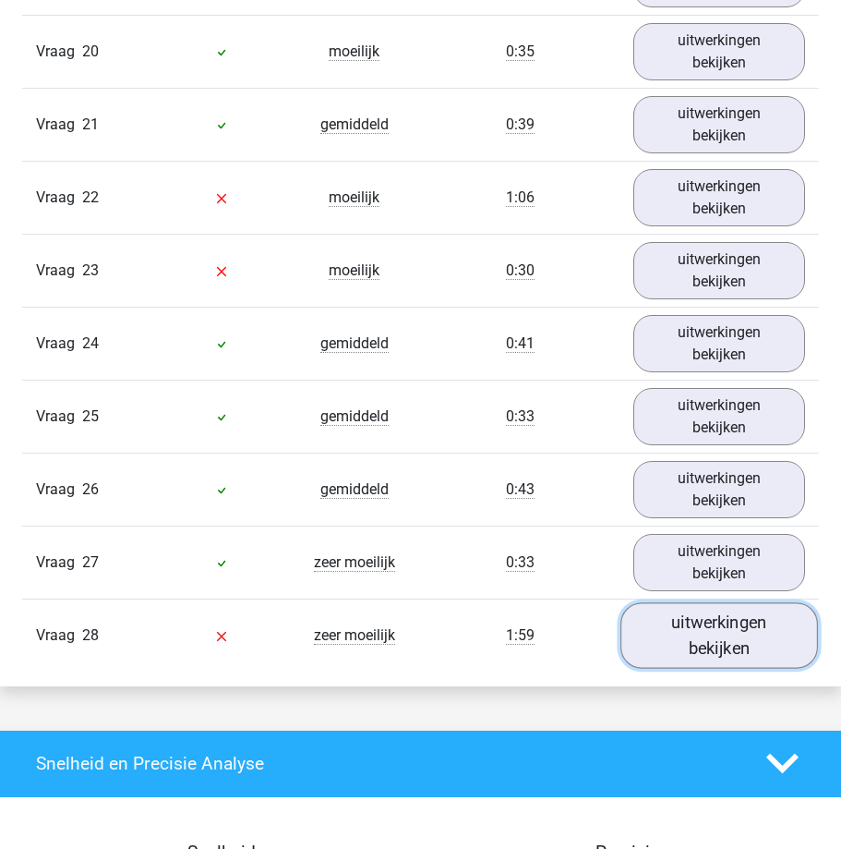
click at [698, 633] on link "uitwerkingen bekijken" at bounding box center [719, 635] width 198 height 66
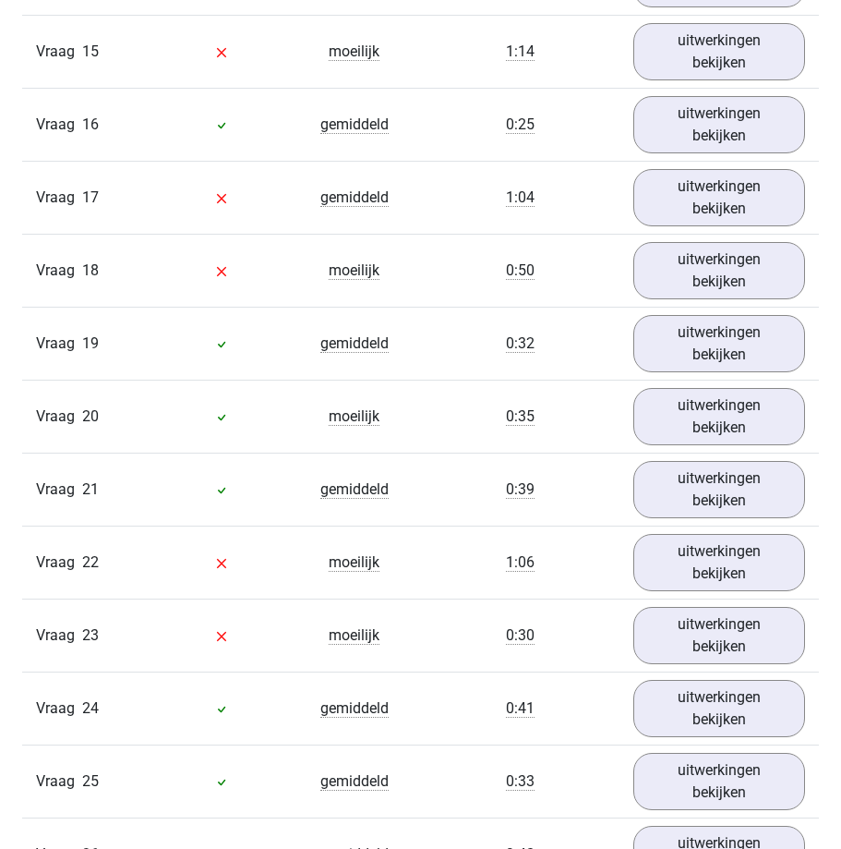
scroll to position [2242, 0]
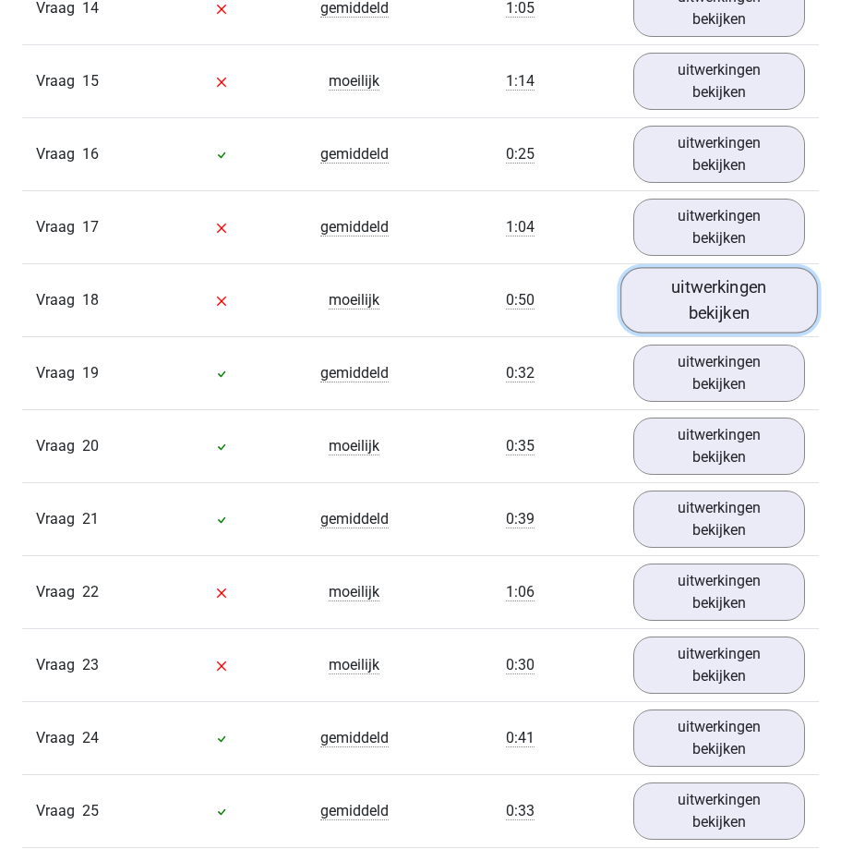
click at [710, 297] on link "uitwerkingen bekijken" at bounding box center [719, 300] width 198 height 66
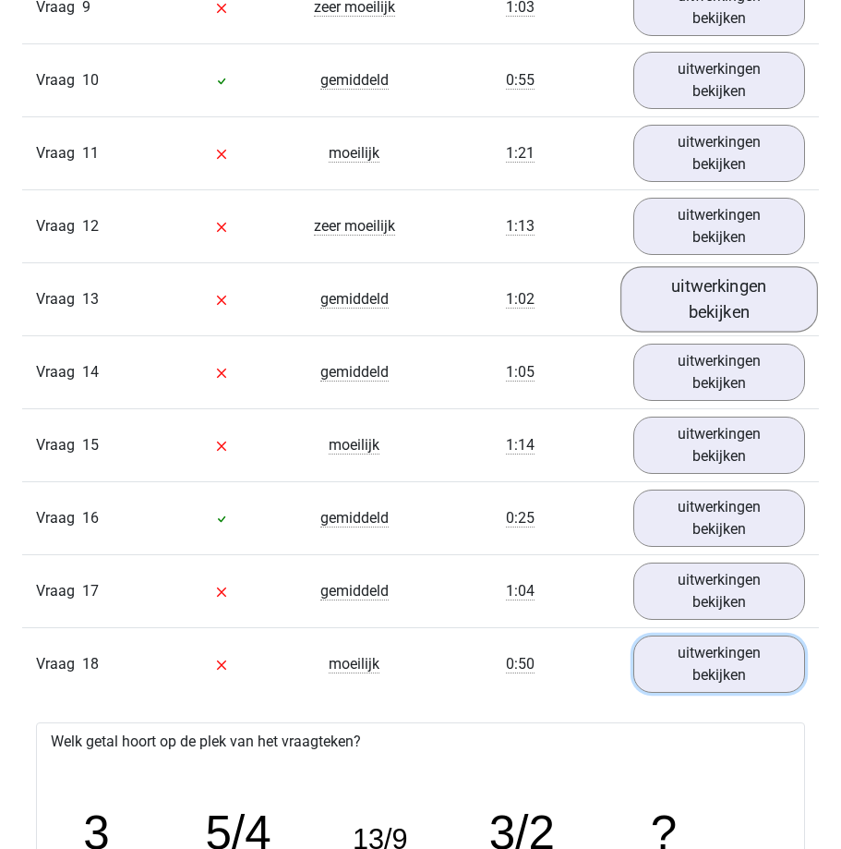
scroll to position [1873, 0]
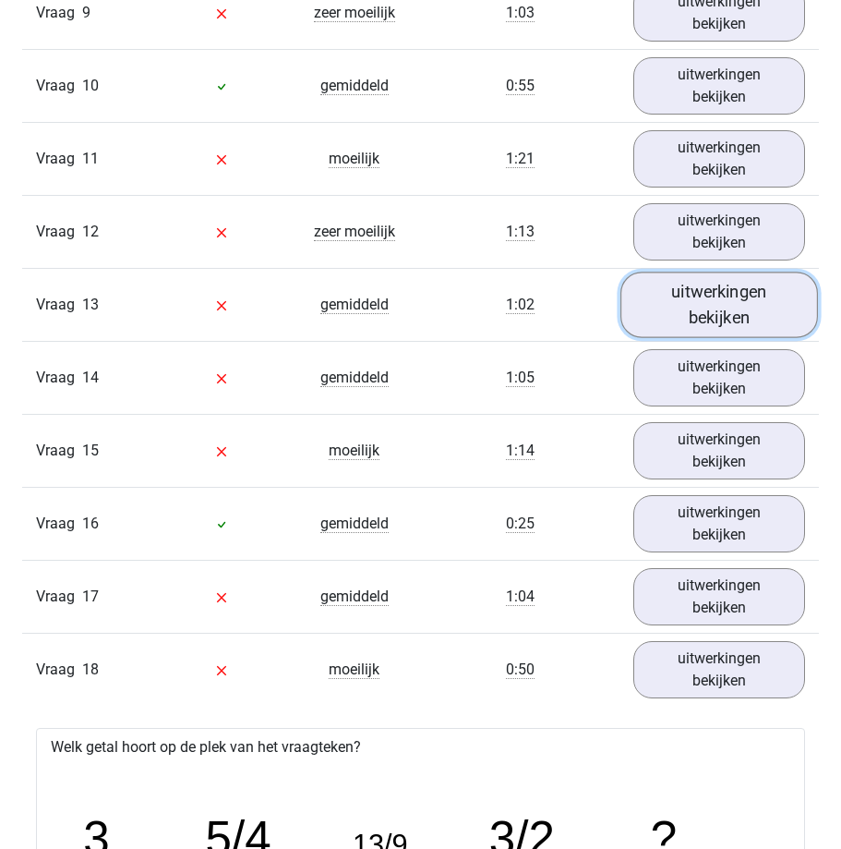
click at [727, 310] on link "uitwerkingen bekijken" at bounding box center [719, 304] width 198 height 66
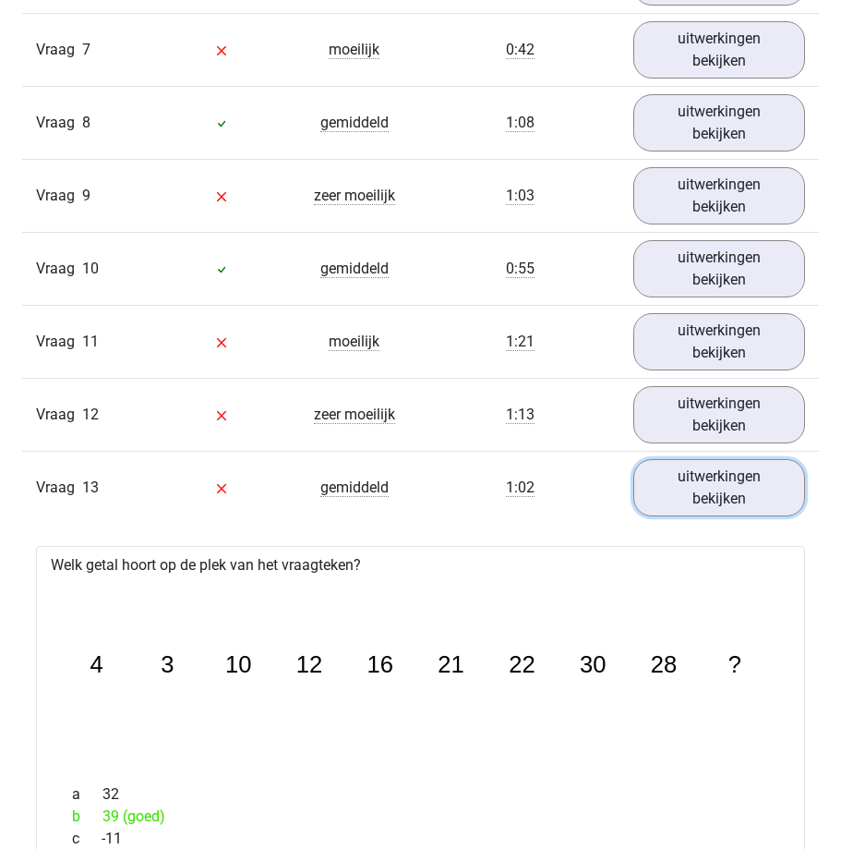
scroll to position [1688, 0]
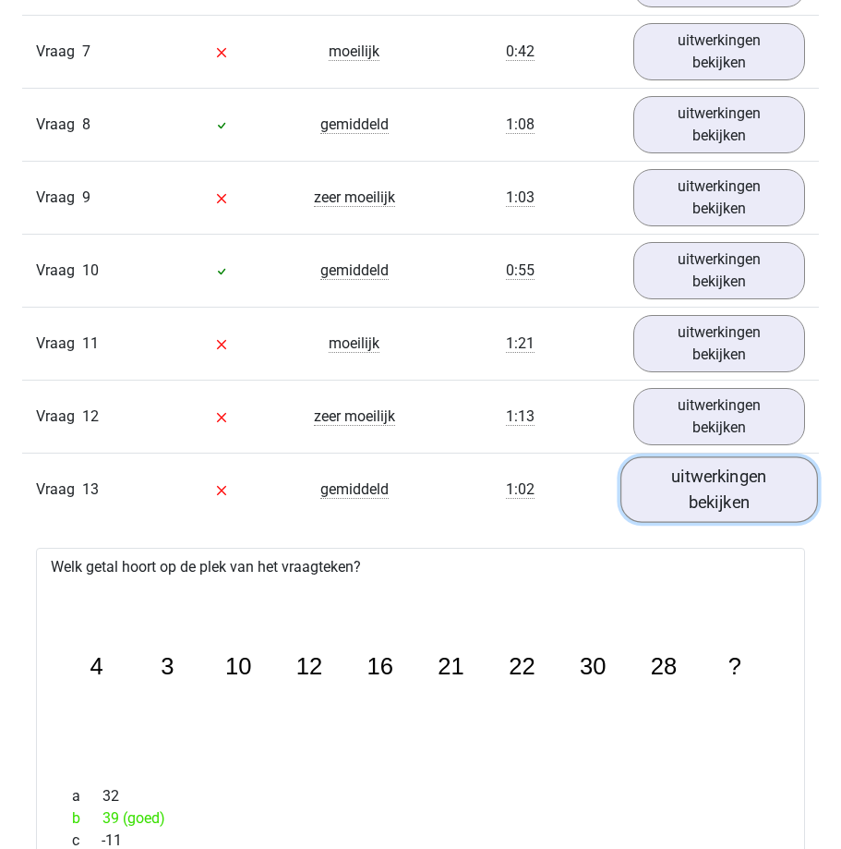
click at [660, 474] on link "uitwerkingen bekijken" at bounding box center [719, 489] width 198 height 66
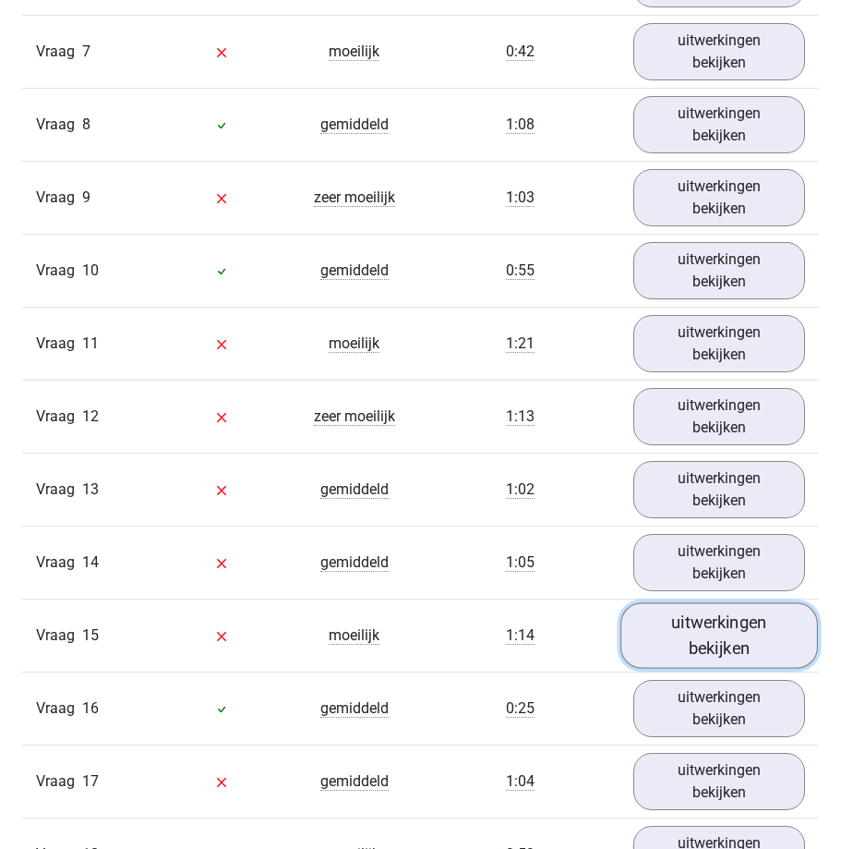
click at [684, 618] on link "uitwerkingen bekijken" at bounding box center [719, 635] width 198 height 66
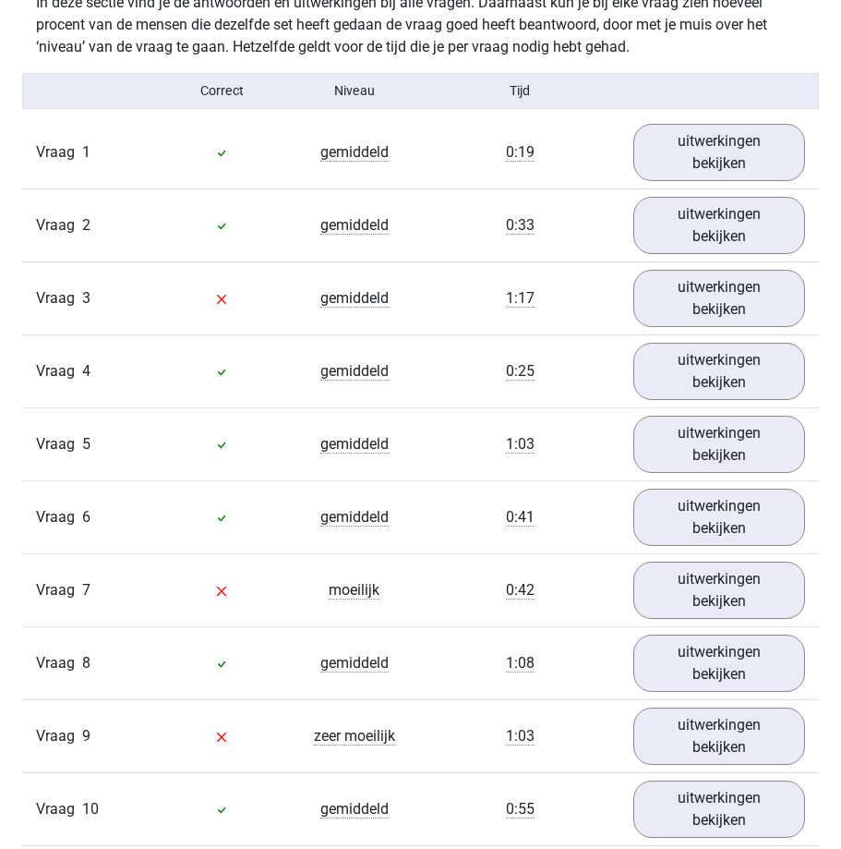
scroll to position [1134, 0]
